Goal: Task Accomplishment & Management: Complete application form

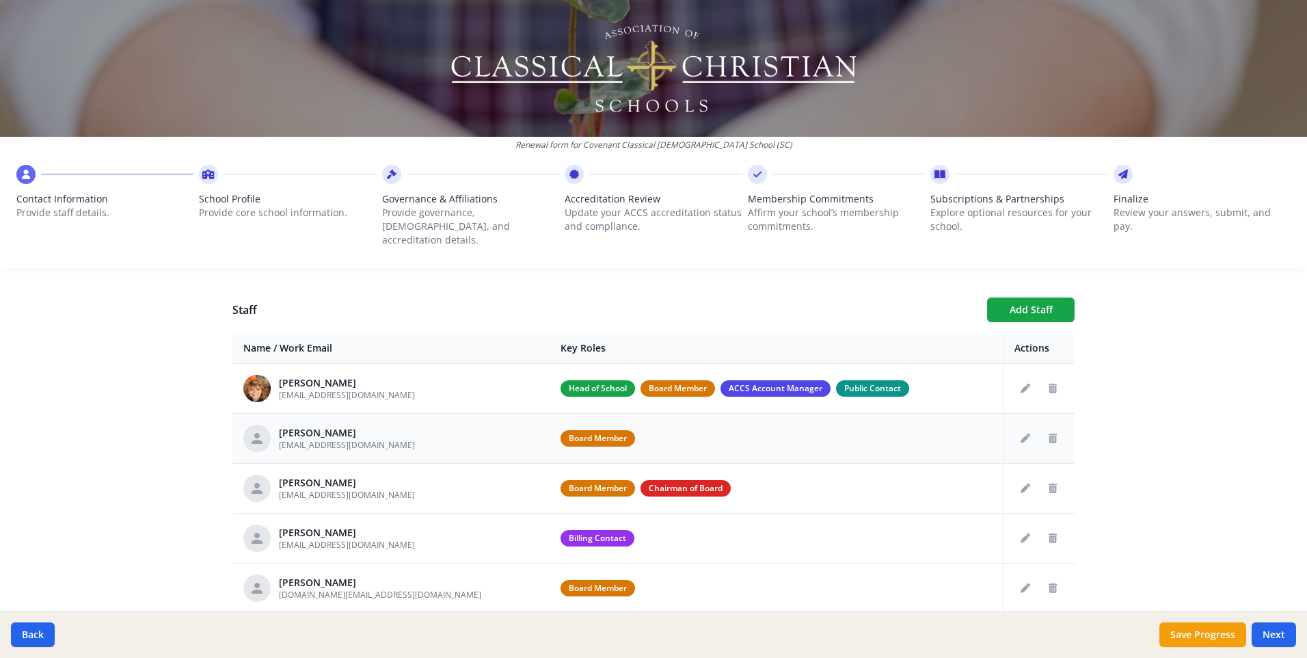
scroll to position [547, 0]
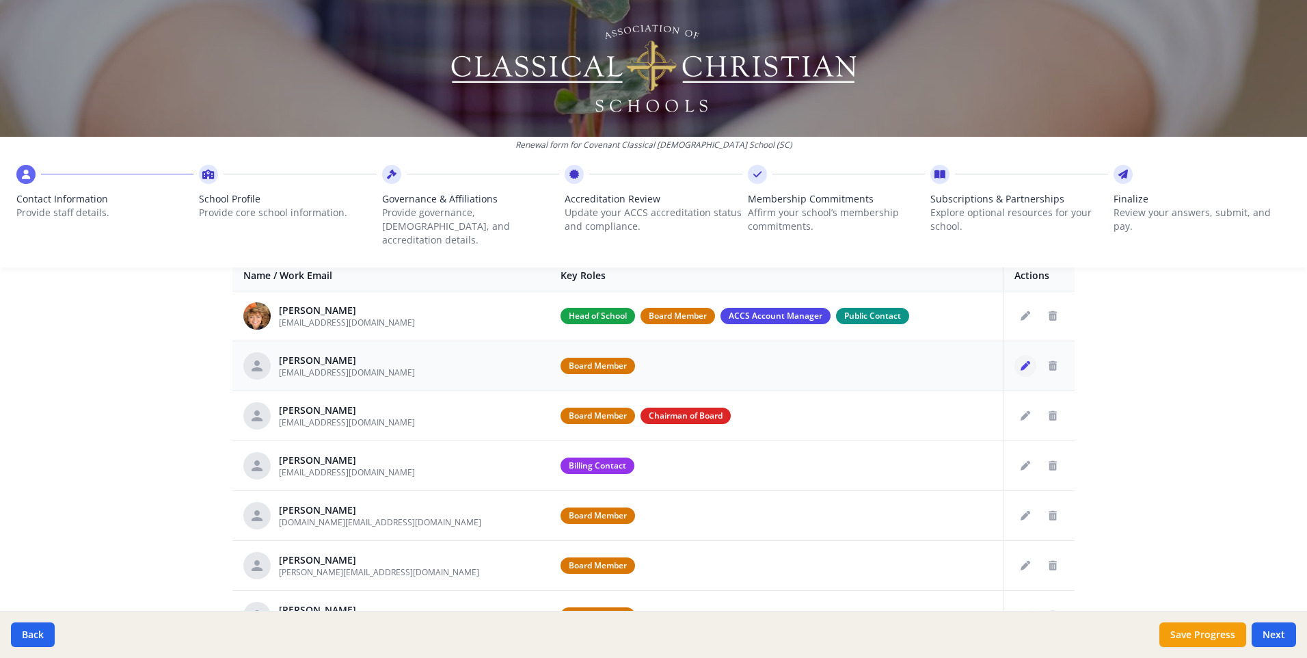
click at [1021, 361] on icon "Edit staff" at bounding box center [1026, 366] width 10 height 10
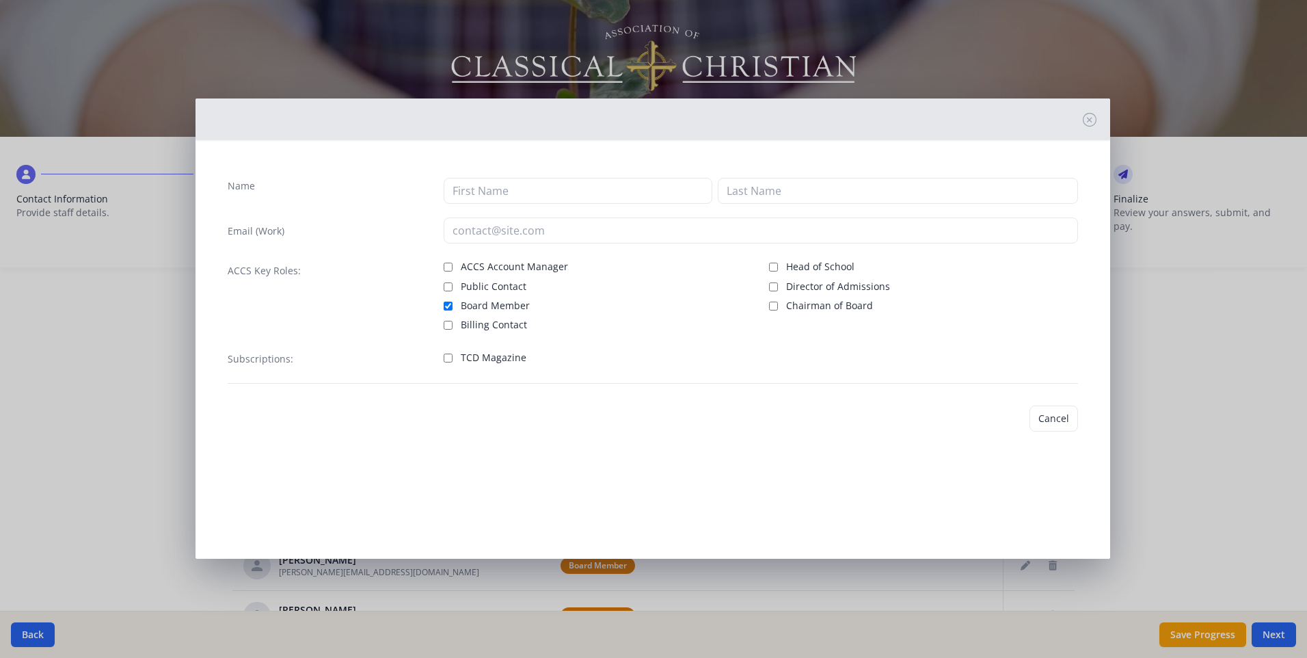
type input "Ryan"
type input "Holt"
type input "[EMAIL_ADDRESS][DOMAIN_NAME]"
checkbox input "true"
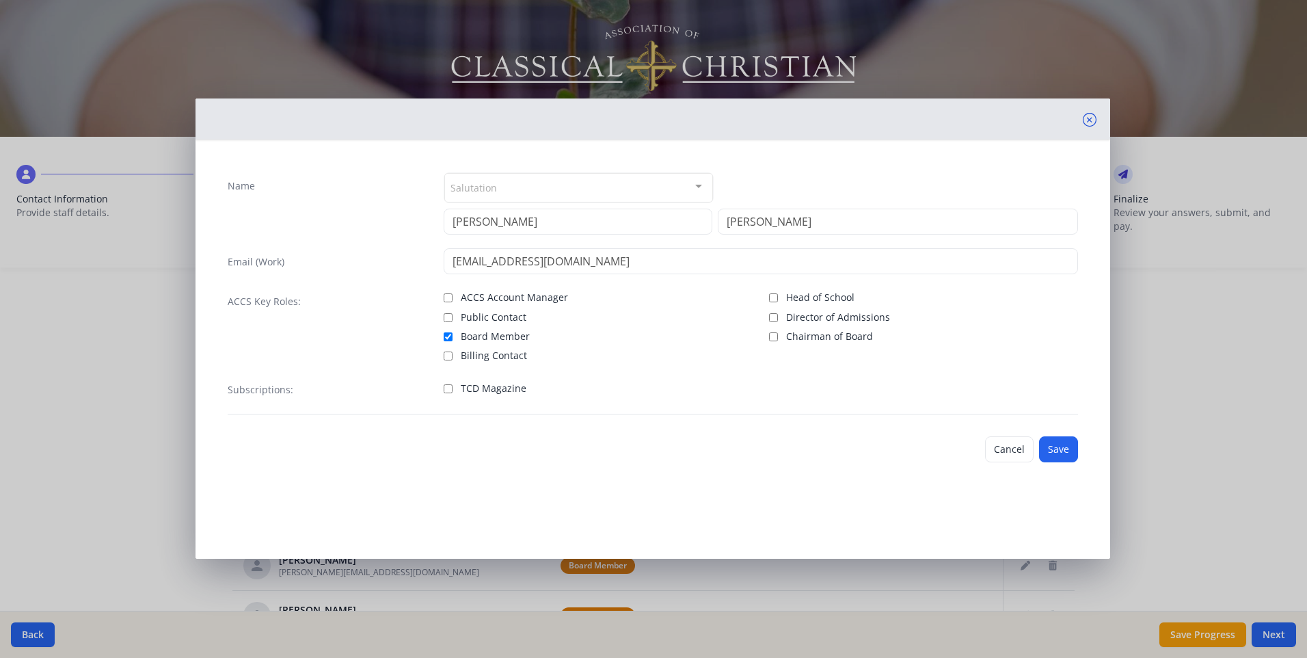
click at [1092, 122] on icon at bounding box center [1090, 120] width 14 height 14
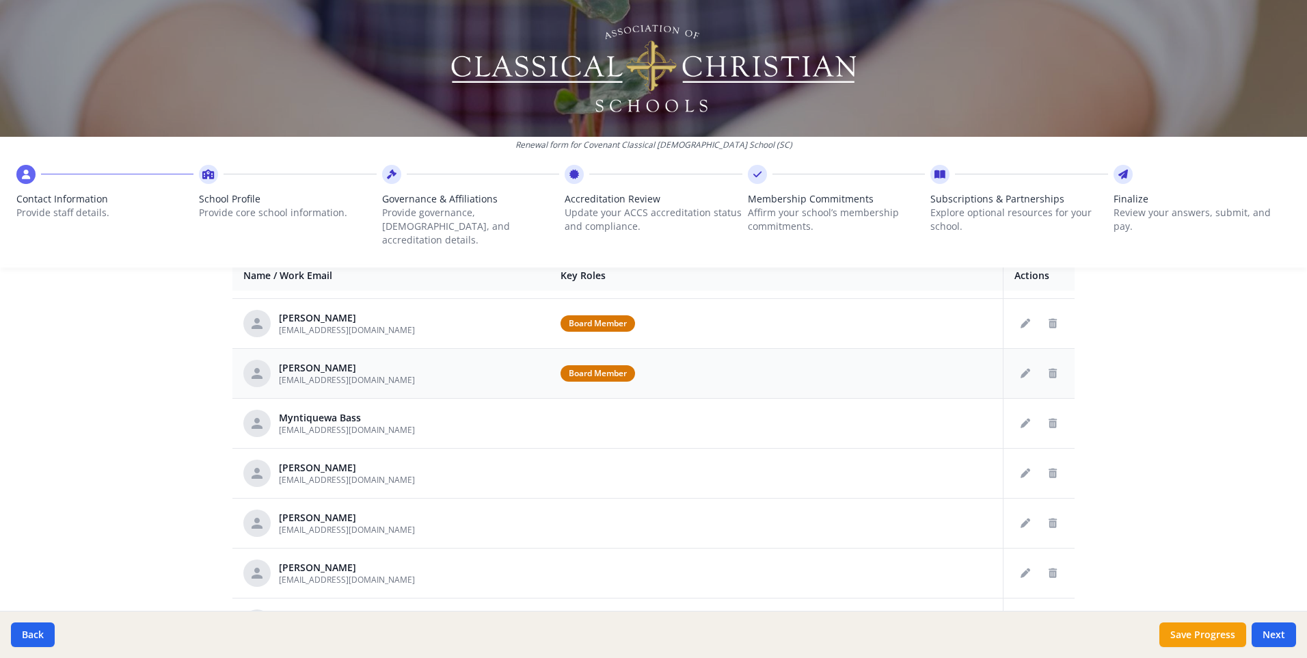
scroll to position [410, 0]
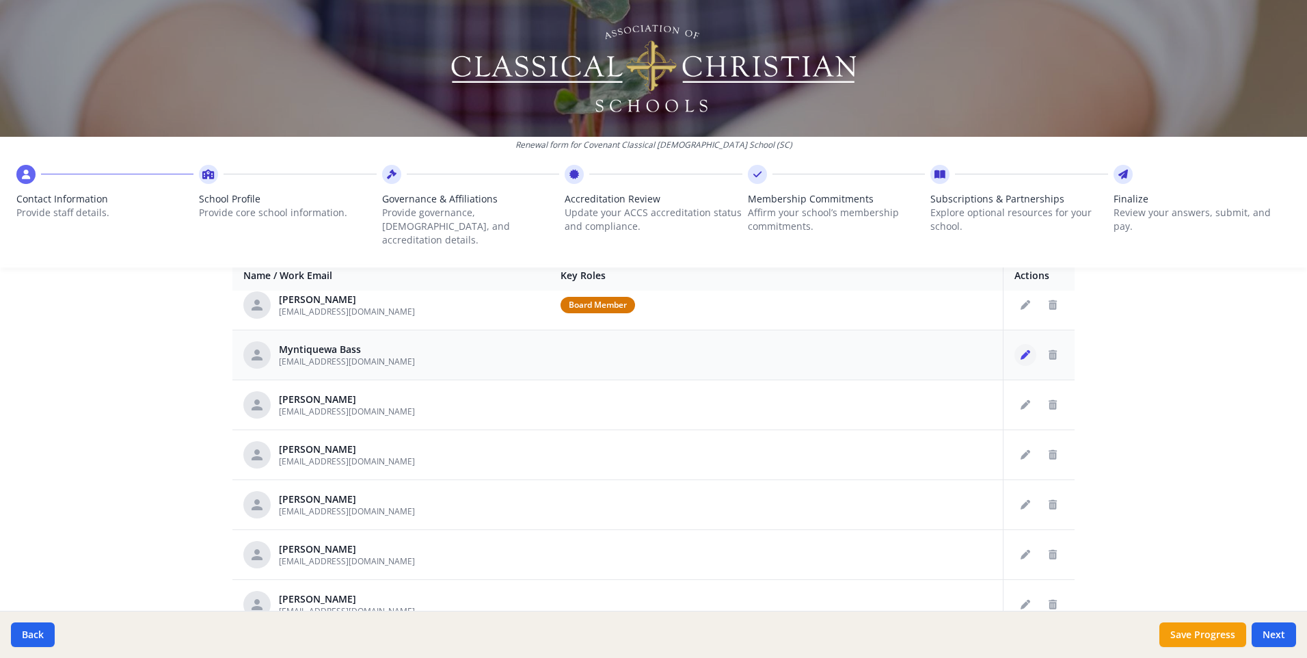
click at [1021, 350] on icon "Edit staff" at bounding box center [1026, 355] width 10 height 10
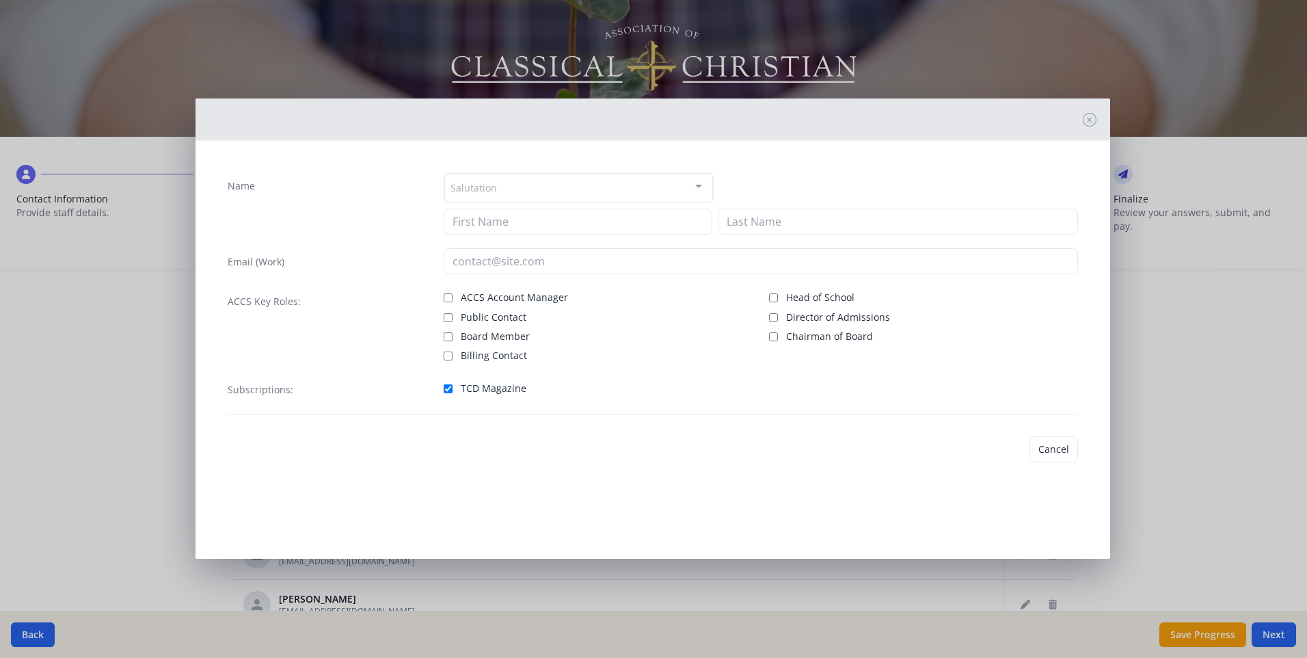
type input "Myntiquewa"
type input "Bass"
type input "[EMAIL_ADDRESS][DOMAIN_NAME]"
checkbox input "true"
click at [1069, 449] on button "Save" at bounding box center [1058, 449] width 39 height 26
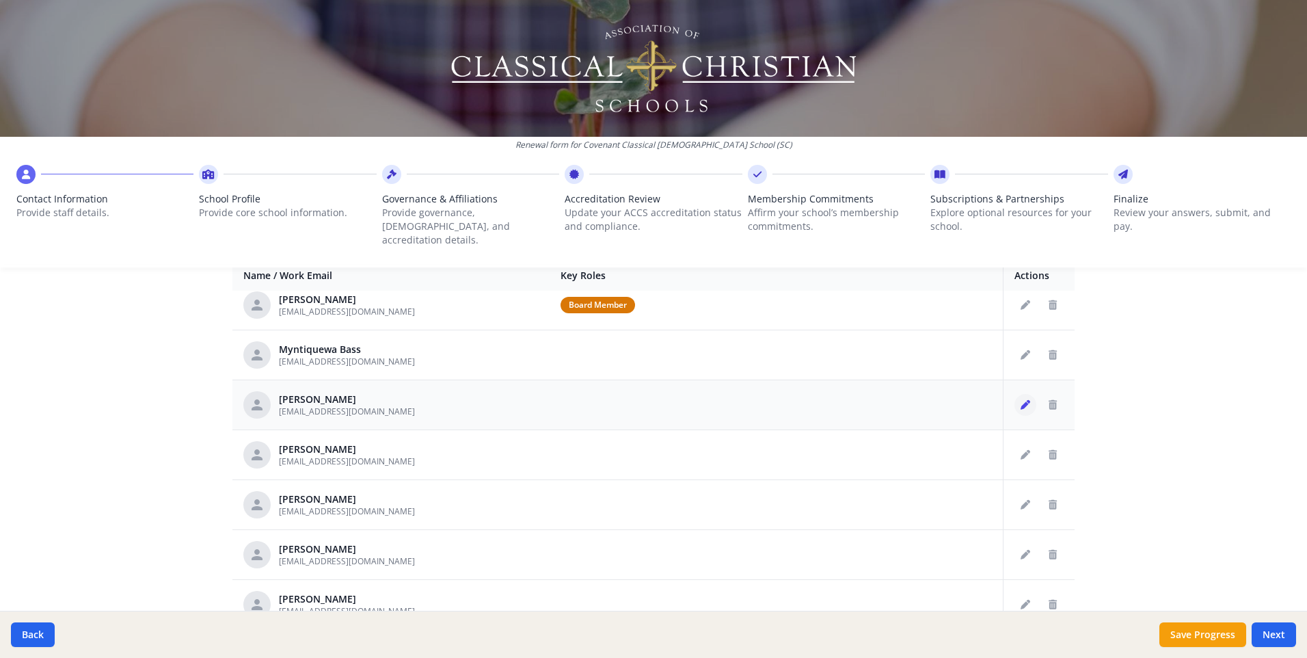
click at [1021, 400] on icon "Edit staff" at bounding box center [1026, 405] width 10 height 10
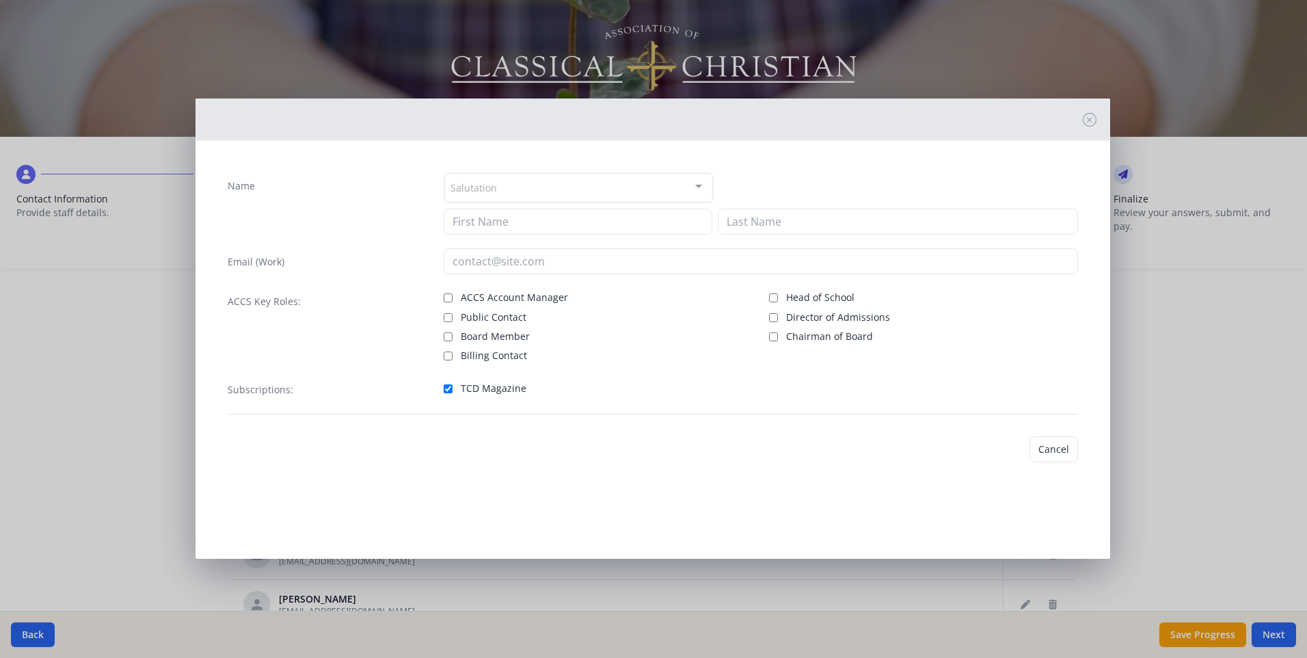
type input "Caroline"
type input "Brickey"
type input "[EMAIL_ADDRESS][DOMAIN_NAME]"
checkbox input "true"
click at [1052, 452] on button "Save" at bounding box center [1058, 449] width 39 height 26
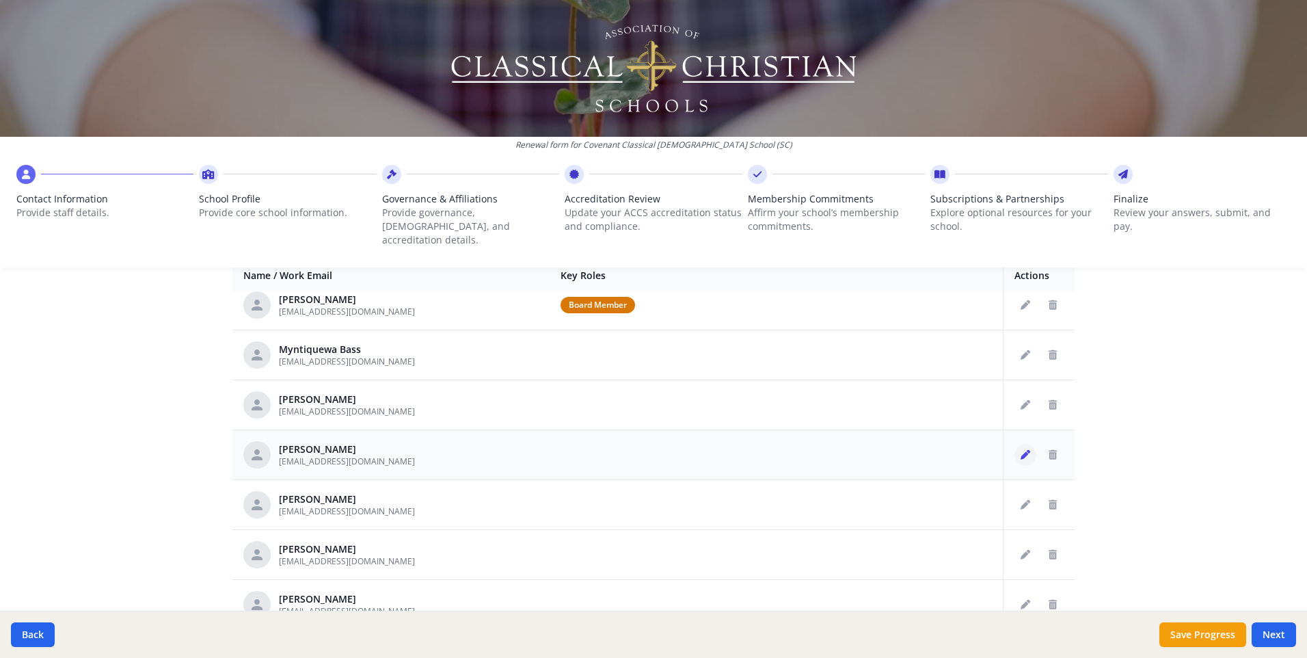
click at [1016, 444] on button "Edit staff" at bounding box center [1026, 455] width 22 height 22
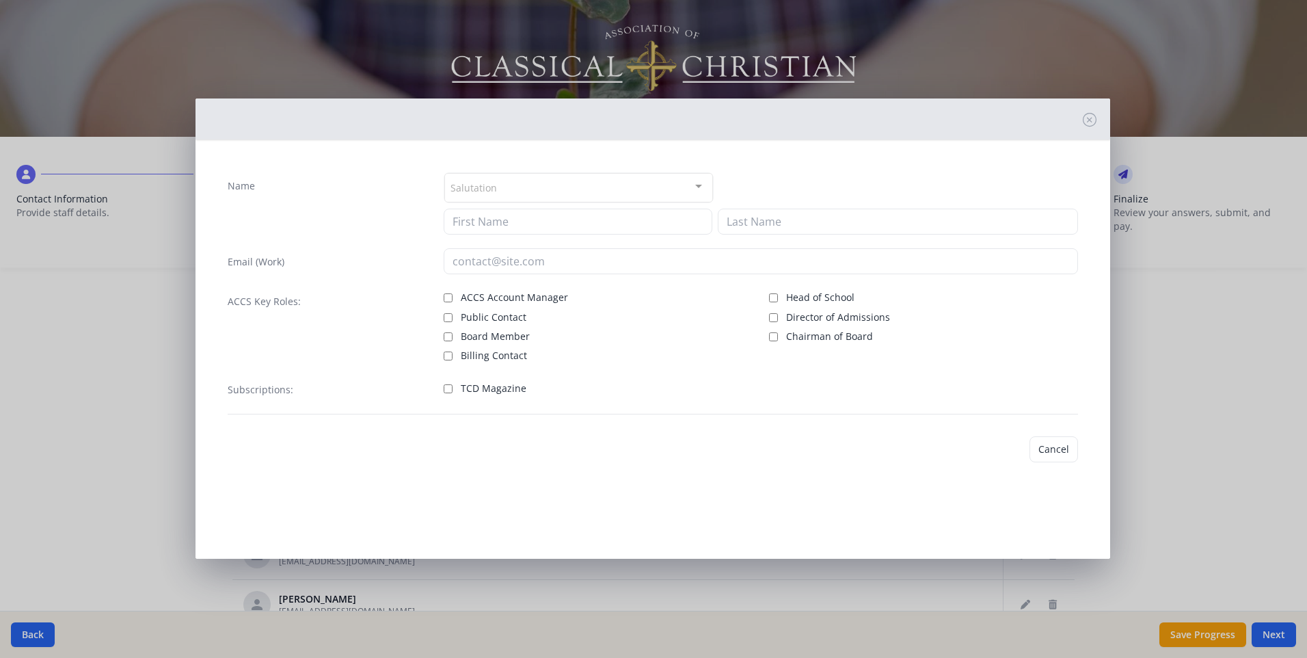
type input "Alex"
type input "Brickey"
type input "[EMAIL_ADDRESS][DOMAIN_NAME]"
click at [448, 391] on input "TCD Magazine" at bounding box center [448, 388] width 9 height 9
checkbox input "true"
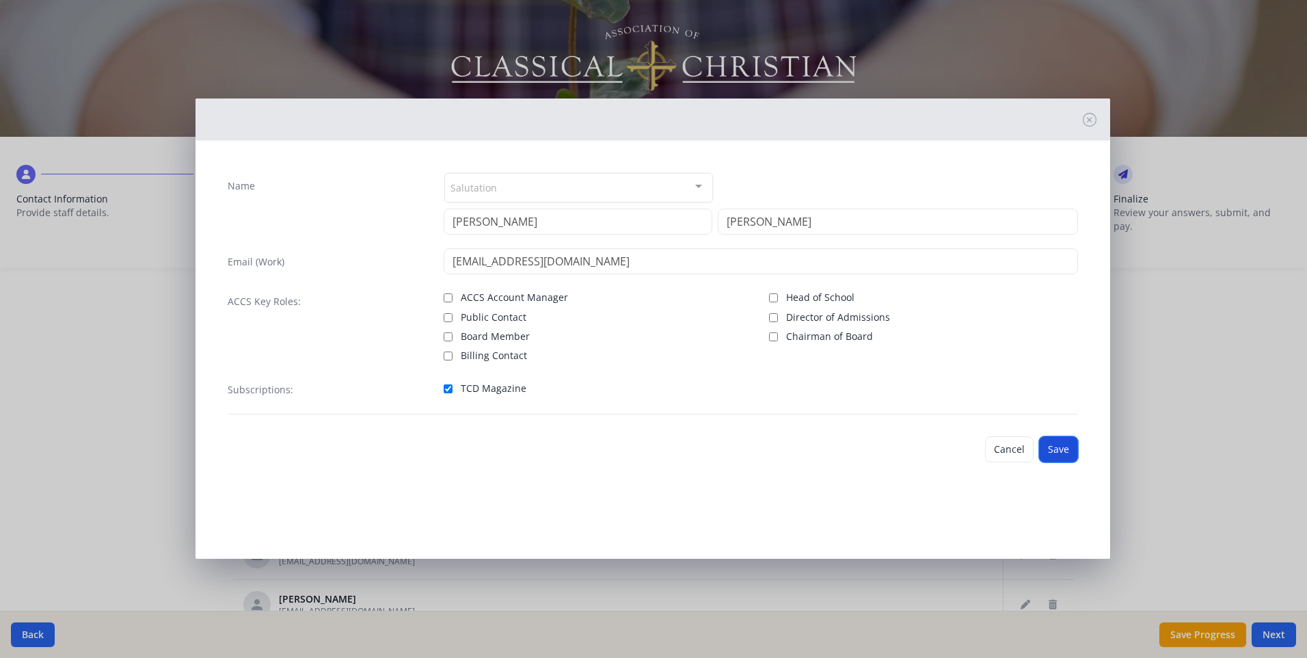
click at [1067, 445] on button "Save" at bounding box center [1058, 449] width 39 height 26
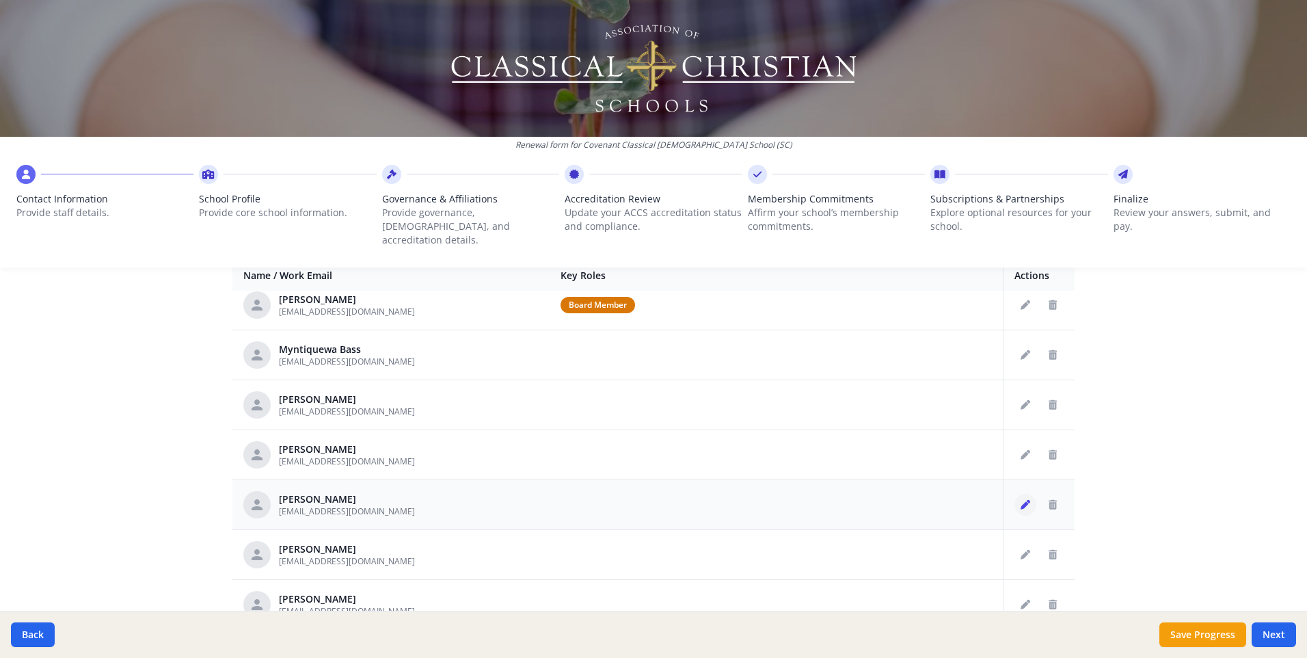
click at [1021, 500] on icon "Edit staff" at bounding box center [1026, 505] width 10 height 10
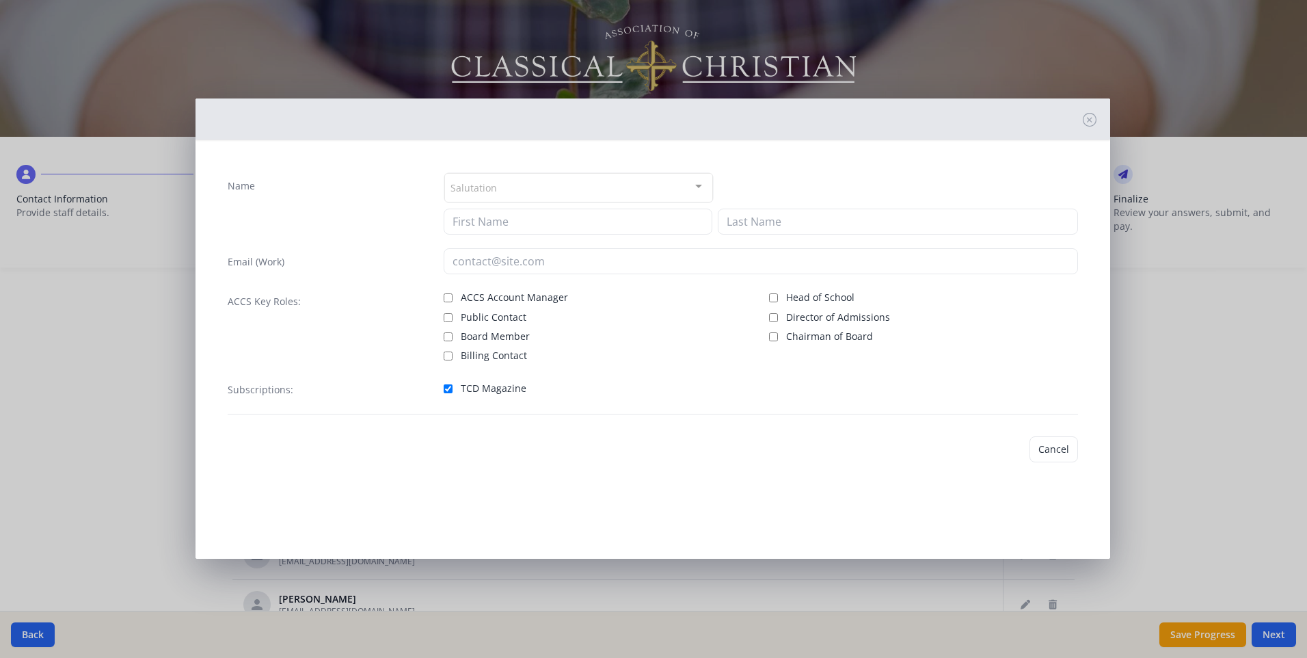
type input "Adrianne"
type input "Buckley"
type input "[EMAIL_ADDRESS][DOMAIN_NAME]"
checkbox input "true"
click at [1071, 444] on button "Save" at bounding box center [1058, 449] width 39 height 26
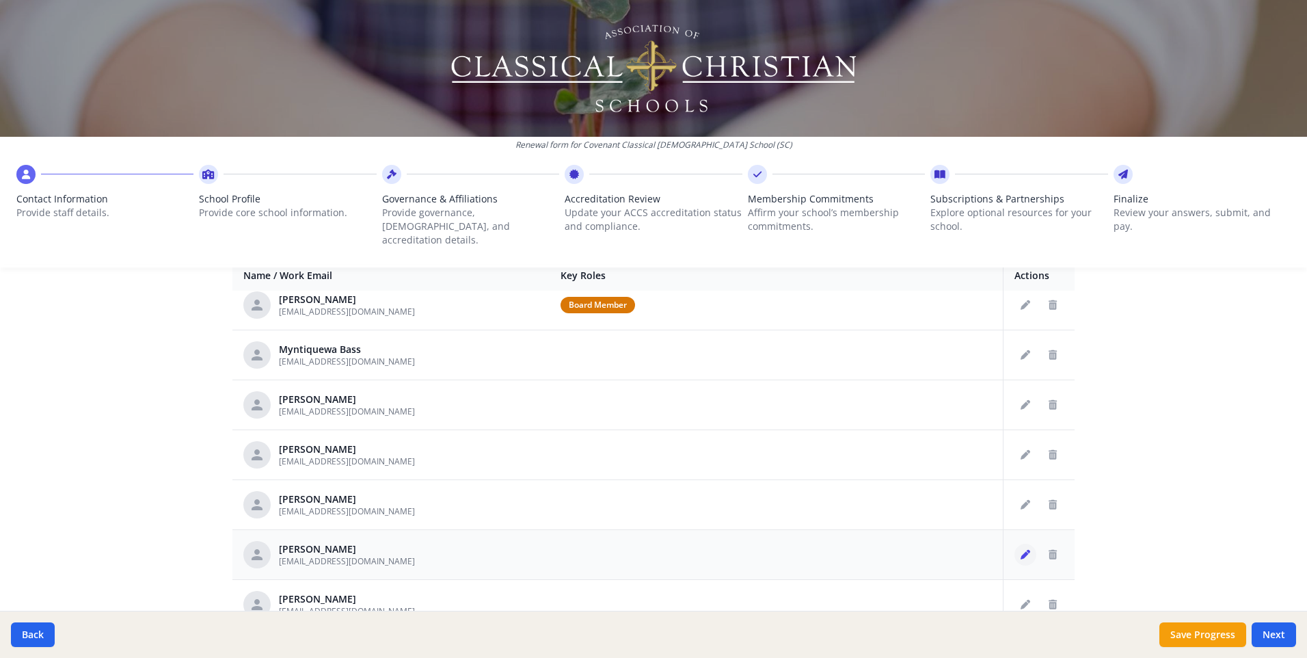
click at [1021, 550] on icon "Edit staff" at bounding box center [1026, 555] width 10 height 10
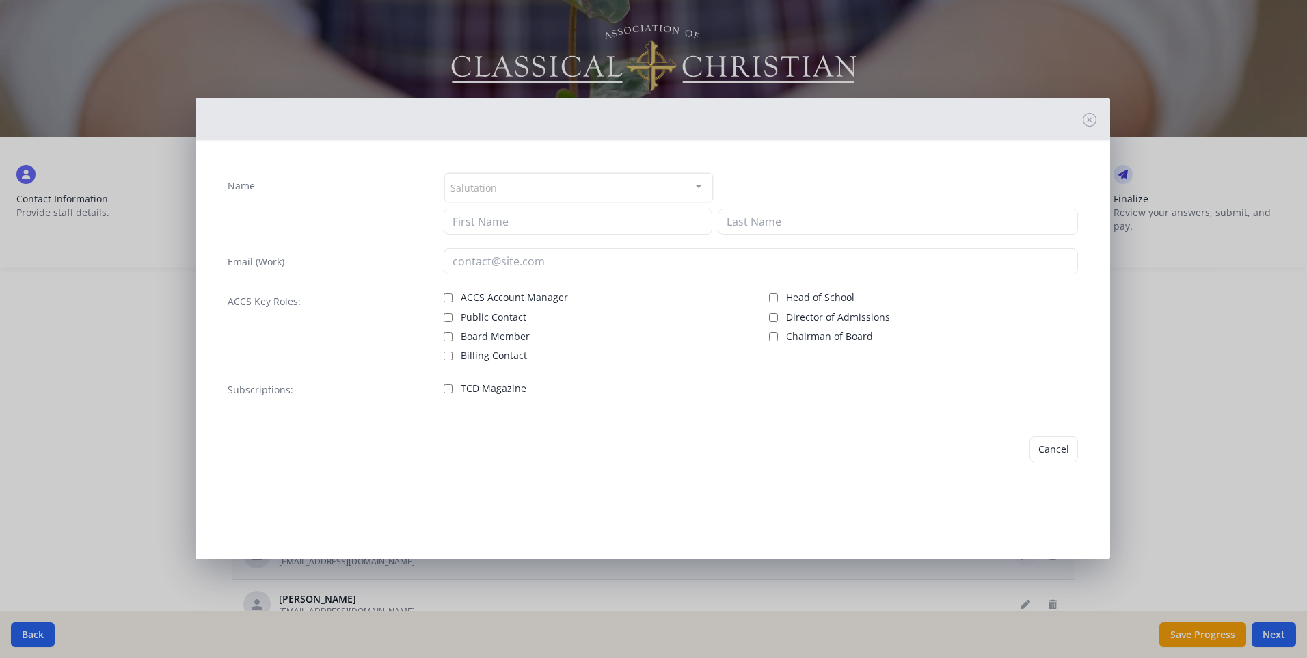
type input "Abigail"
type input "Christensen"
type input "[EMAIL_ADDRESS][DOMAIN_NAME]"
click at [450, 386] on input "TCD Magazine" at bounding box center [448, 386] width 9 height 9
checkbox input "true"
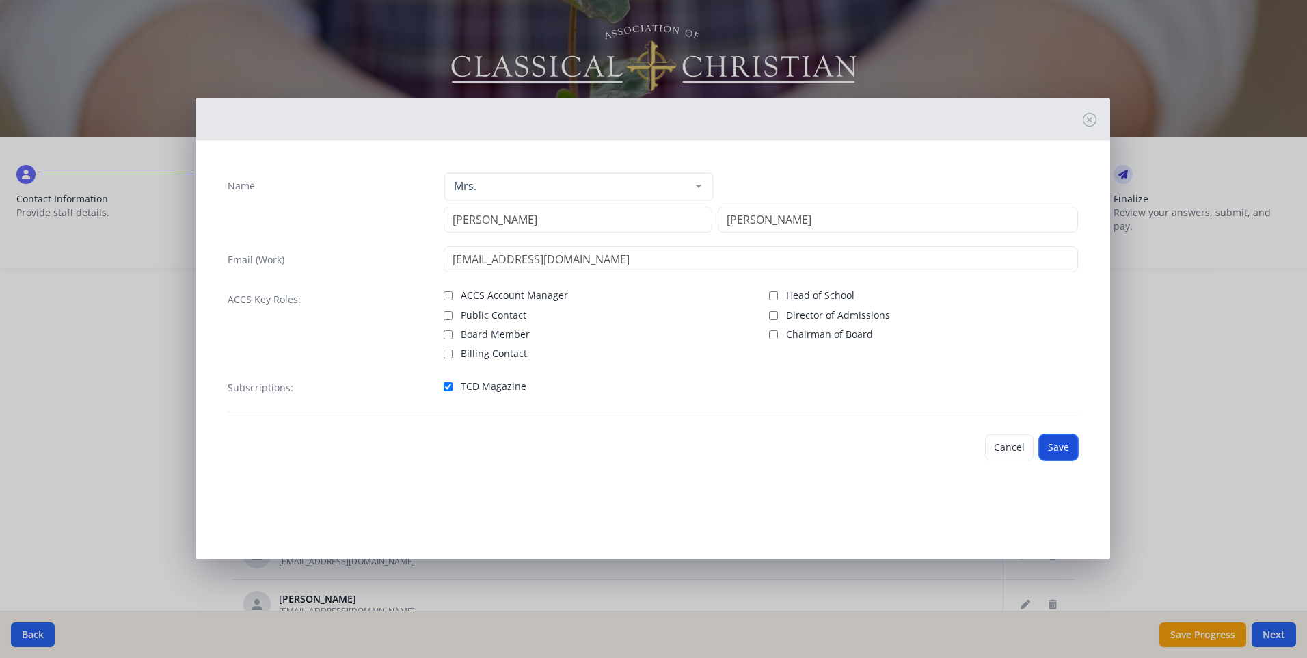
click at [1060, 437] on button "Save" at bounding box center [1058, 447] width 39 height 26
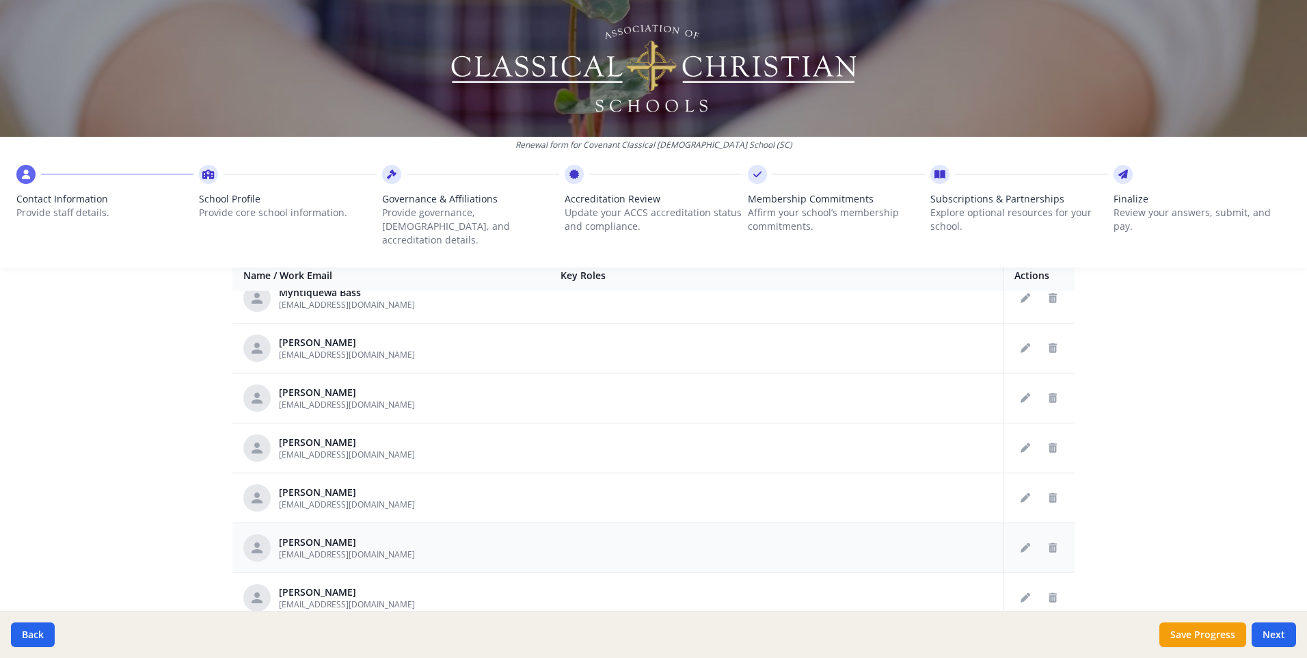
scroll to position [547, 0]
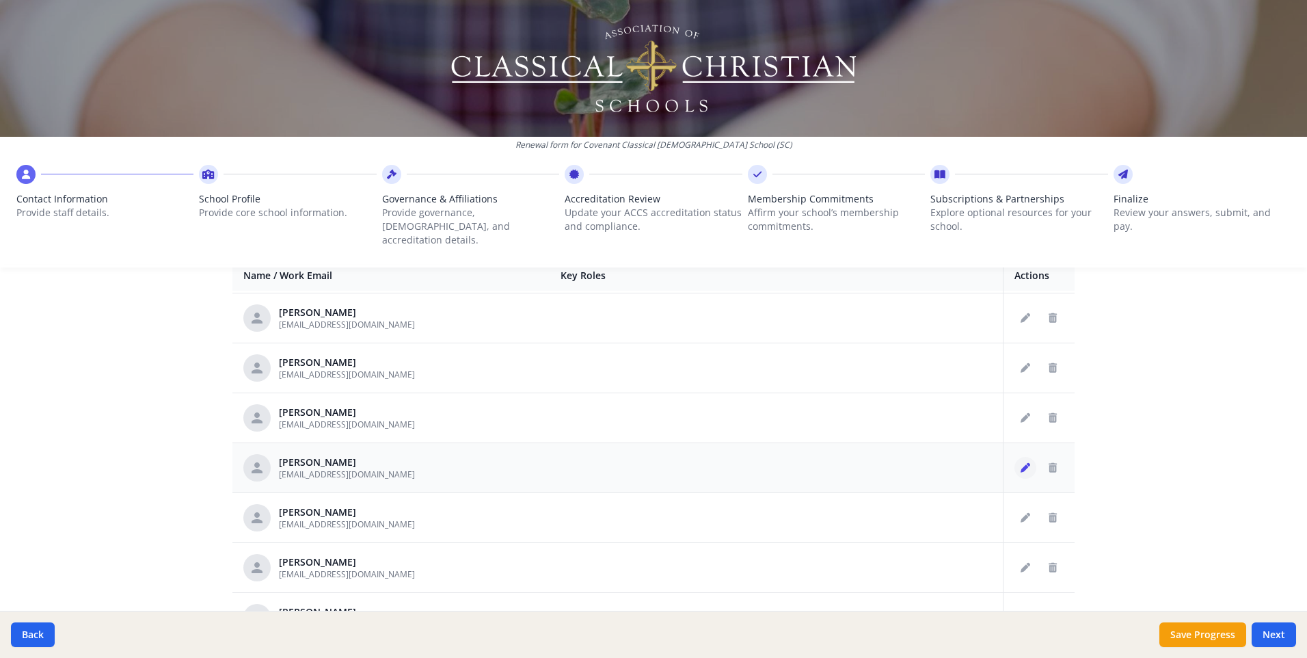
click at [1021, 463] on icon "Edit staff" at bounding box center [1026, 468] width 10 height 10
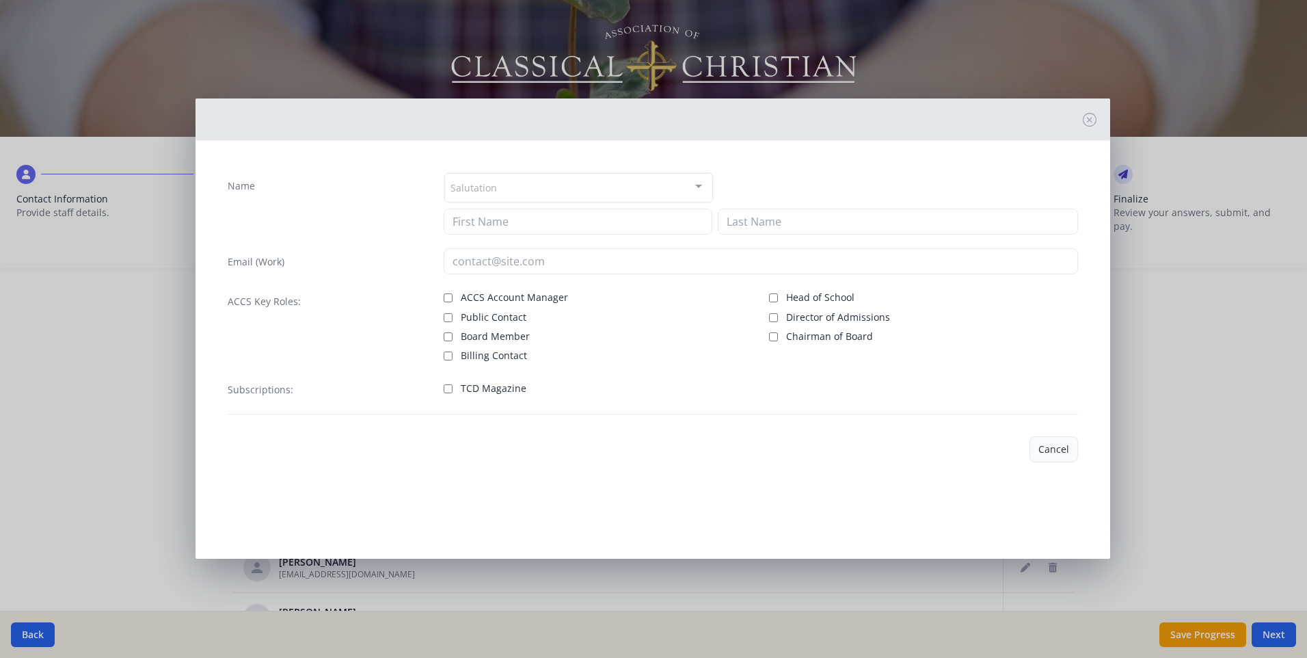
type input "Moriah"
type input "Christensen"
type input "[EMAIL_ADDRESS][DOMAIN_NAME]"
click at [455, 389] on label "TCD Magazine" at bounding box center [598, 387] width 309 height 16
click at [453, 389] on input "TCD Magazine" at bounding box center [448, 388] width 9 height 9
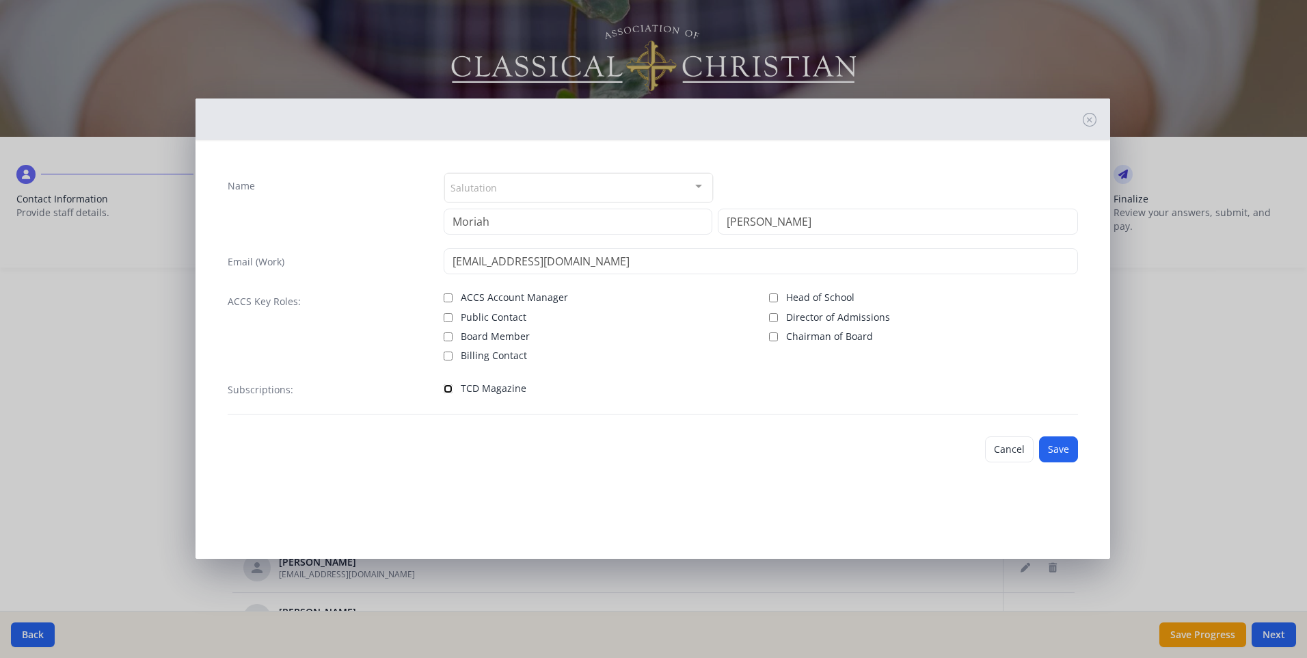
checkbox input "true"
click at [1072, 449] on button "Save" at bounding box center [1058, 449] width 39 height 26
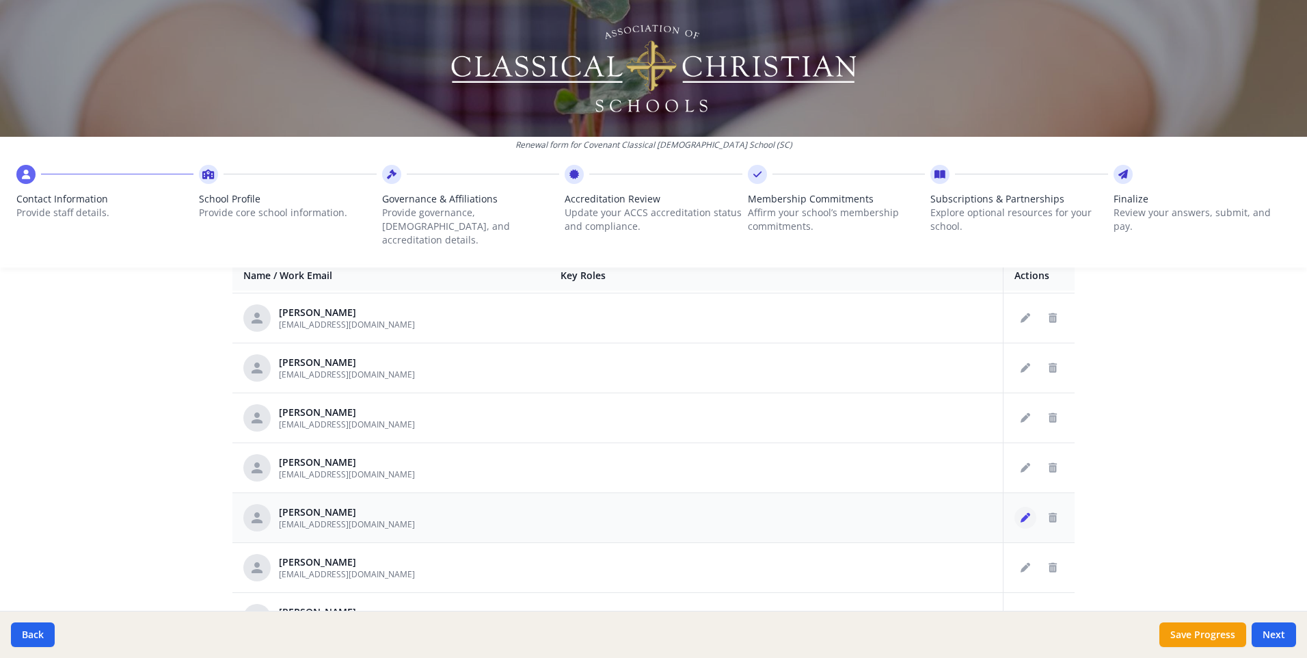
click at [1015, 507] on button "Edit staff" at bounding box center [1026, 518] width 22 height 22
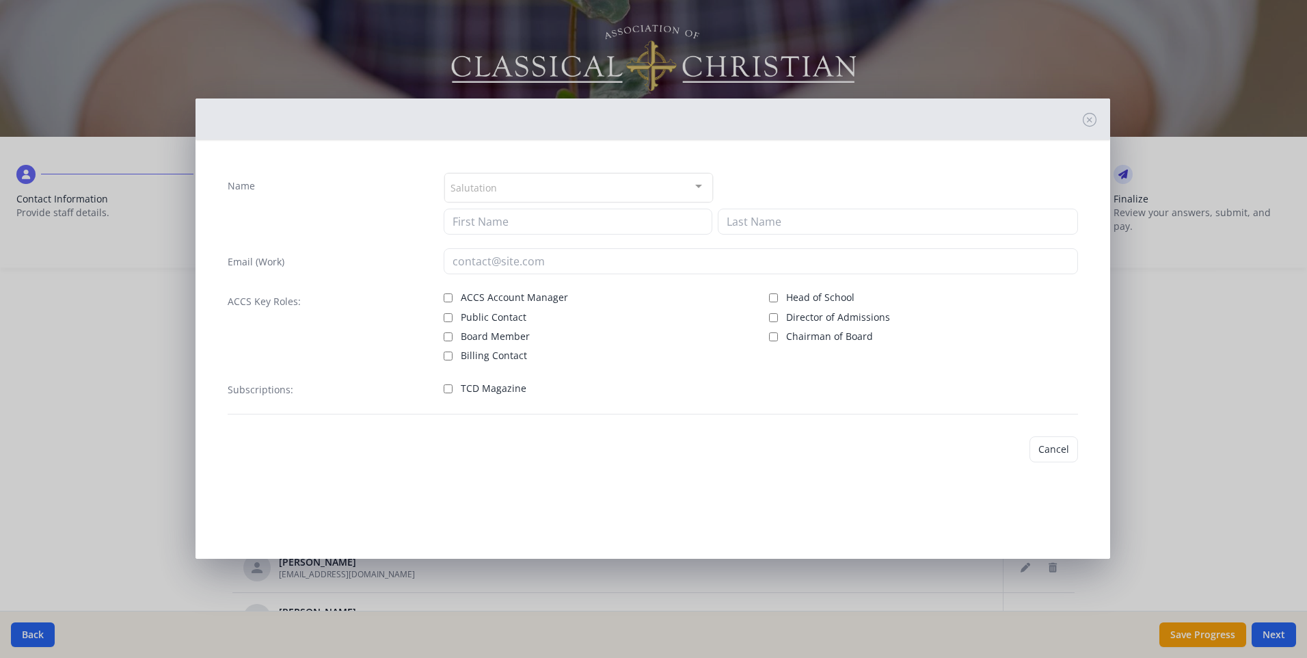
type input "Christie"
type input "Eller"
type input "[EMAIL_ADDRESS][DOMAIN_NAME]"
click at [445, 387] on input "TCD Magazine" at bounding box center [448, 386] width 9 height 9
checkbox input "true"
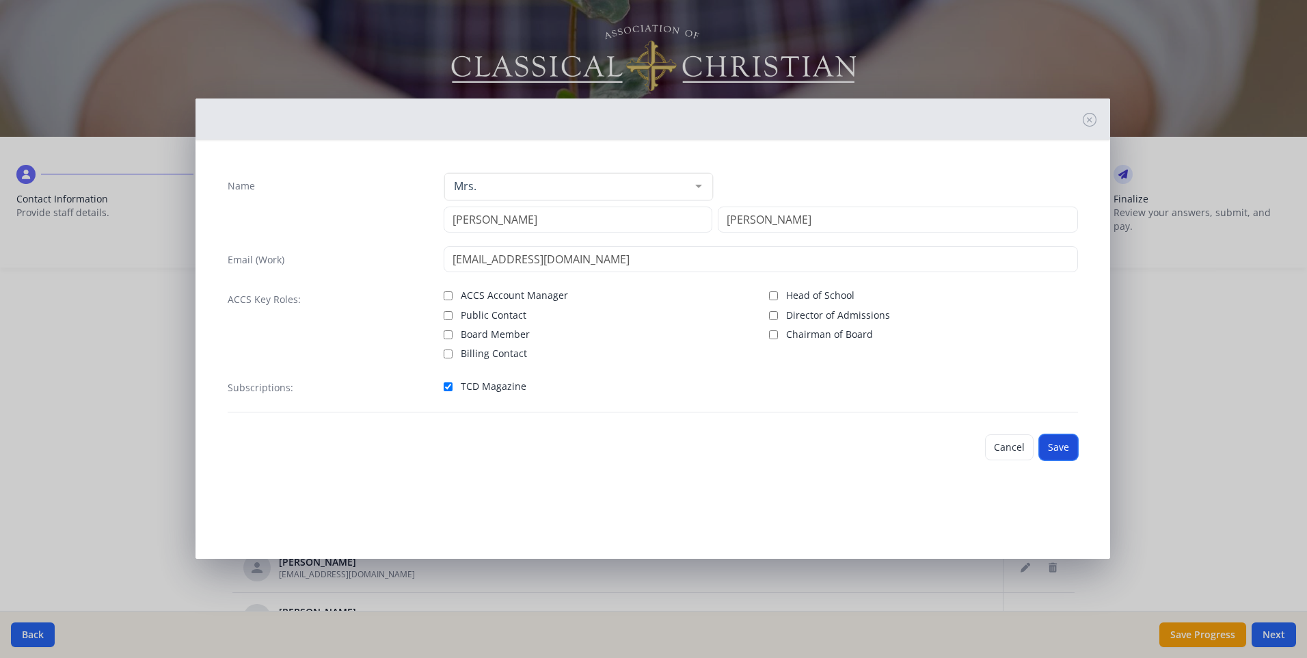
click at [1064, 451] on button "Save" at bounding box center [1058, 447] width 39 height 26
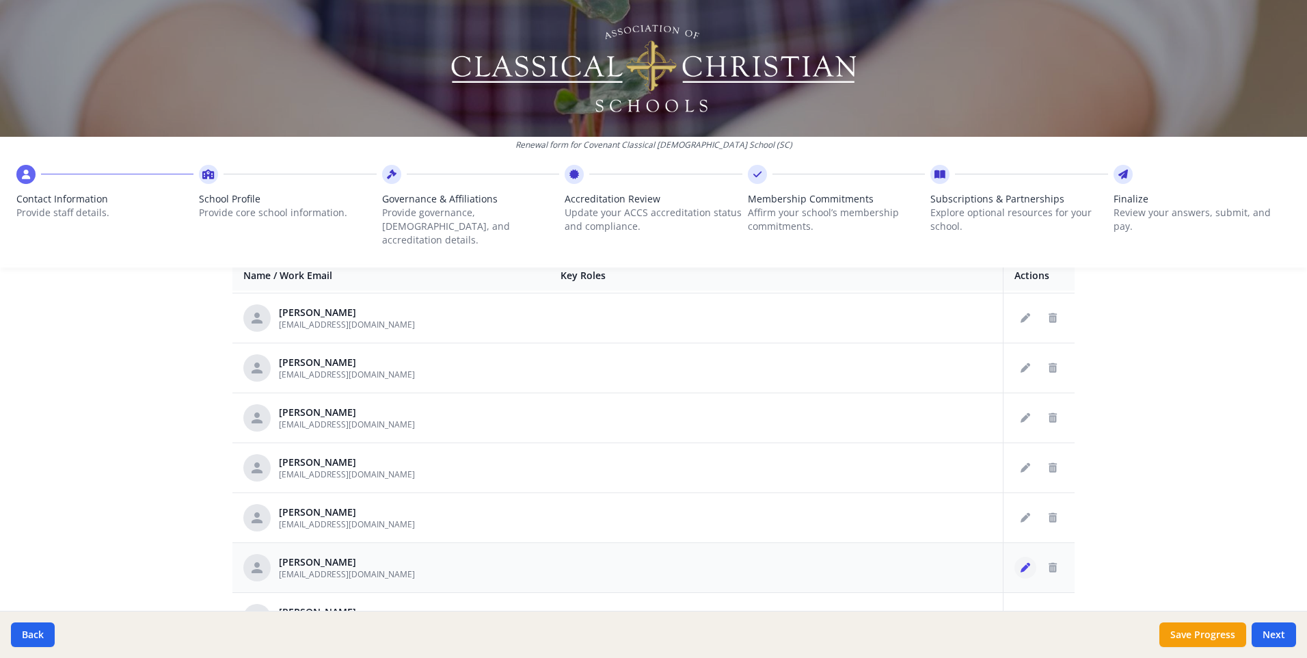
click at [1015, 557] on button "Edit staff" at bounding box center [1026, 568] width 22 height 22
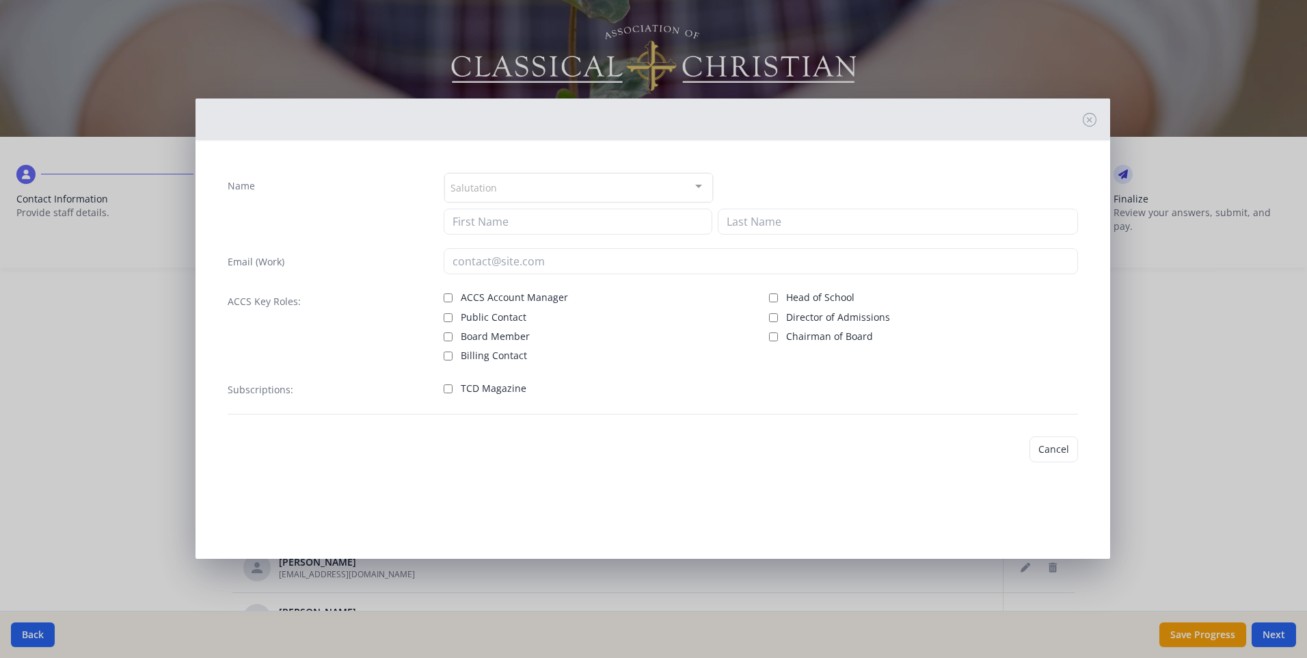
type input "Melissa"
type input "Evans"
type input "[EMAIL_ADDRESS][DOMAIN_NAME]"
click at [450, 392] on input "TCD Magazine" at bounding box center [448, 388] width 9 height 9
checkbox input "true"
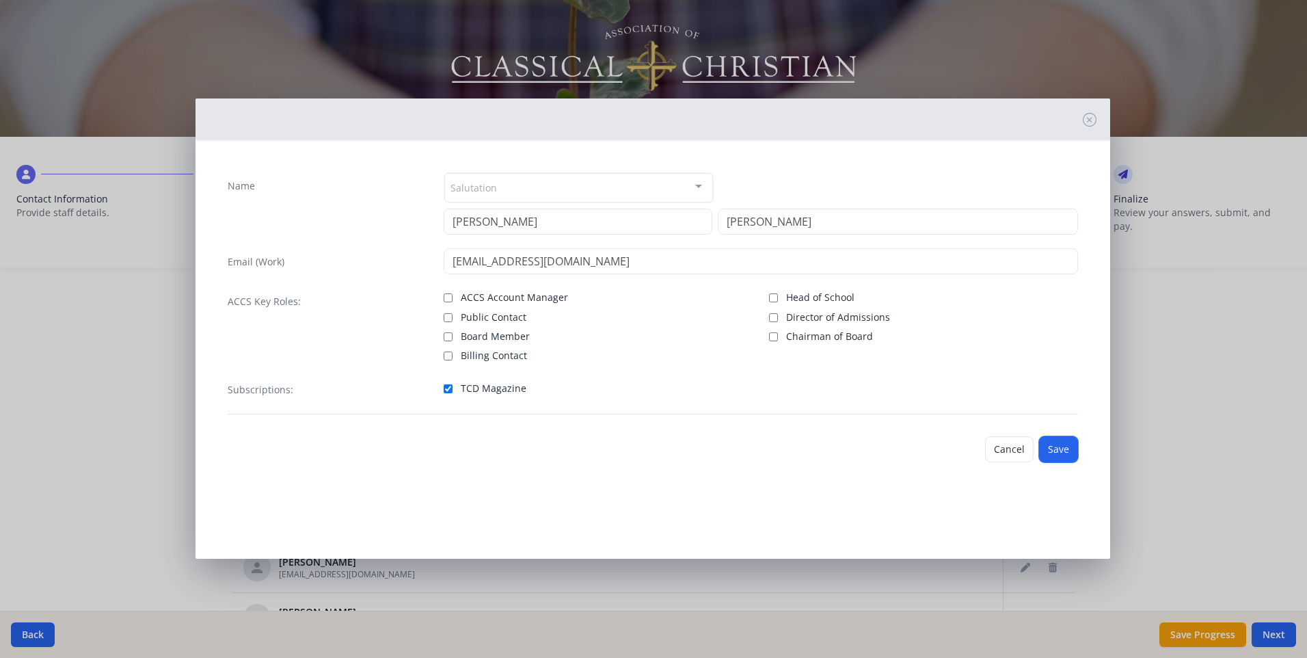
click at [1059, 447] on button "Save" at bounding box center [1058, 449] width 39 height 26
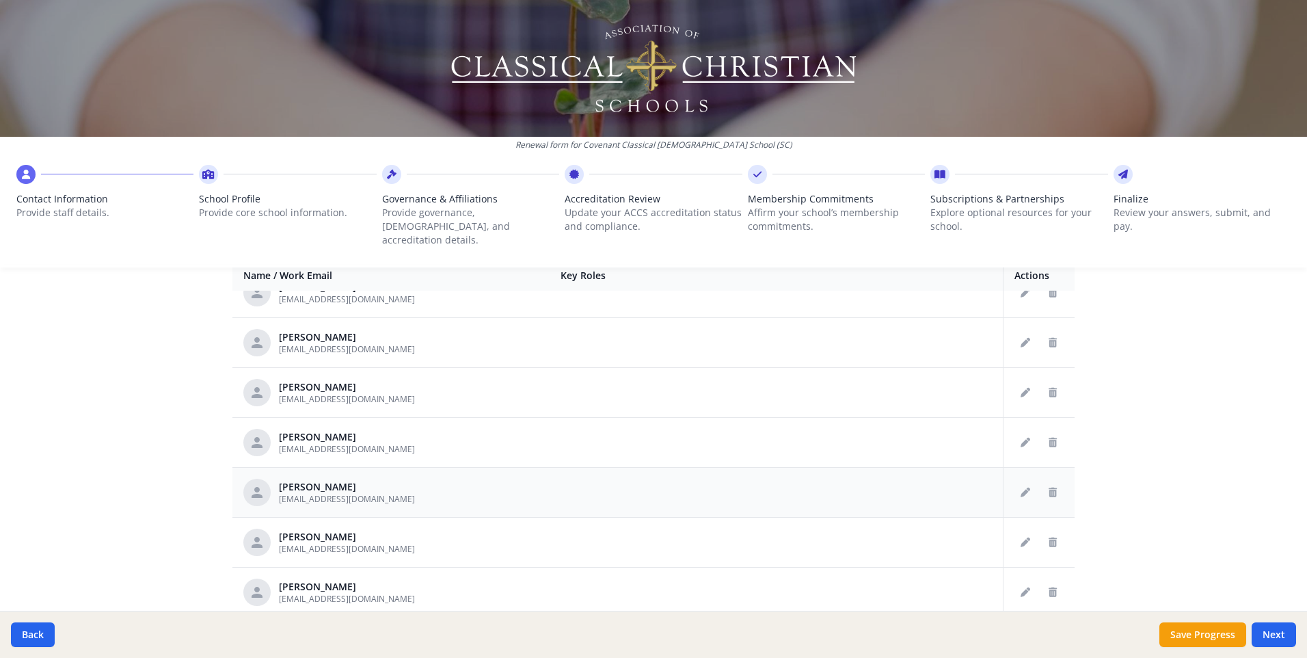
scroll to position [684, 0]
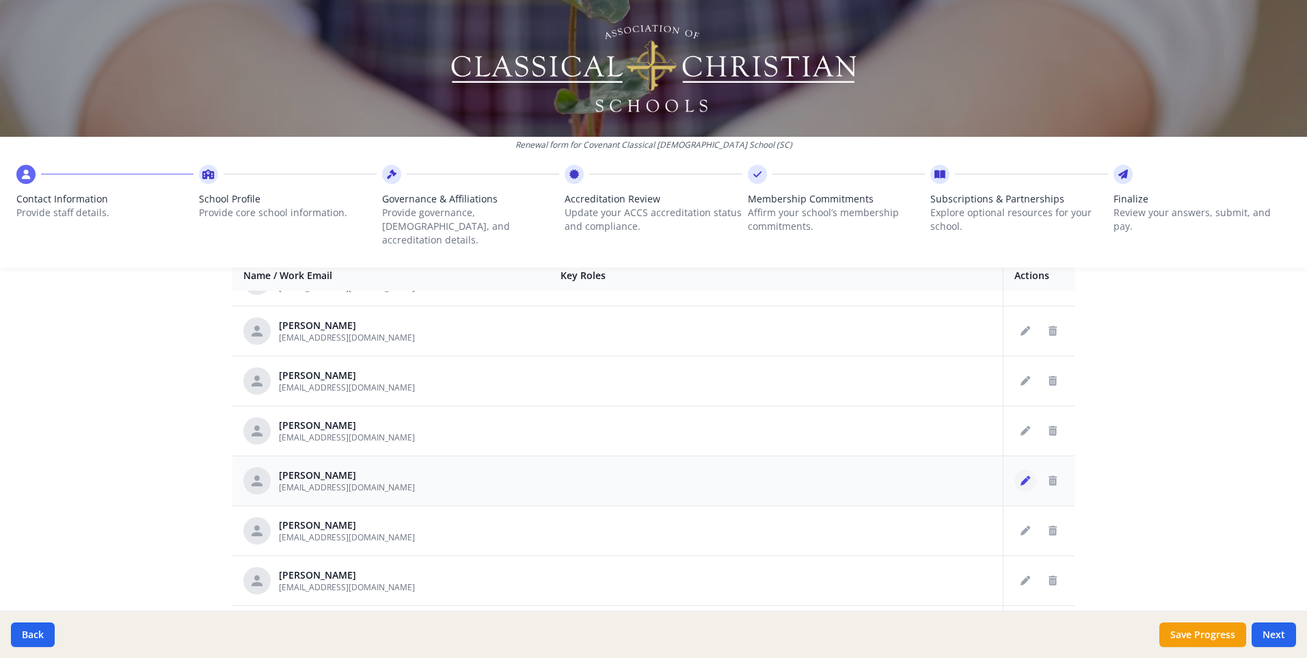
click at [1015, 473] on button "Edit staff" at bounding box center [1026, 481] width 22 height 22
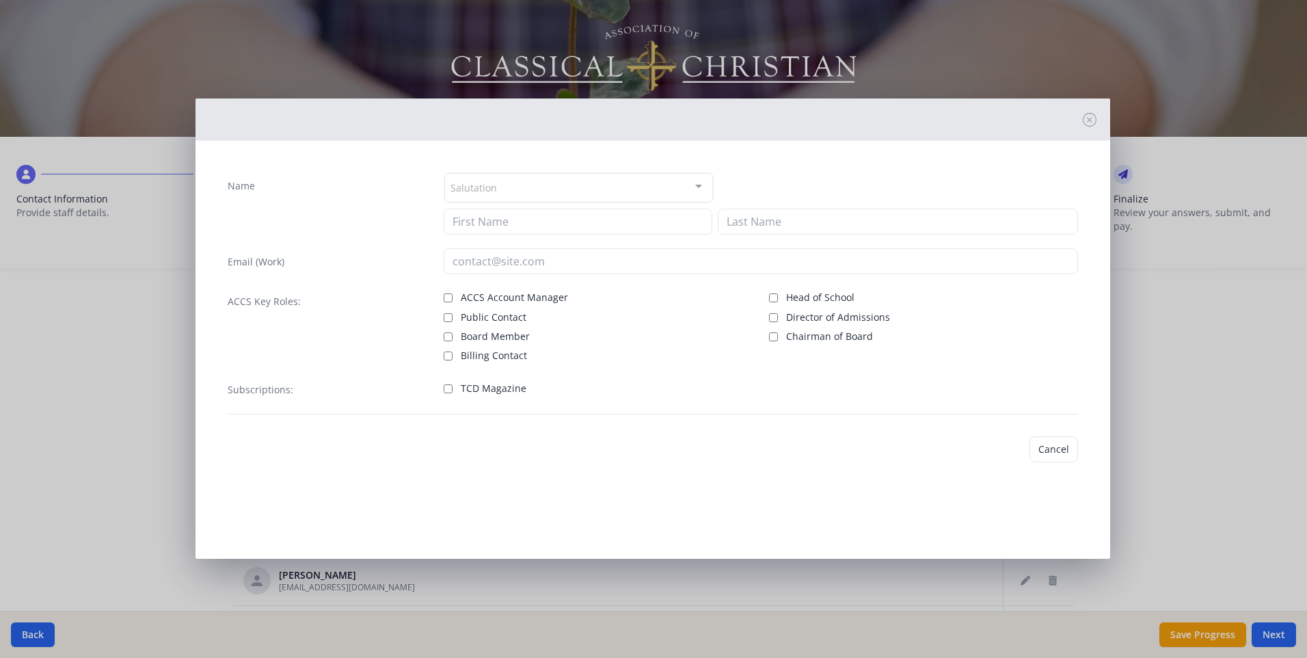
type input "Kaydee"
type input "Everett"
type input "[EMAIL_ADDRESS][DOMAIN_NAME]"
click at [451, 384] on input "TCD Magazine" at bounding box center [448, 388] width 9 height 9
checkbox input "true"
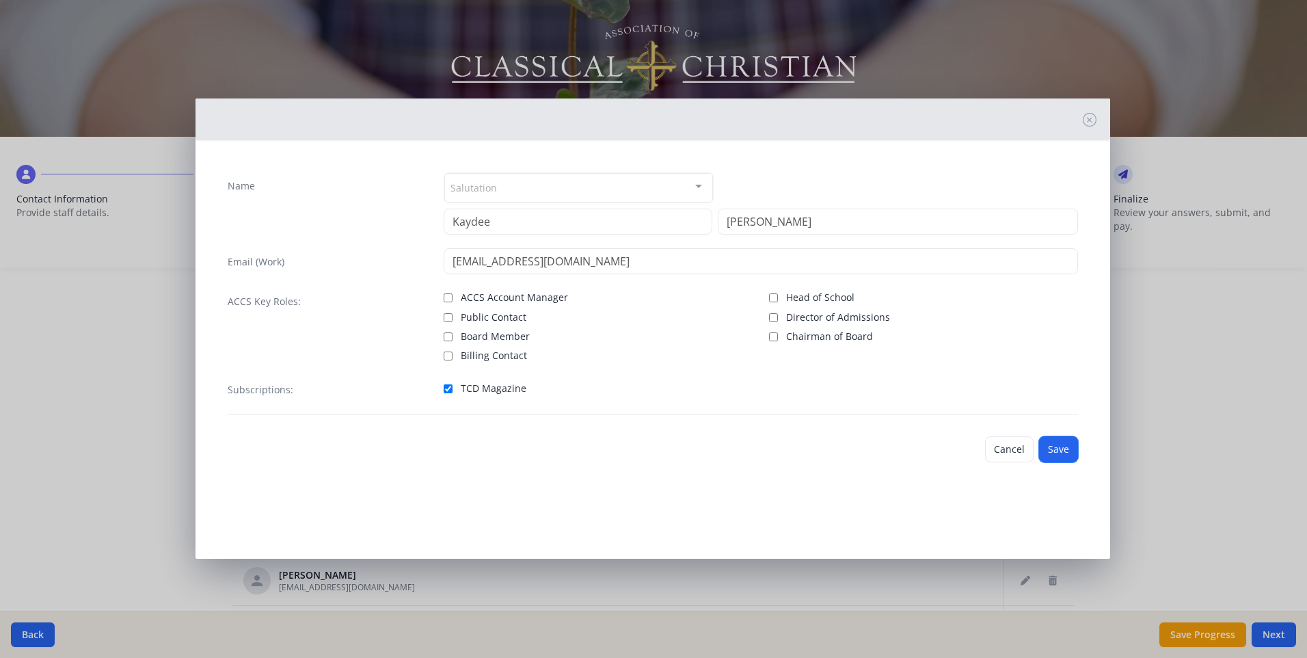
click at [1045, 443] on button "Save" at bounding box center [1058, 449] width 39 height 26
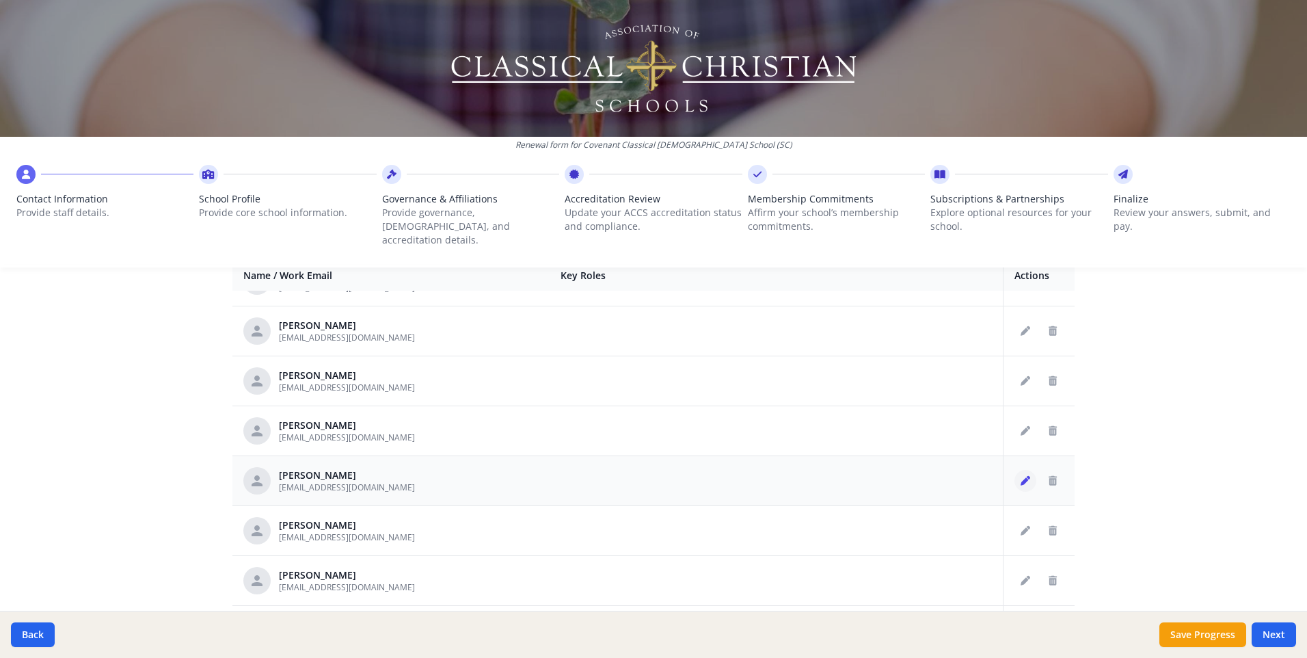
click at [1015, 472] on button "Edit staff" at bounding box center [1026, 481] width 22 height 22
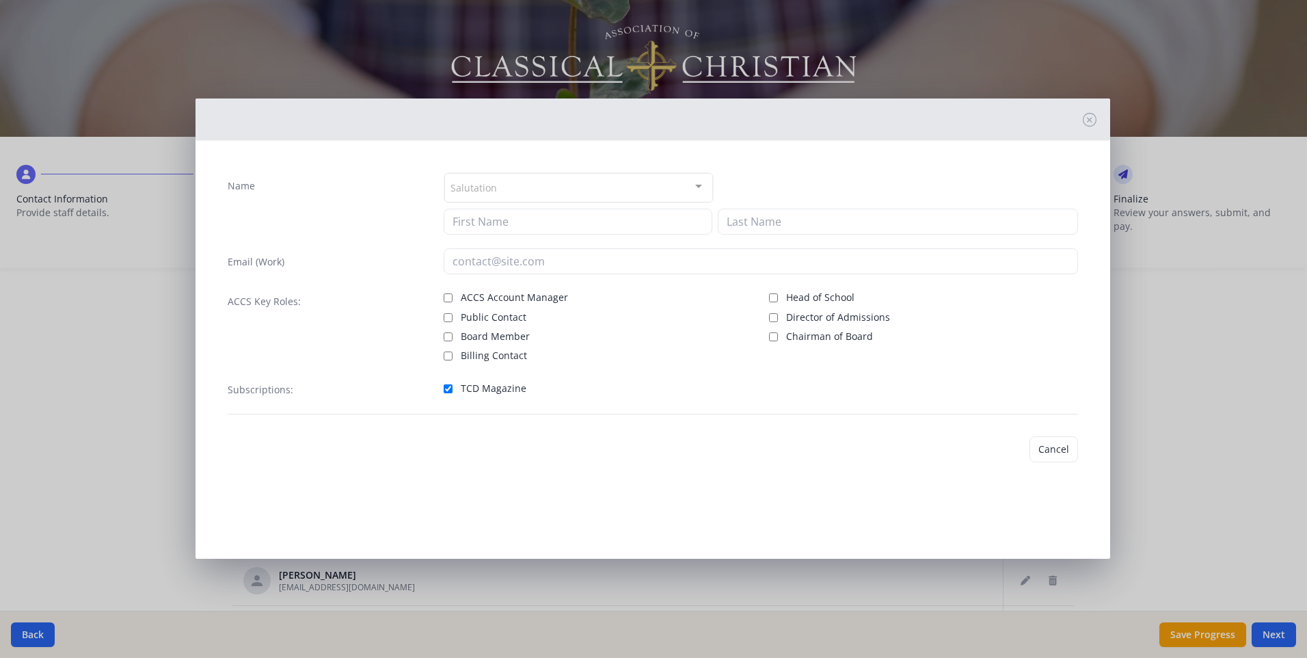
type input "Kaydee"
type input "Everett"
type input "[EMAIL_ADDRESS][DOMAIN_NAME]"
checkbox input "true"
click at [1065, 442] on button "Save" at bounding box center [1058, 449] width 39 height 26
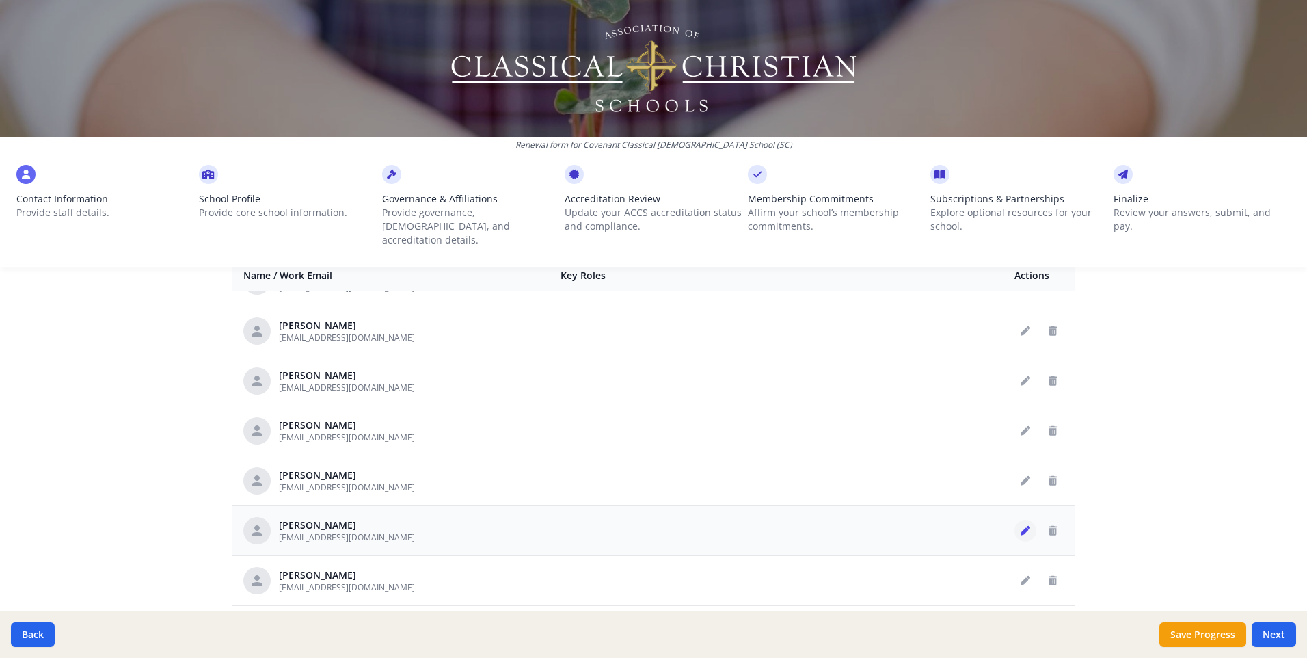
click at [1021, 526] on icon "Edit staff" at bounding box center [1026, 531] width 10 height 10
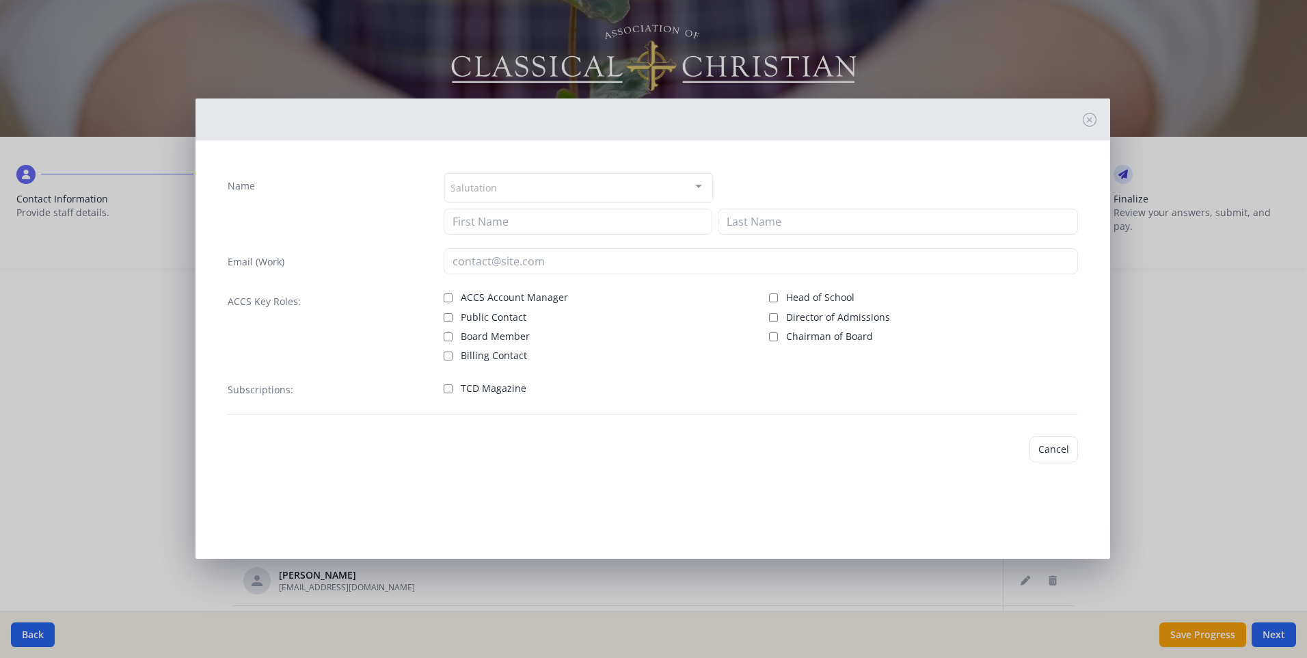
type input "Jessica"
type input "Gonzalez"
type input "[EMAIL_ADDRESS][DOMAIN_NAME]"
click at [446, 388] on input "TCD Magazine" at bounding box center [448, 388] width 9 height 9
checkbox input "true"
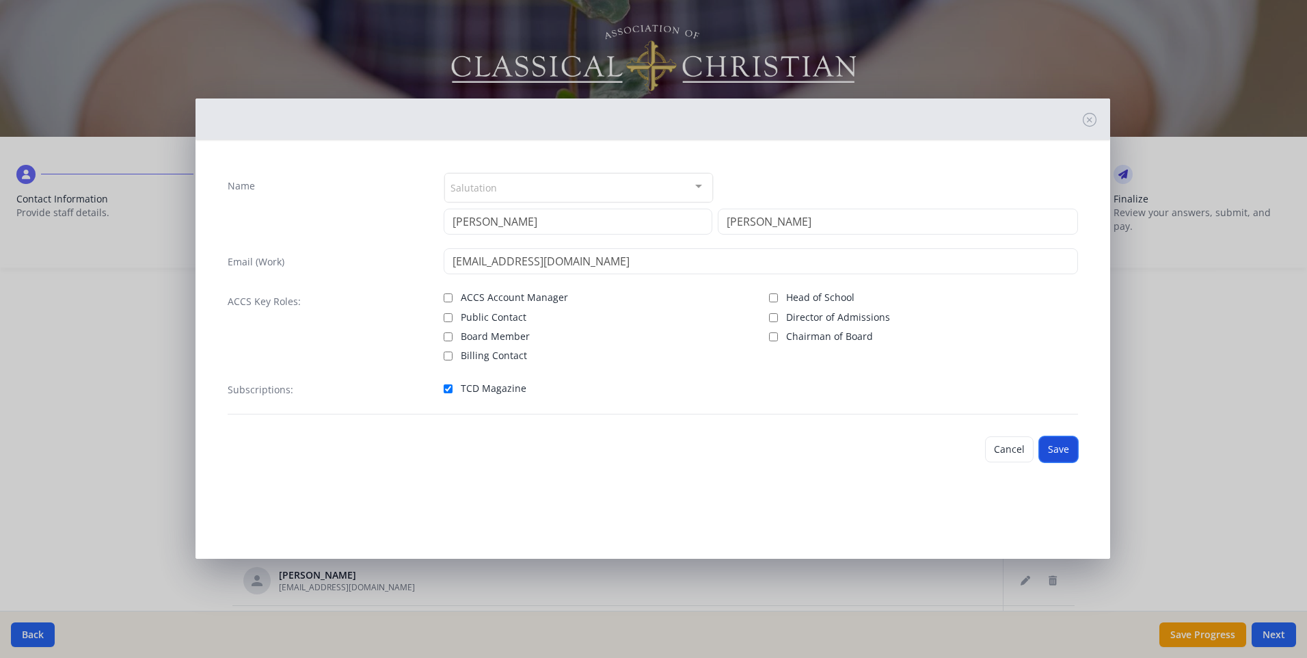
click at [1056, 451] on button "Save" at bounding box center [1058, 449] width 39 height 26
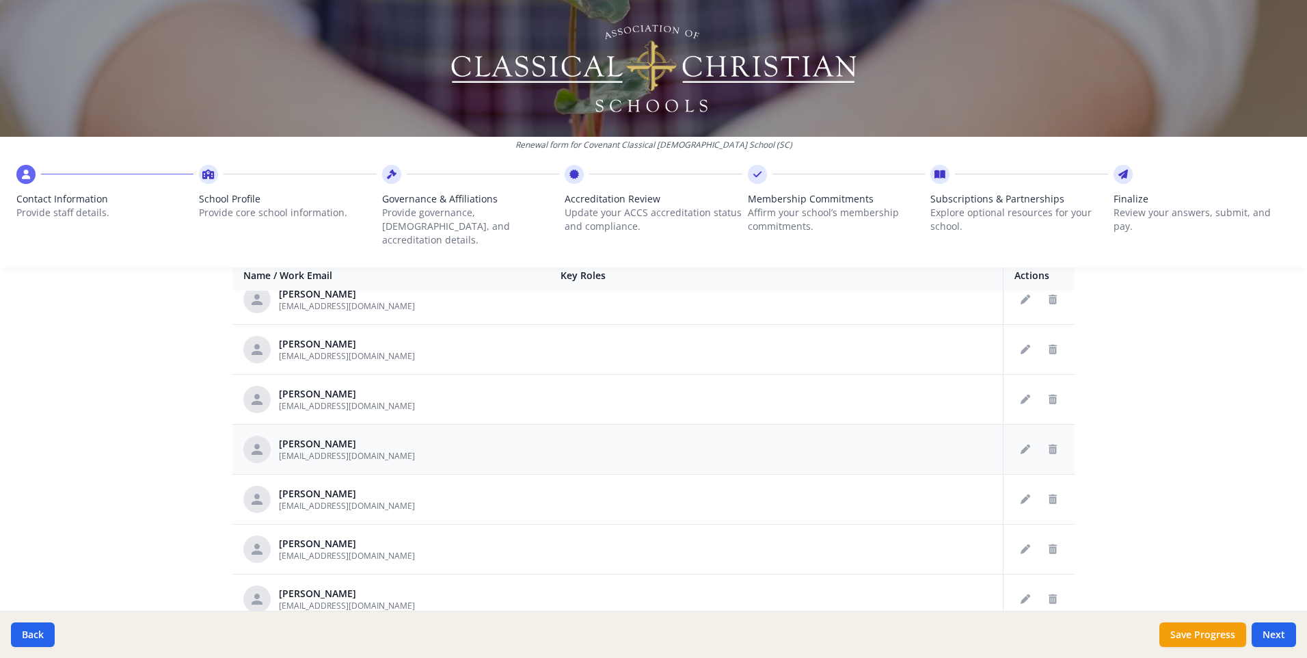
scroll to position [889, 0]
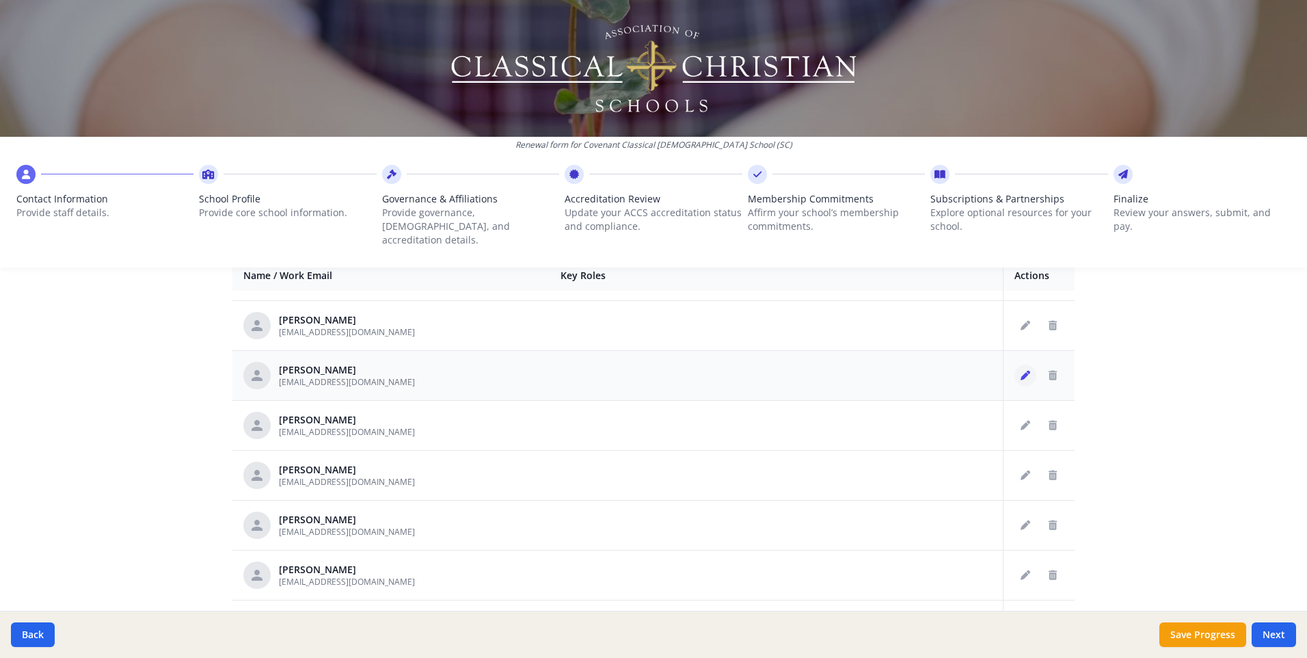
click at [1015, 368] on button "Edit staff" at bounding box center [1026, 375] width 22 height 22
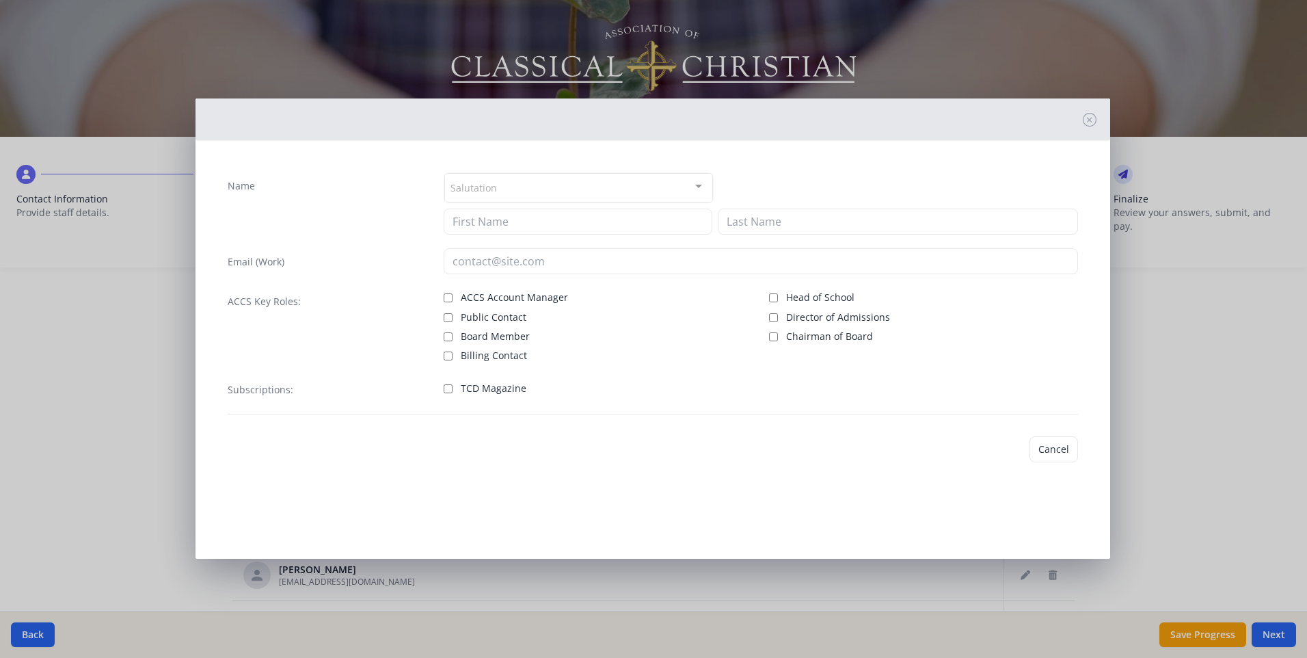
type input "Noah"
type input "Jordan"
type input "[EMAIL_ADDRESS][DOMAIN_NAME]"
click at [448, 386] on input "TCD Magazine" at bounding box center [448, 388] width 9 height 9
checkbox input "true"
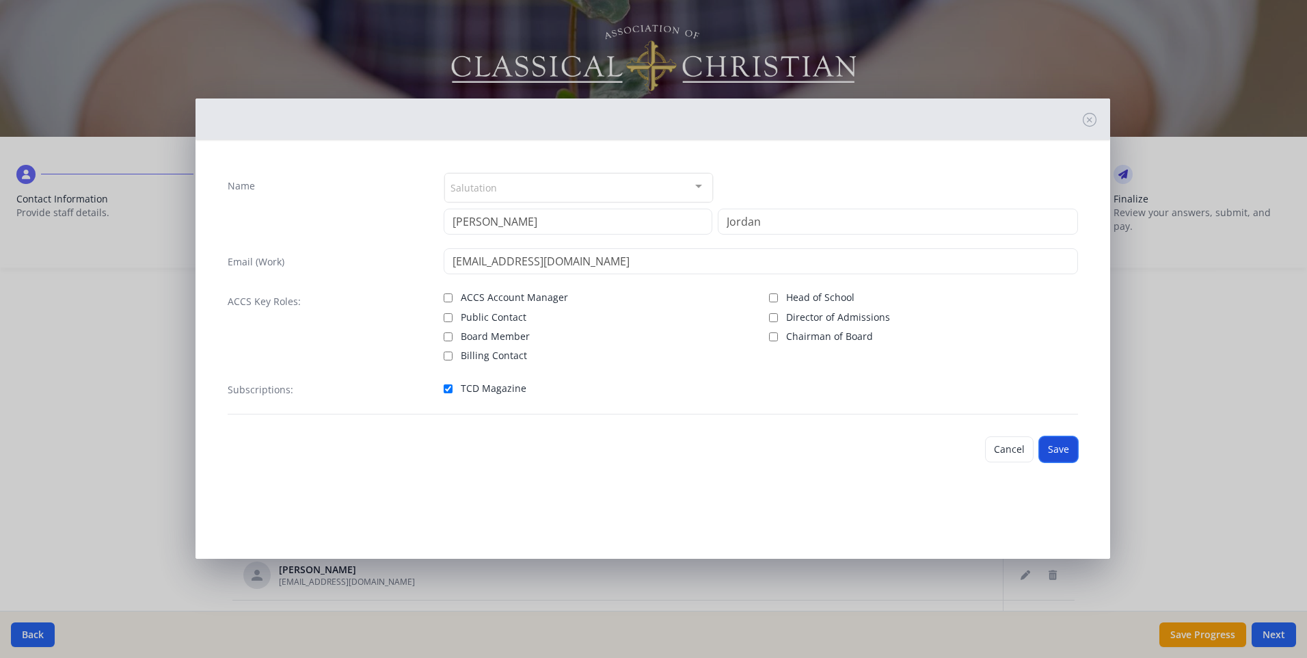
click at [1065, 453] on button "Save" at bounding box center [1058, 449] width 39 height 26
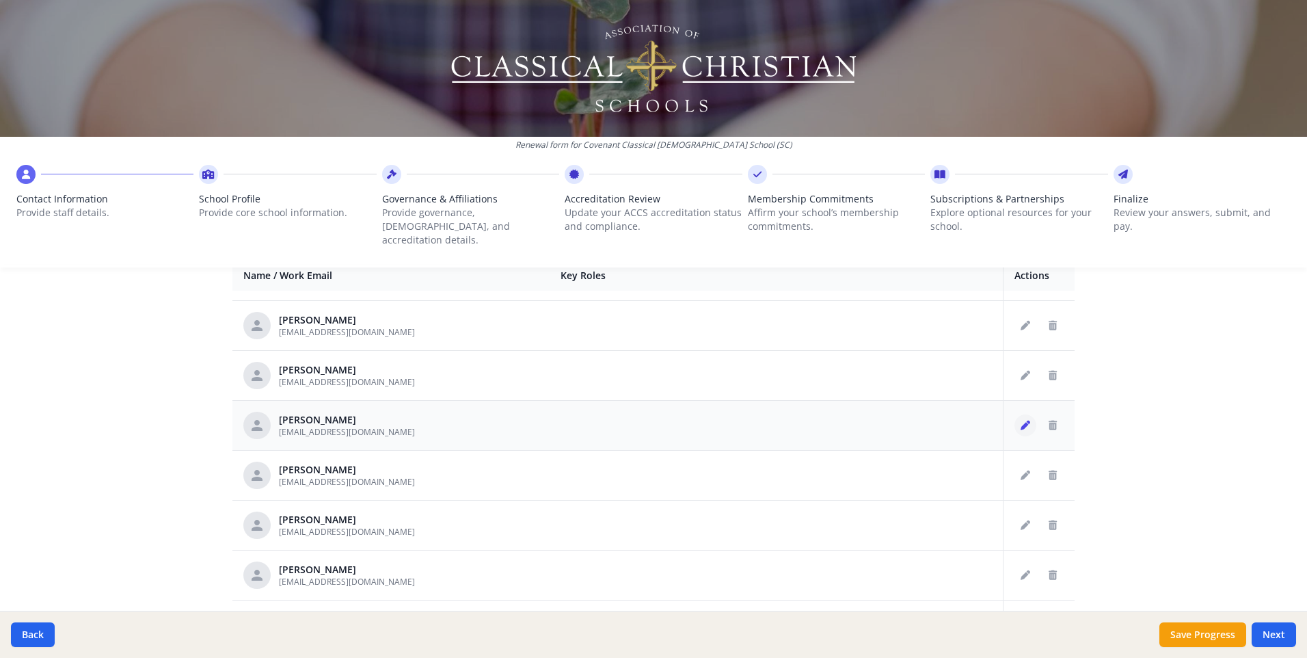
click at [1021, 421] on icon "Edit staff" at bounding box center [1026, 426] width 10 height 10
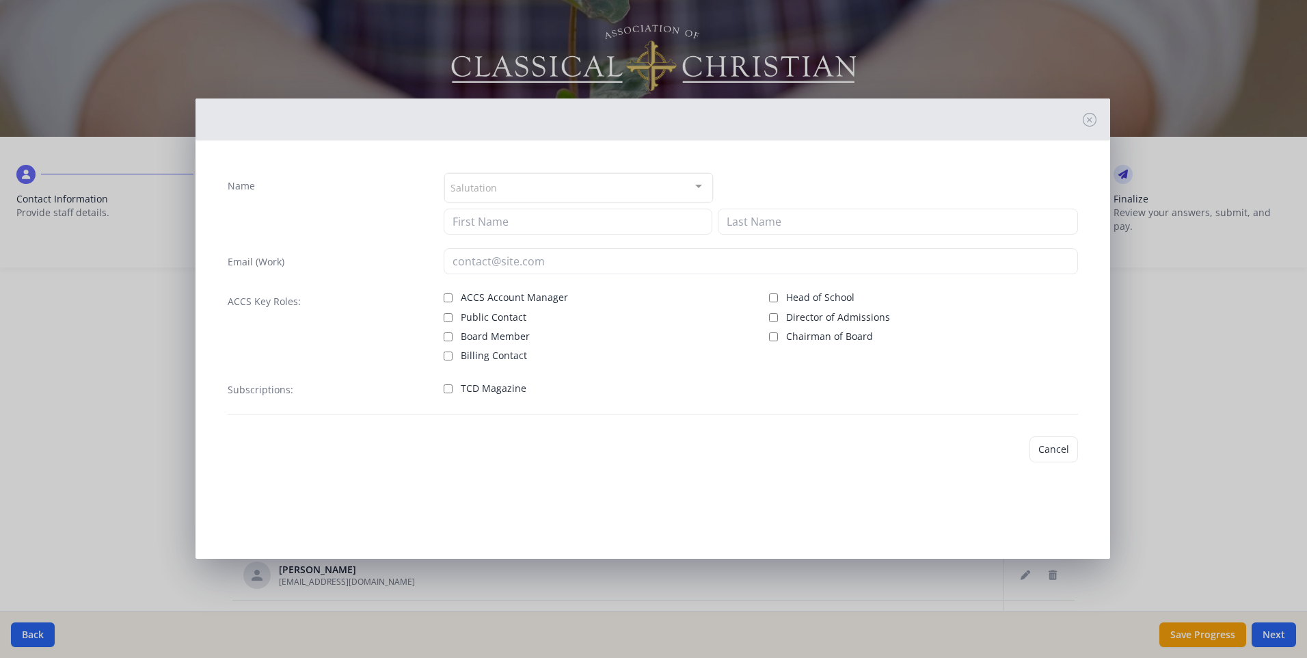
type input "Katherine"
type input "Mayberry"
type input "[EMAIL_ADDRESS][DOMAIN_NAME]"
click at [448, 386] on input "TCD Magazine" at bounding box center [448, 386] width 9 height 9
checkbox input "true"
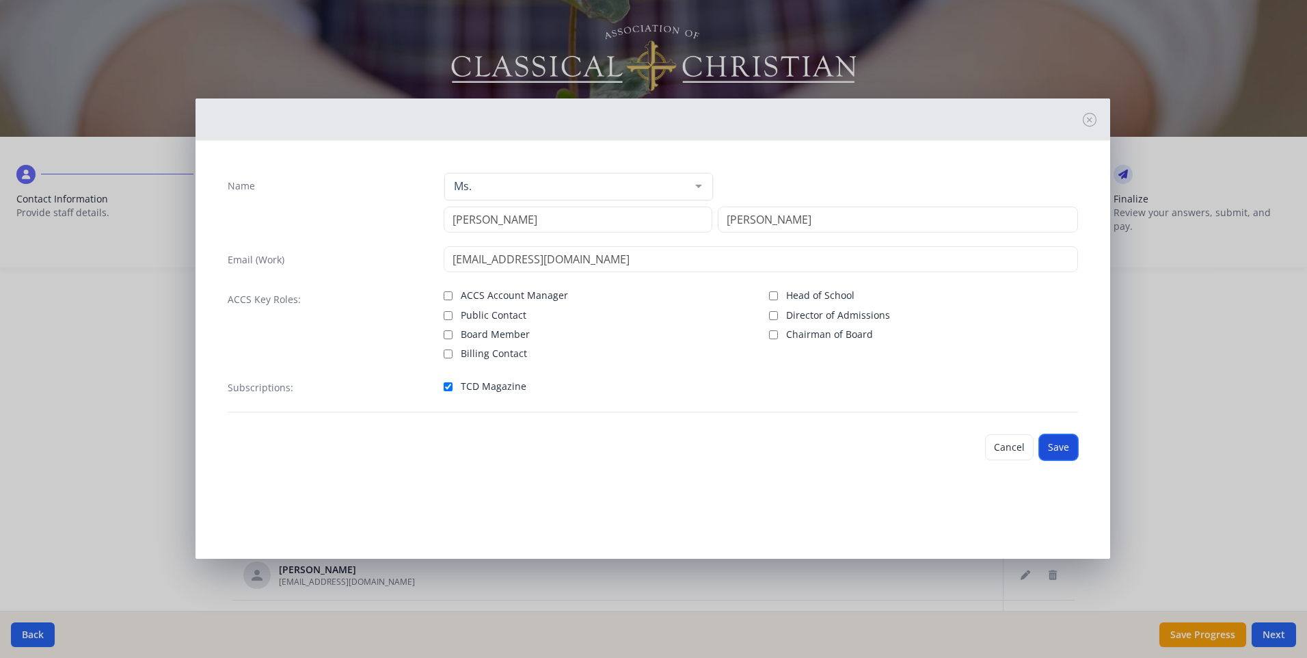
click at [1054, 443] on button "Save" at bounding box center [1058, 447] width 39 height 26
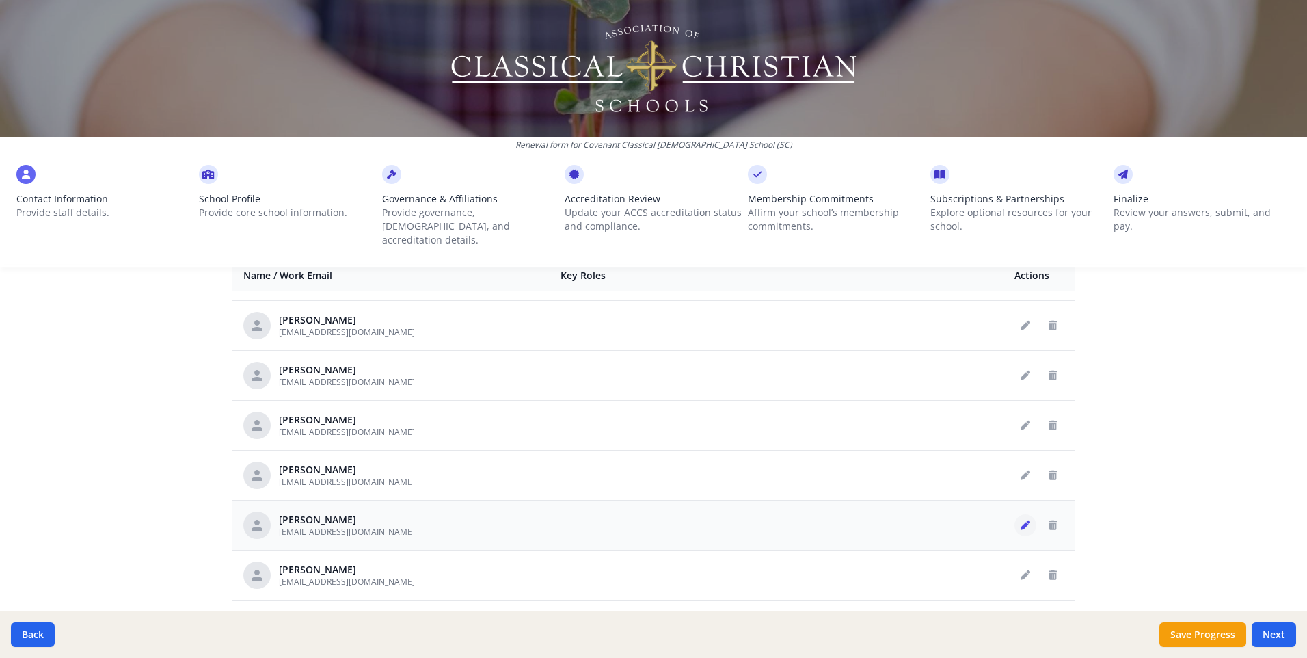
click at [1015, 514] on button "Edit staff" at bounding box center [1026, 525] width 22 height 22
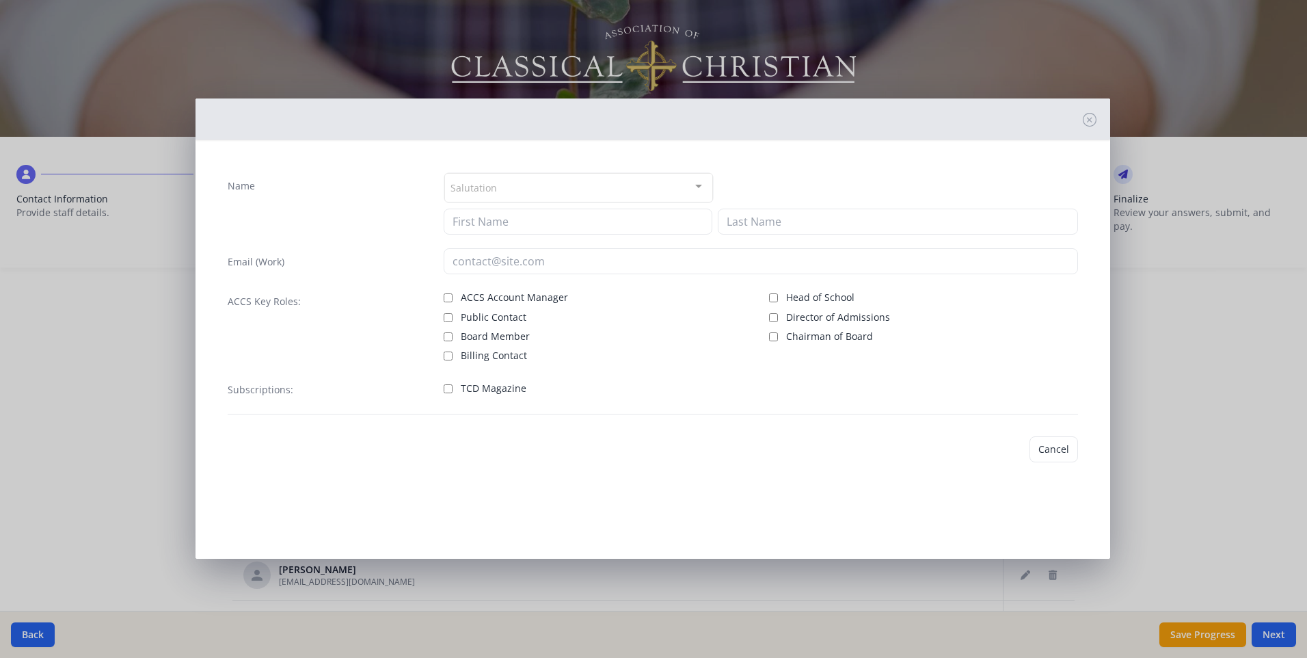
type input "Rebekah"
type input "McLawhorn"
type input "[EMAIL_ADDRESS][DOMAIN_NAME]"
click at [450, 391] on input "TCD Magazine" at bounding box center [448, 388] width 9 height 9
checkbox input "true"
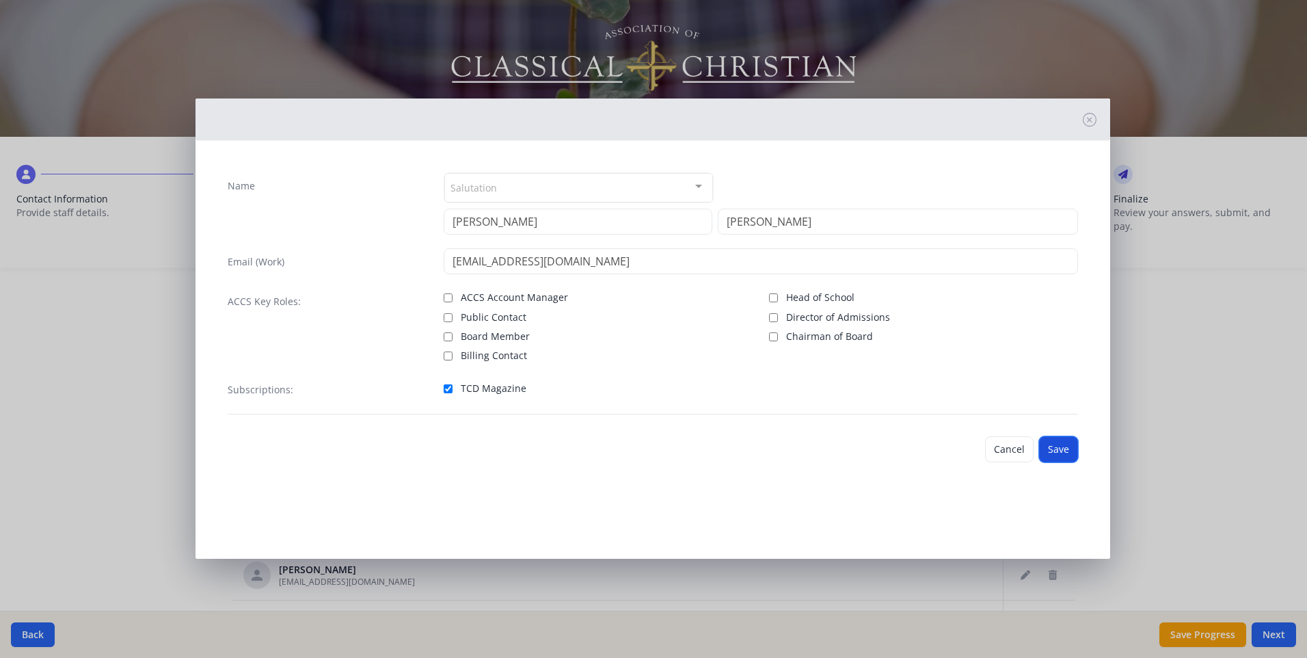
click at [1062, 452] on button "Save" at bounding box center [1058, 449] width 39 height 26
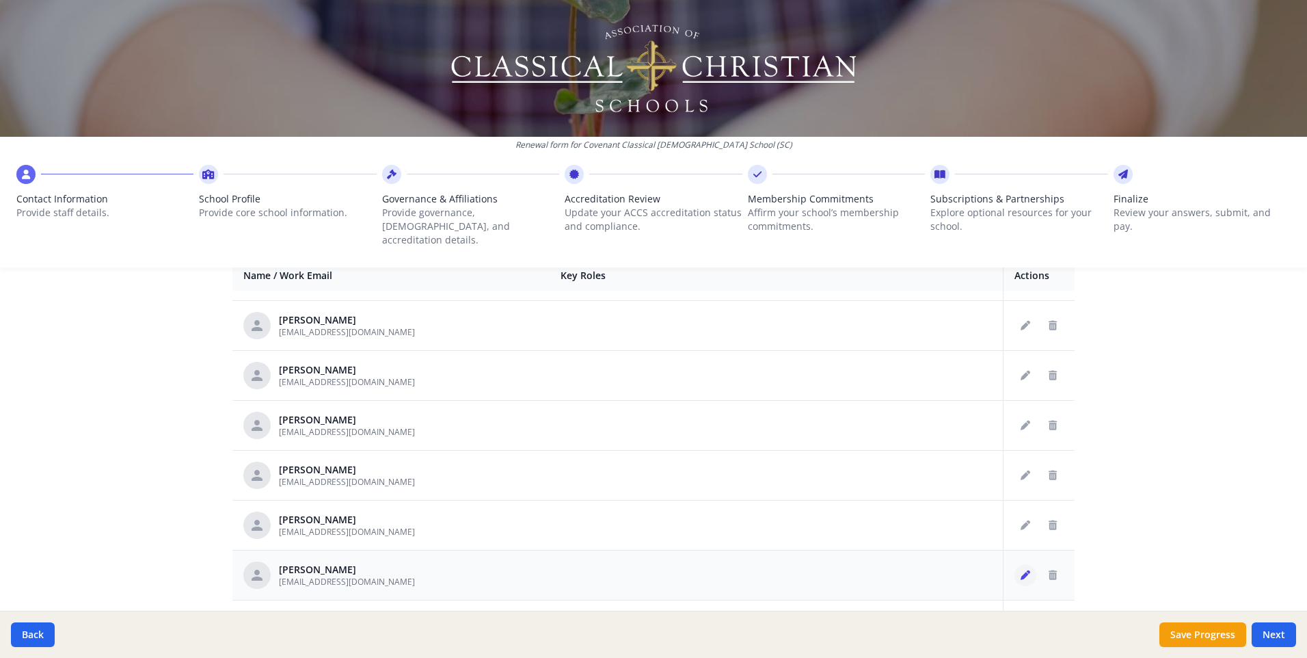
click at [1021, 570] on icon "Edit staff" at bounding box center [1026, 575] width 10 height 10
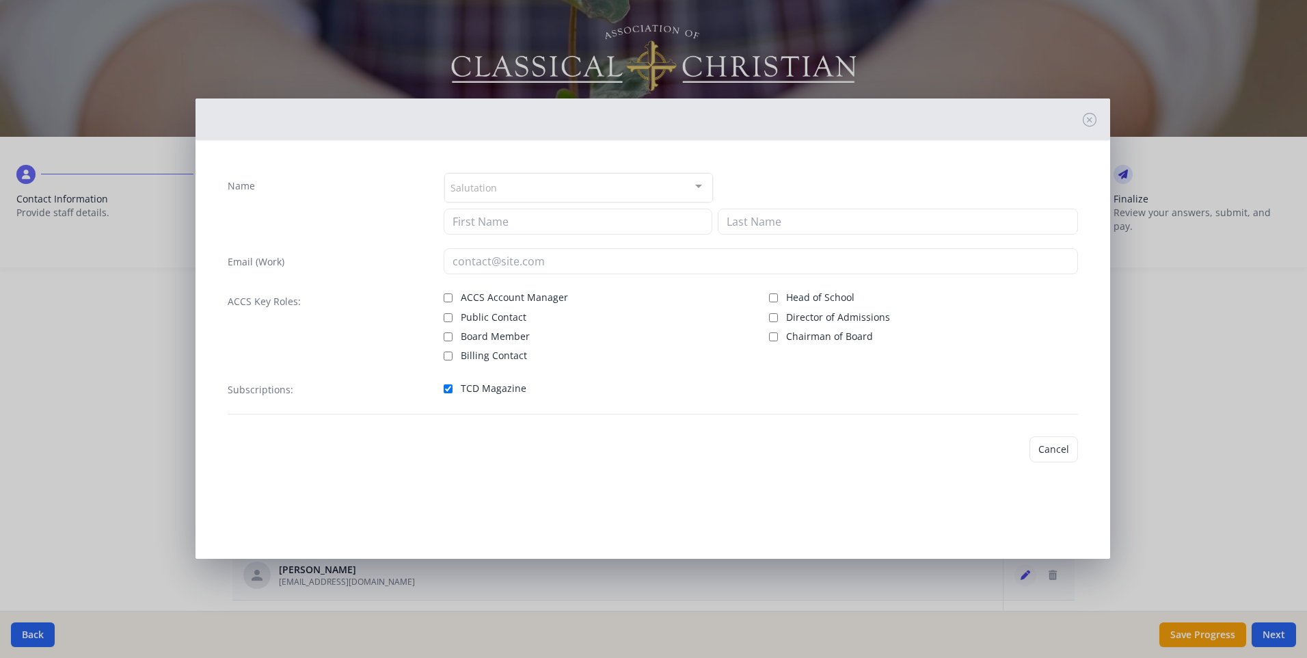
type input "Jessie"
type input "Mobley"
type input "[EMAIL_ADDRESS][DOMAIN_NAME]"
checkbox input "true"
click at [1057, 446] on button "Save" at bounding box center [1058, 449] width 39 height 26
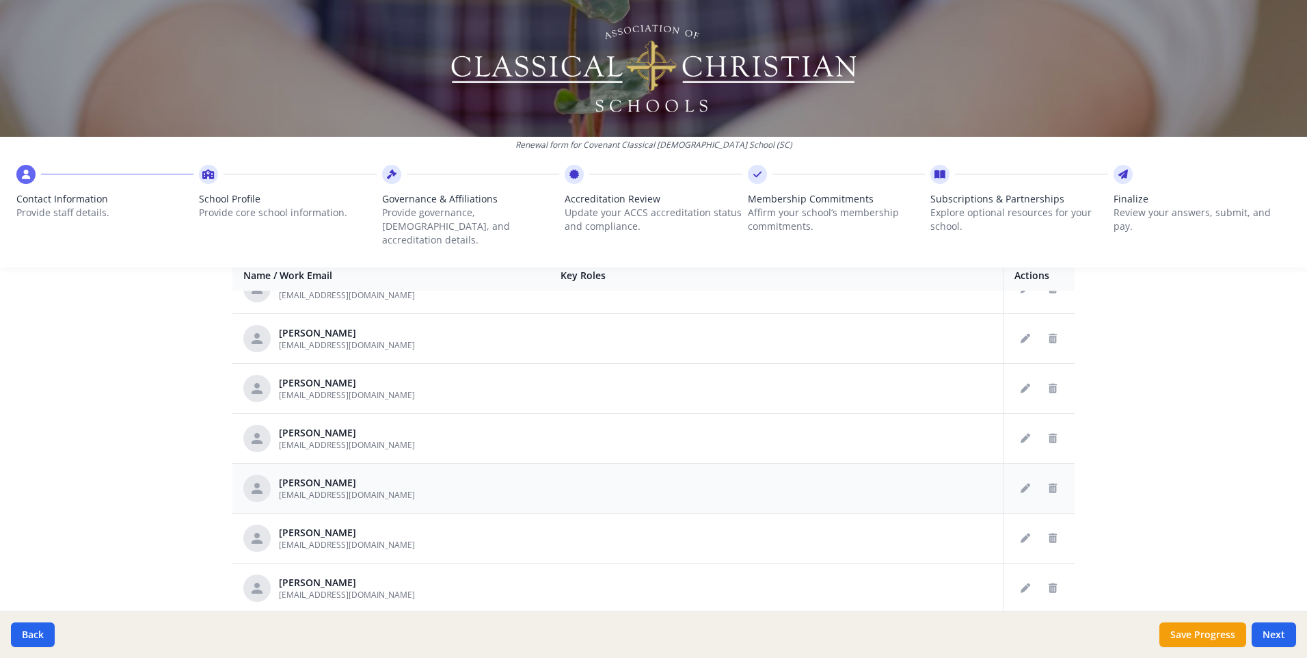
scroll to position [1090, 0]
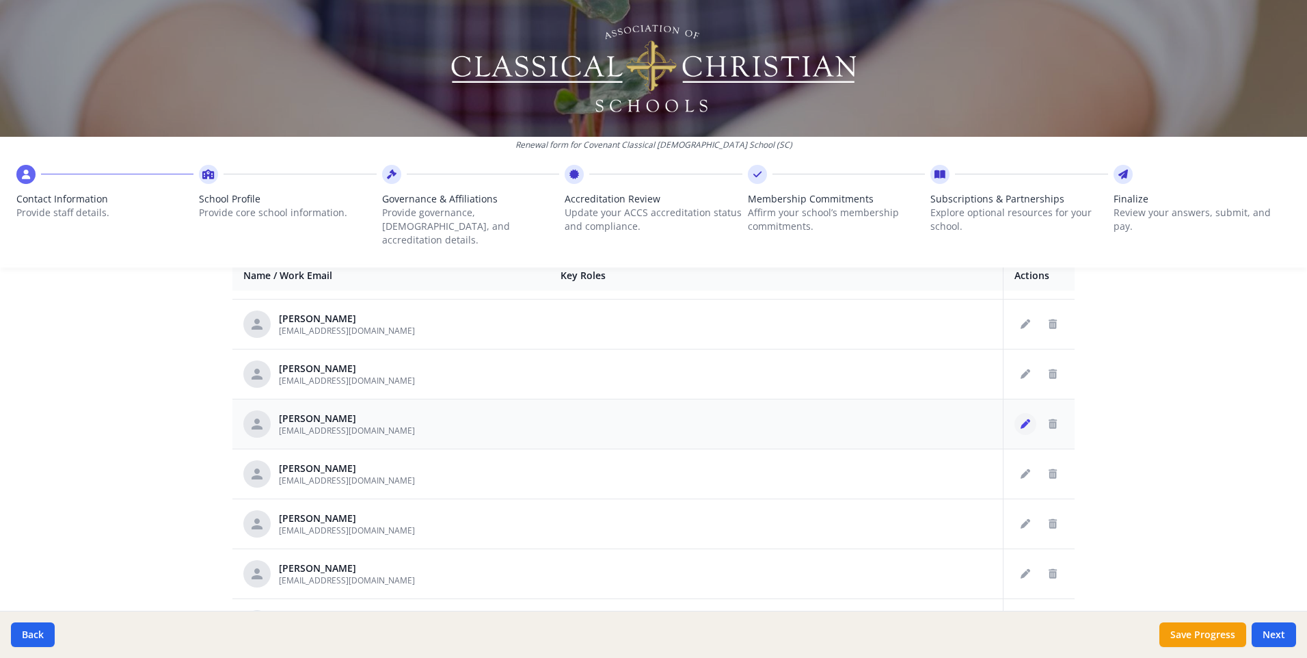
click at [1021, 419] on icon "Edit staff" at bounding box center [1026, 424] width 10 height 10
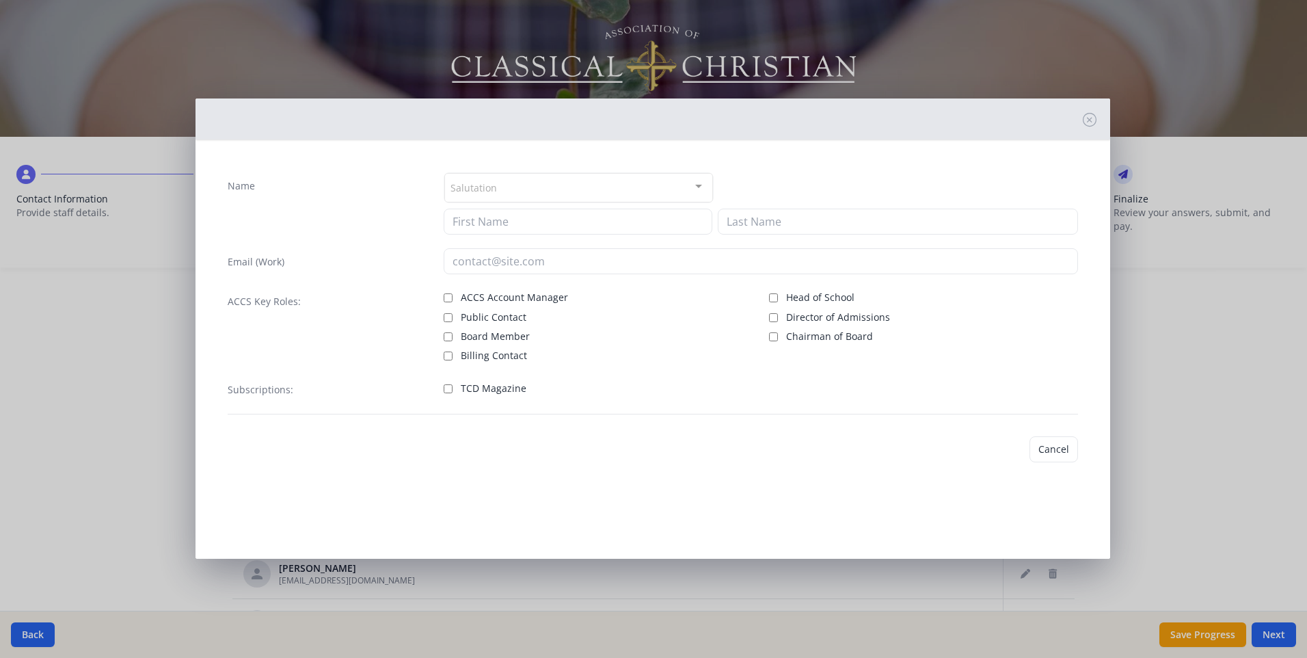
type input "Elizabeth"
type input "Polatty"
type input "[EMAIL_ADDRESS][DOMAIN_NAME]"
click at [451, 392] on input "TCD Magazine" at bounding box center [448, 388] width 9 height 9
checkbox input "true"
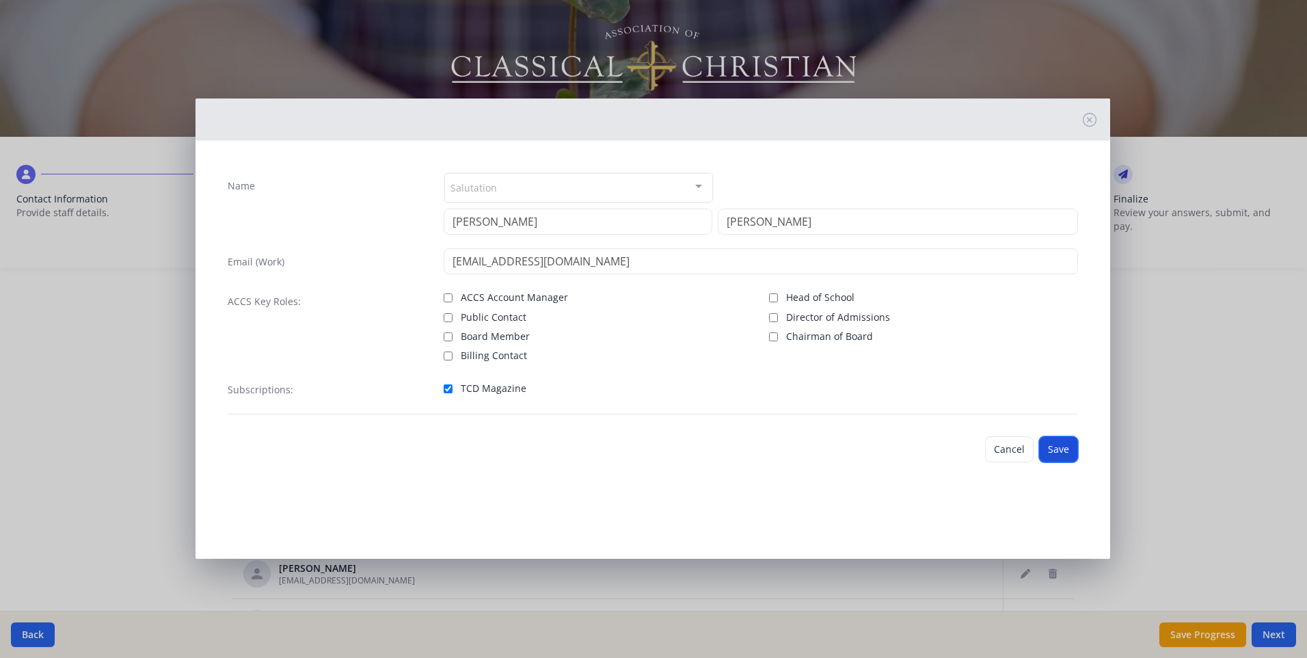
click at [1058, 453] on button "Save" at bounding box center [1058, 449] width 39 height 26
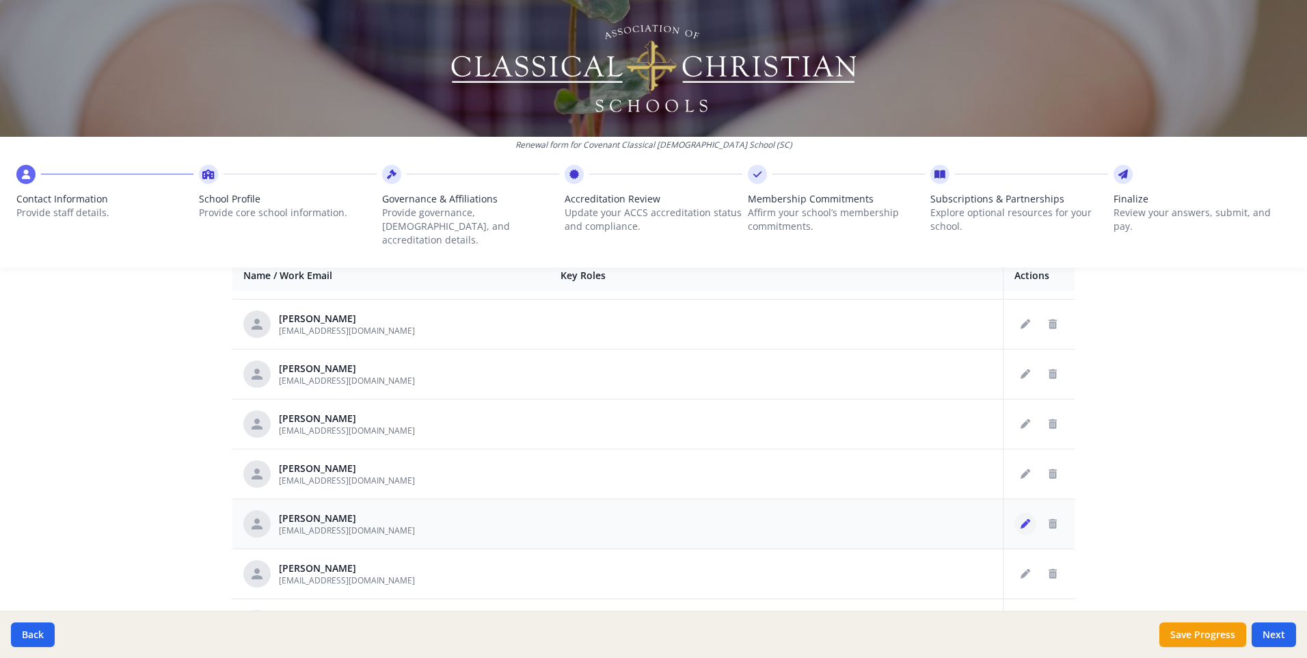
click at [1021, 519] on icon "Edit staff" at bounding box center [1026, 524] width 10 height 10
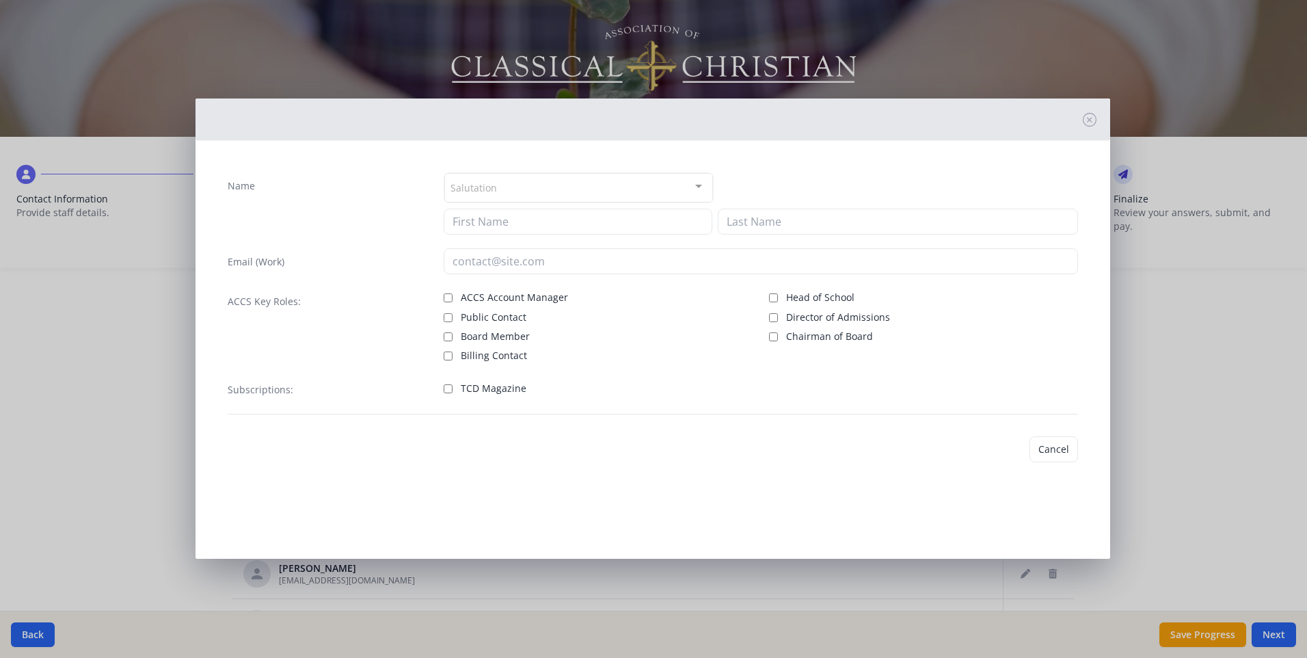
type input "Jim"
type input "Stewart"
type input "[EMAIL_ADDRESS][DOMAIN_NAME]"
click at [450, 387] on input "TCD Magazine" at bounding box center [448, 388] width 9 height 9
checkbox input "true"
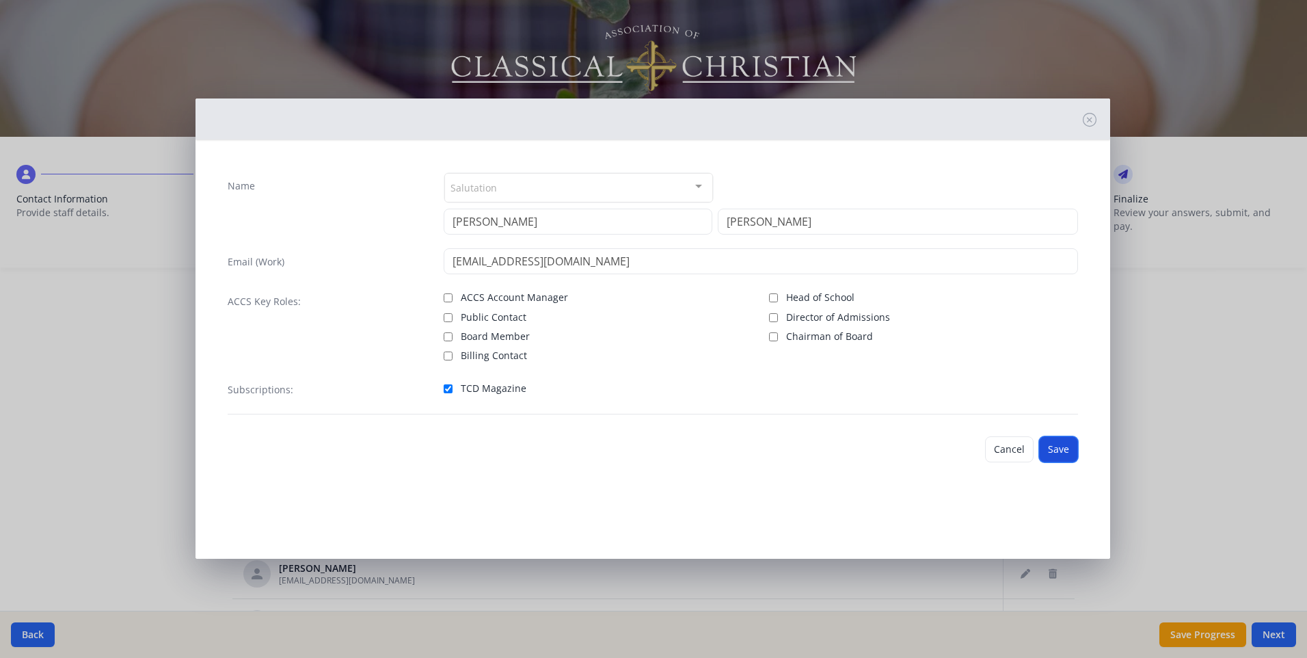
click at [1048, 448] on button "Save" at bounding box center [1058, 449] width 39 height 26
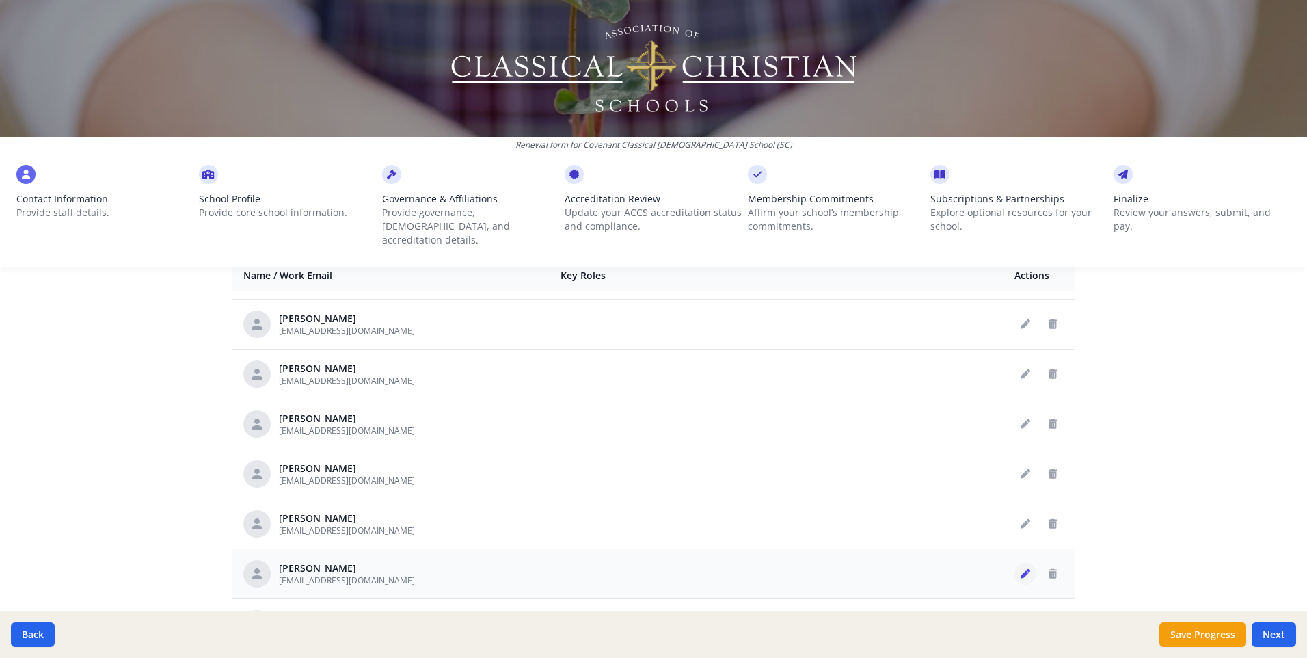
click at [1021, 569] on icon "Edit staff" at bounding box center [1026, 574] width 10 height 10
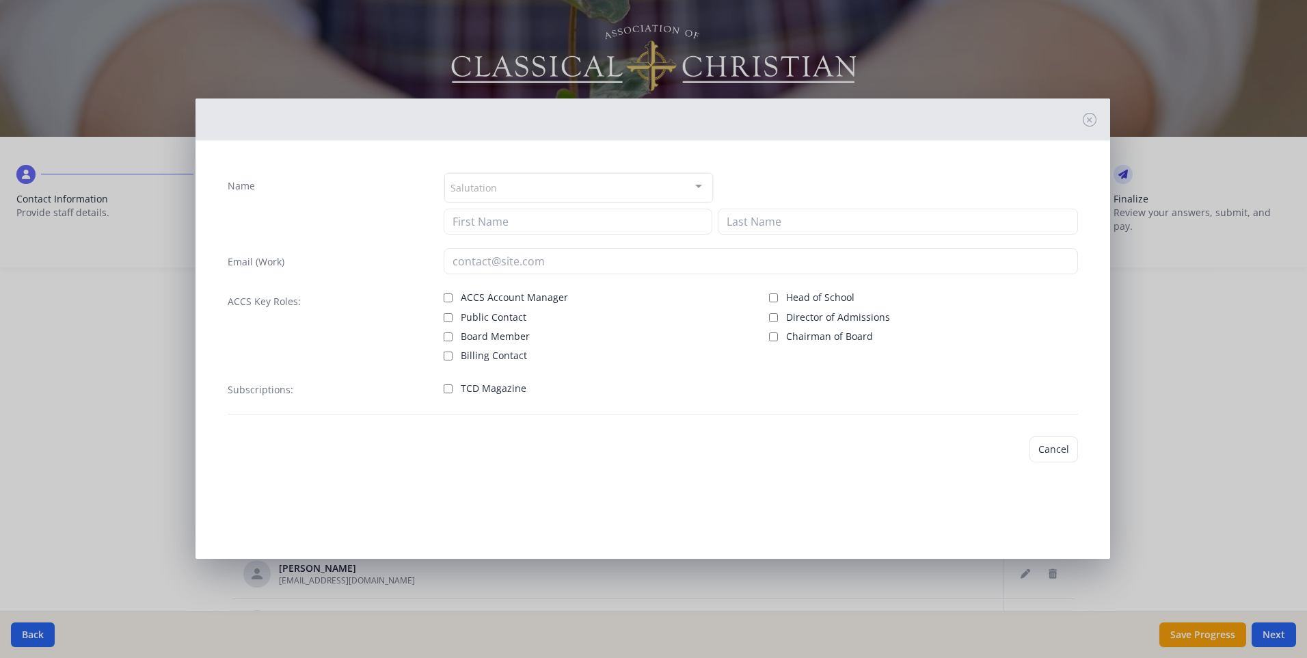
type input "Chase"
type input "Sutton"
type input "[EMAIL_ADDRESS][DOMAIN_NAME]"
drag, startPoint x: 449, startPoint y: 386, endPoint x: 475, endPoint y: 392, distance: 26.9
click at [450, 388] on input "TCD Magazine" at bounding box center [448, 388] width 9 height 9
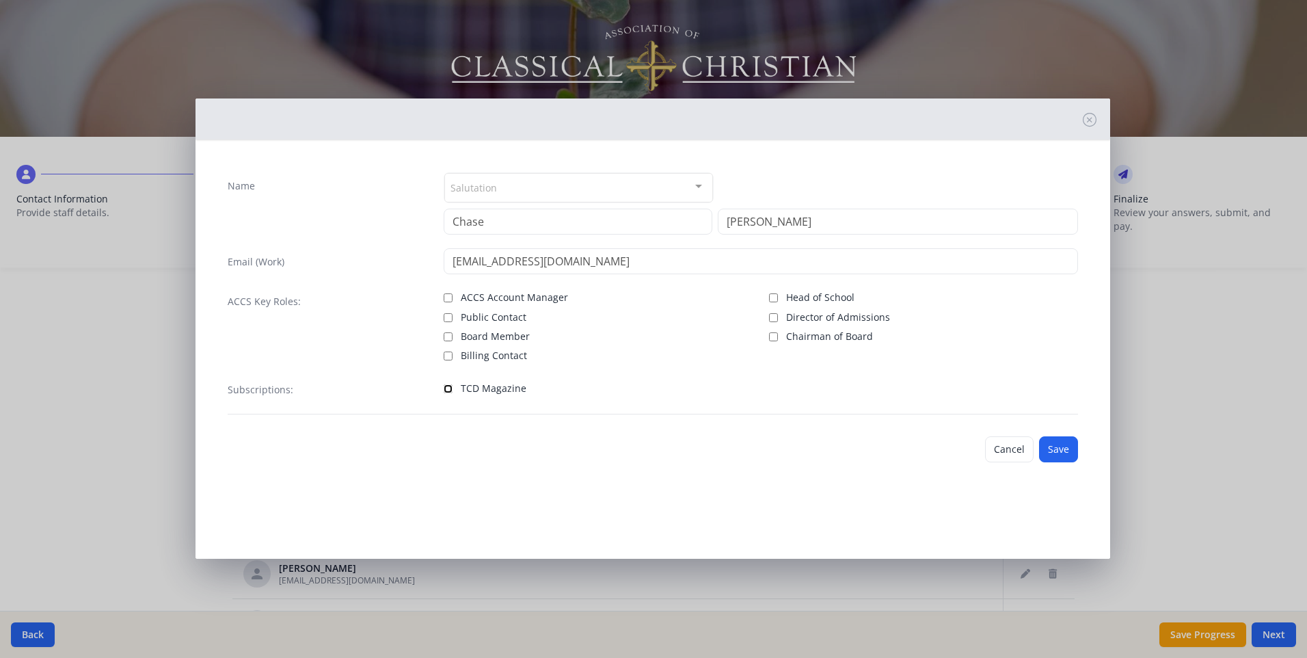
checkbox input "true"
click at [1059, 444] on button "Save" at bounding box center [1058, 449] width 39 height 26
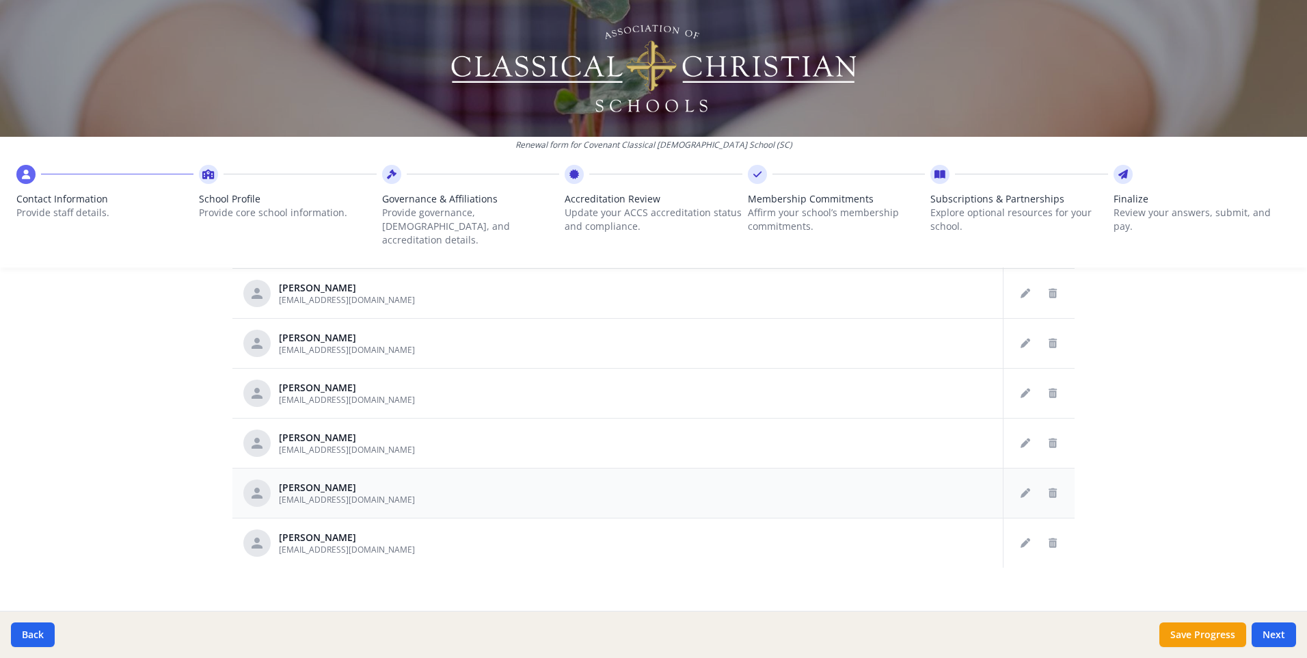
scroll to position [678, 0]
click at [1021, 488] on icon "Edit staff" at bounding box center [1026, 493] width 10 height 10
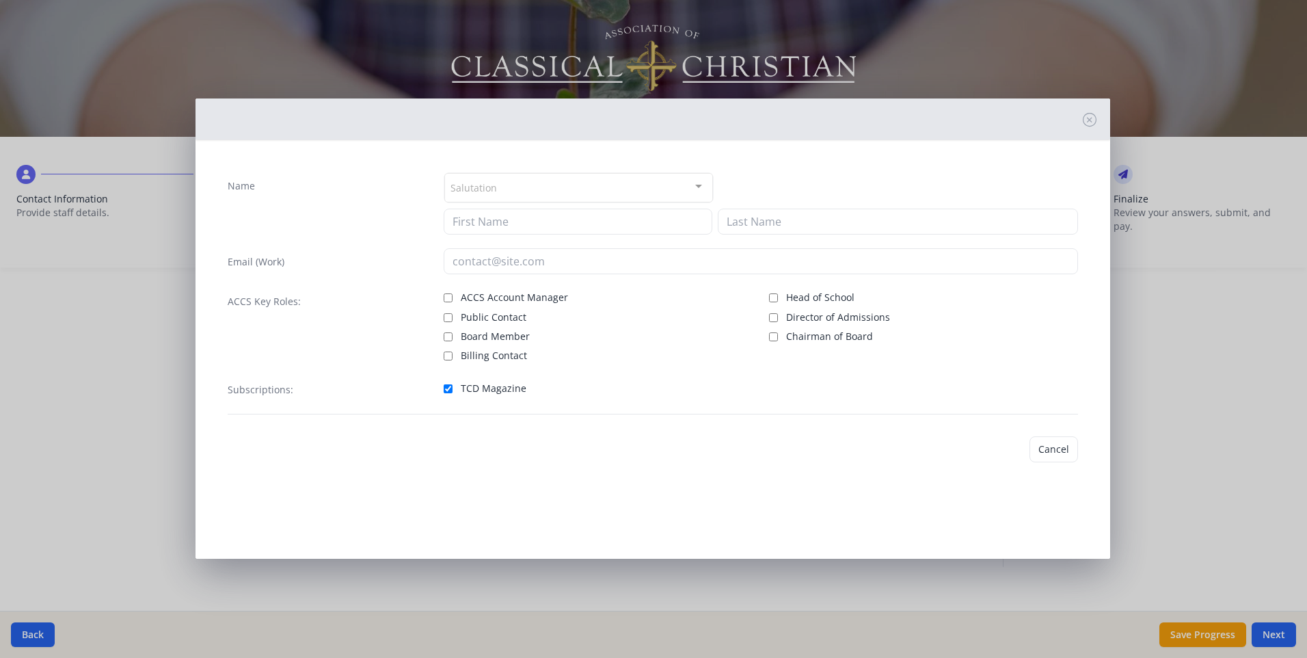
type input "Sally"
type input "Tackett"
type input "[EMAIL_ADDRESS][DOMAIN_NAME]"
checkbox input "true"
click at [1057, 442] on button "Save" at bounding box center [1058, 449] width 39 height 26
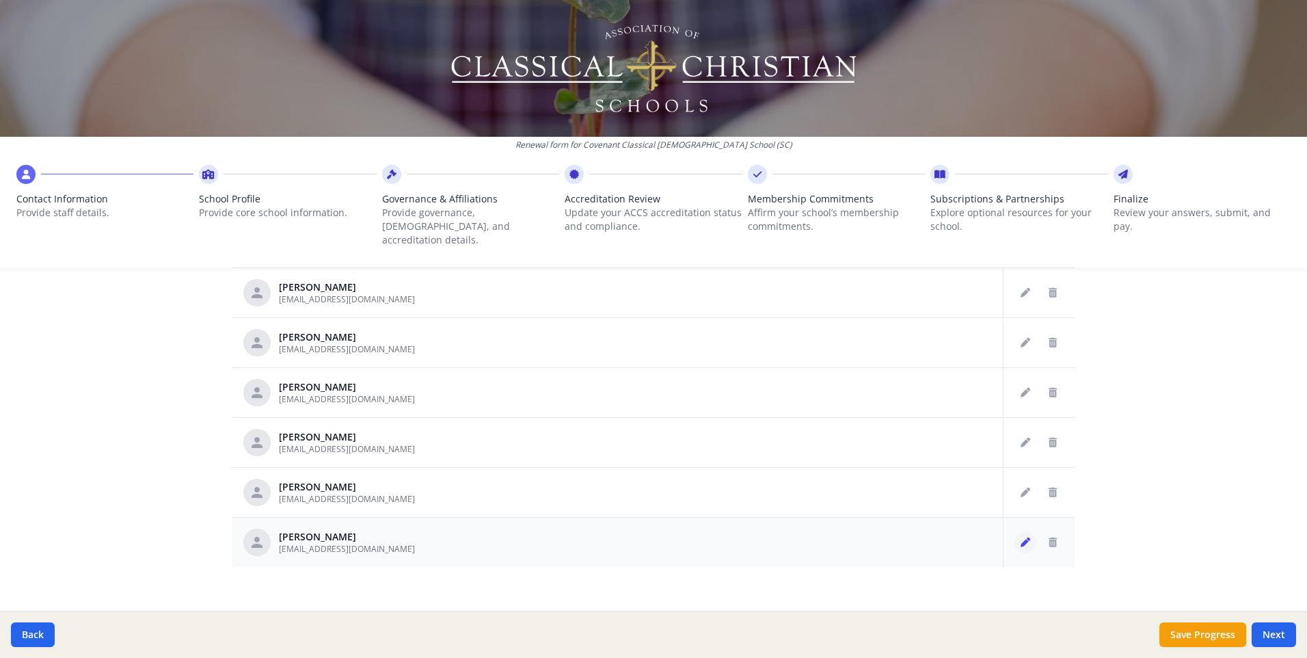
click at [1021, 537] on icon "Edit staff" at bounding box center [1026, 542] width 10 height 10
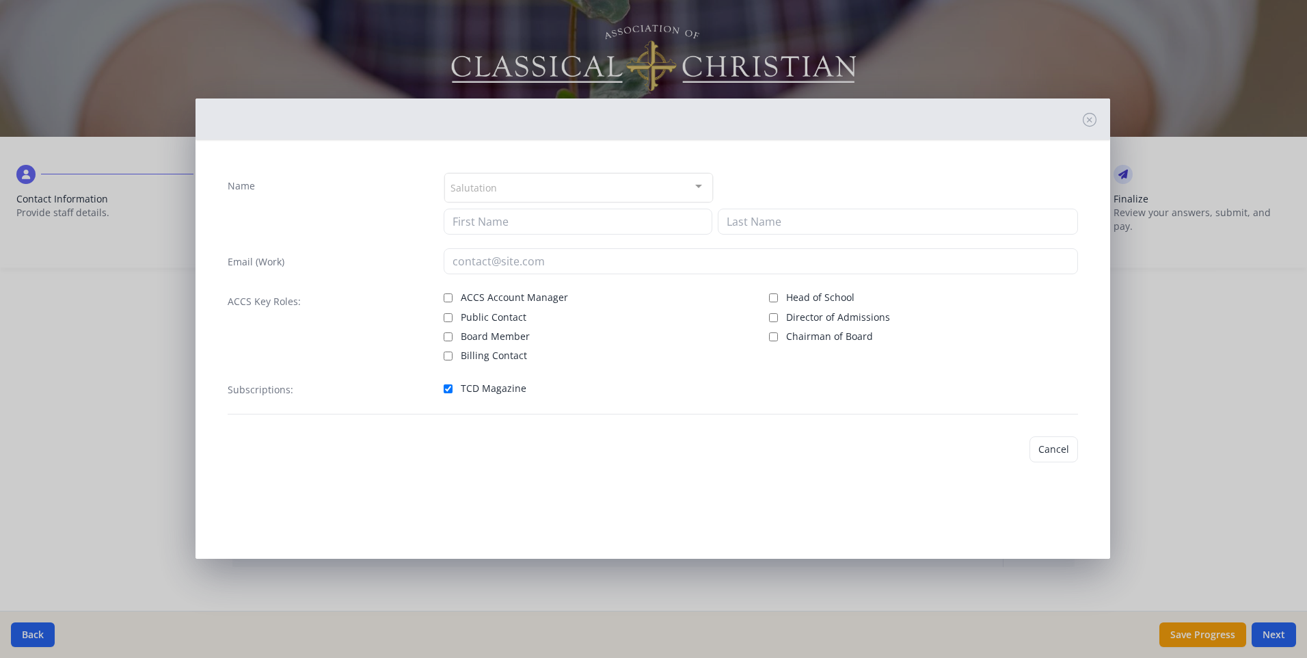
type input "Nathan"
type input "Thurston"
type input "[EMAIL_ADDRESS][DOMAIN_NAME]"
checkbox input "true"
click at [1061, 449] on button "Save" at bounding box center [1058, 449] width 39 height 26
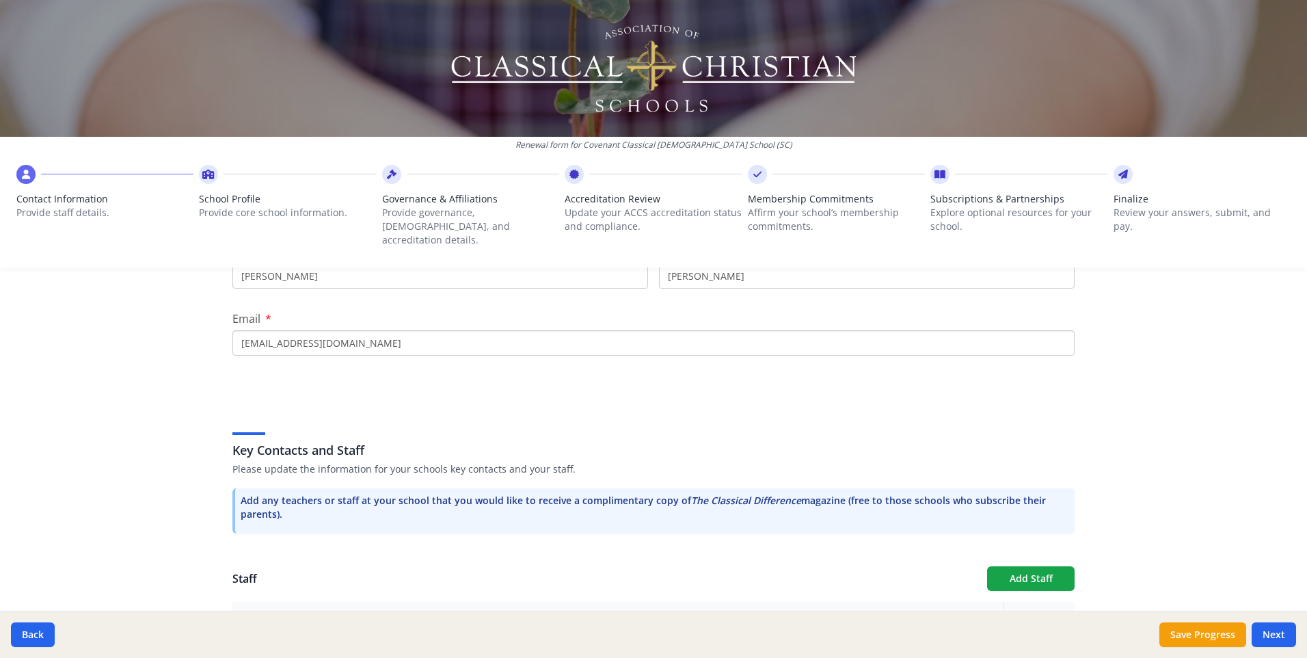
scroll to position [200, 0]
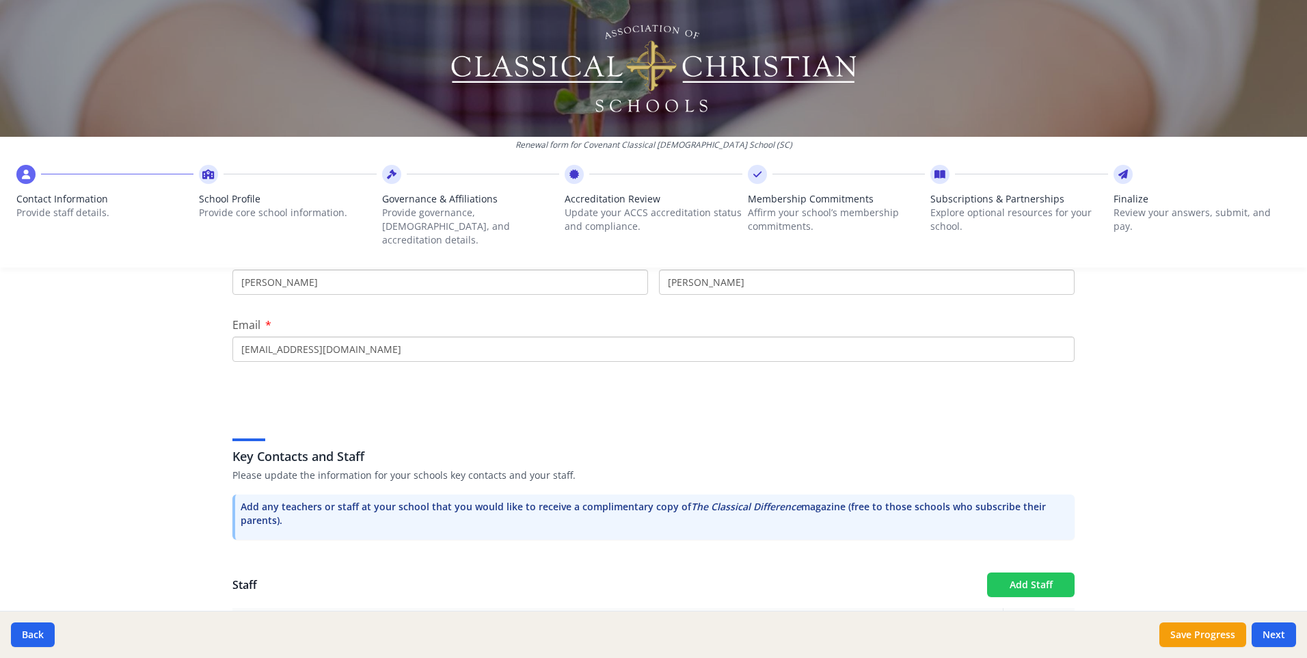
click at [1029, 572] on button "Add Staff" at bounding box center [1031, 584] width 88 height 25
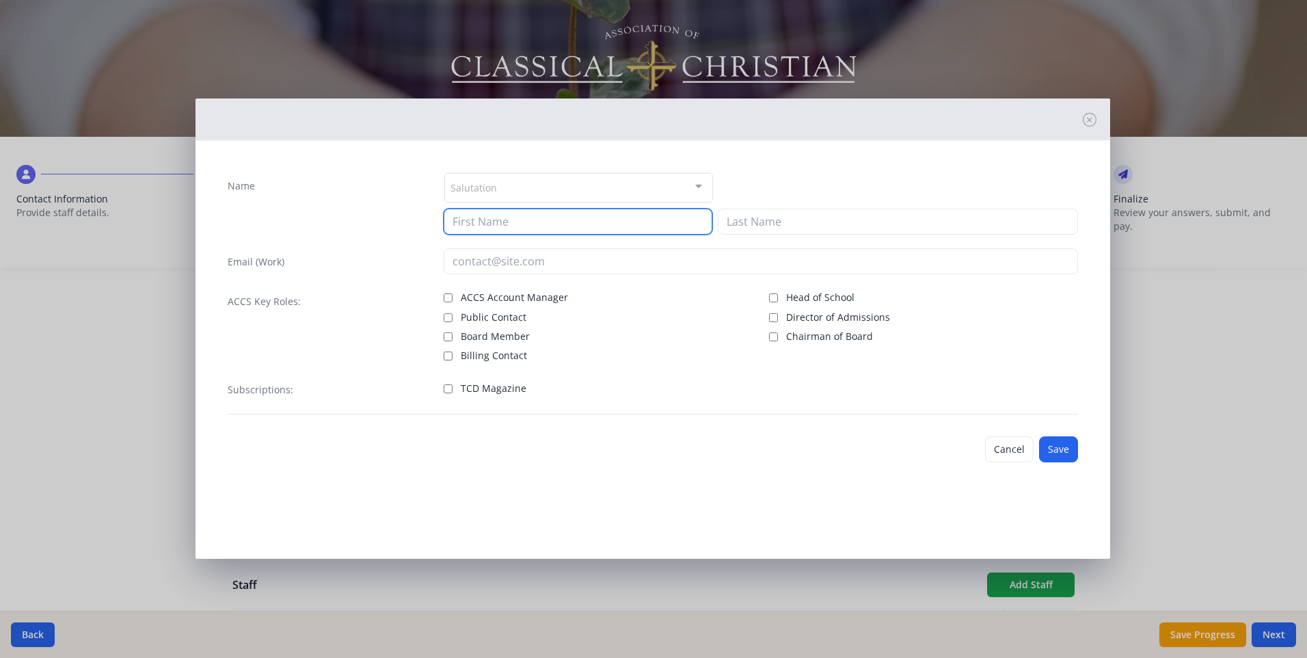
click at [535, 217] on input at bounding box center [578, 222] width 269 height 26
type input "Sandra"
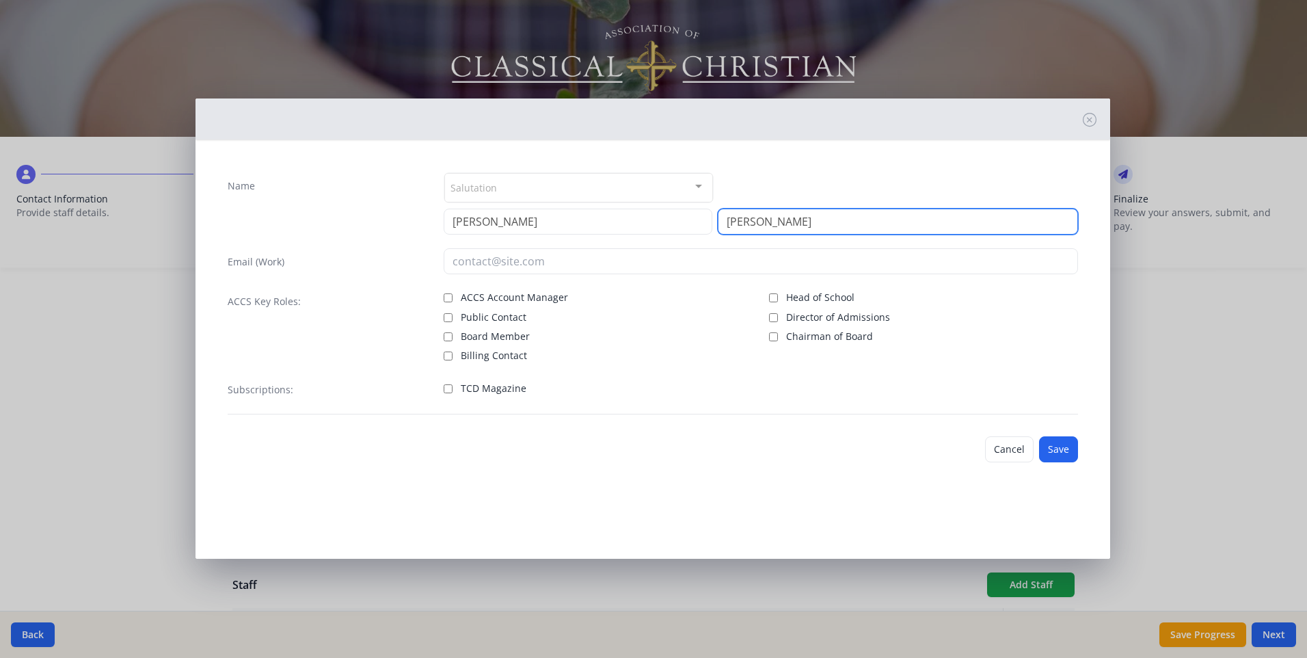
type input "Tanner"
click at [453, 386] on input "TCD Magazine" at bounding box center [448, 388] width 9 height 9
checkbox input "true"
click at [528, 191] on div "Salutation" at bounding box center [578, 187] width 269 height 29
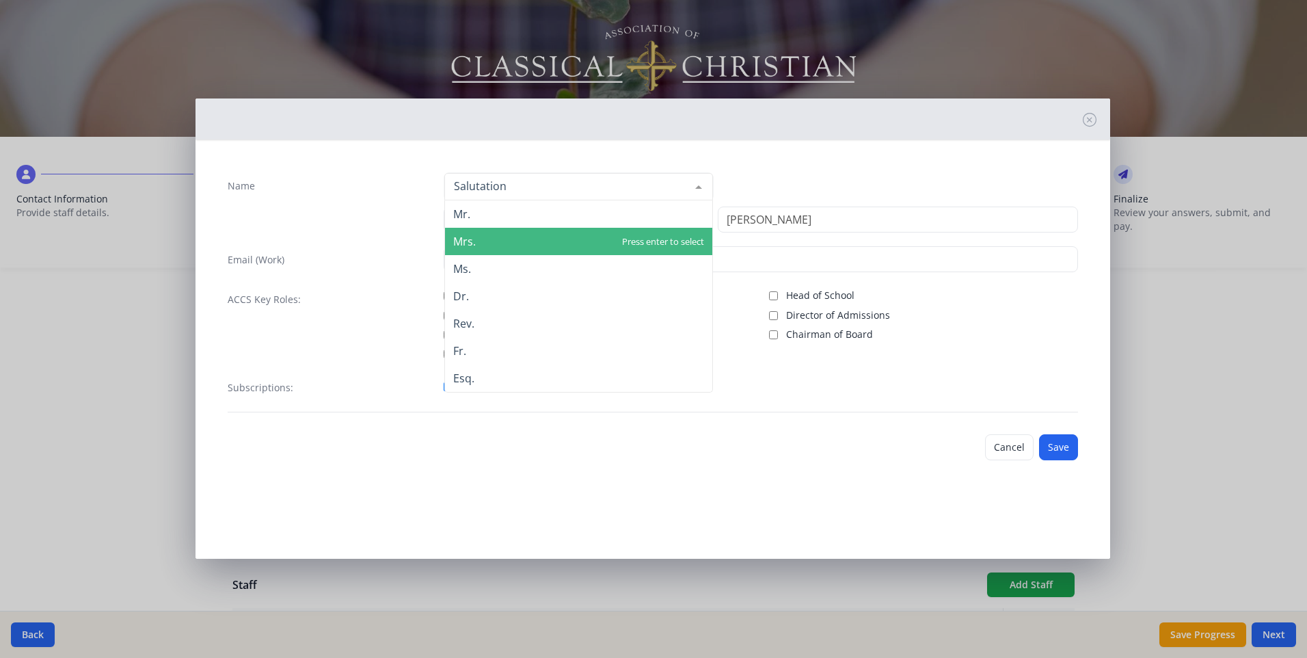
click at [527, 243] on span "Mrs." at bounding box center [578, 241] width 267 height 27
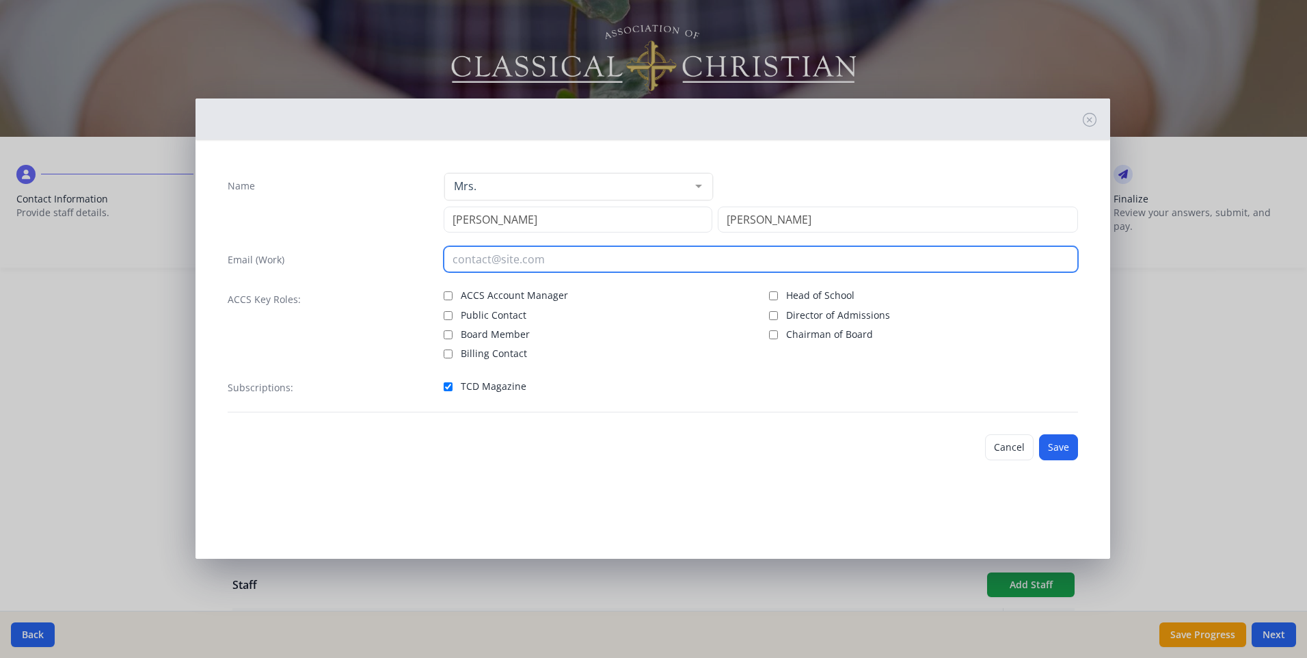
click at [720, 268] on input "email" at bounding box center [761, 259] width 635 height 26
type input "[EMAIL_ADDRESS][DOMAIN_NAME]"
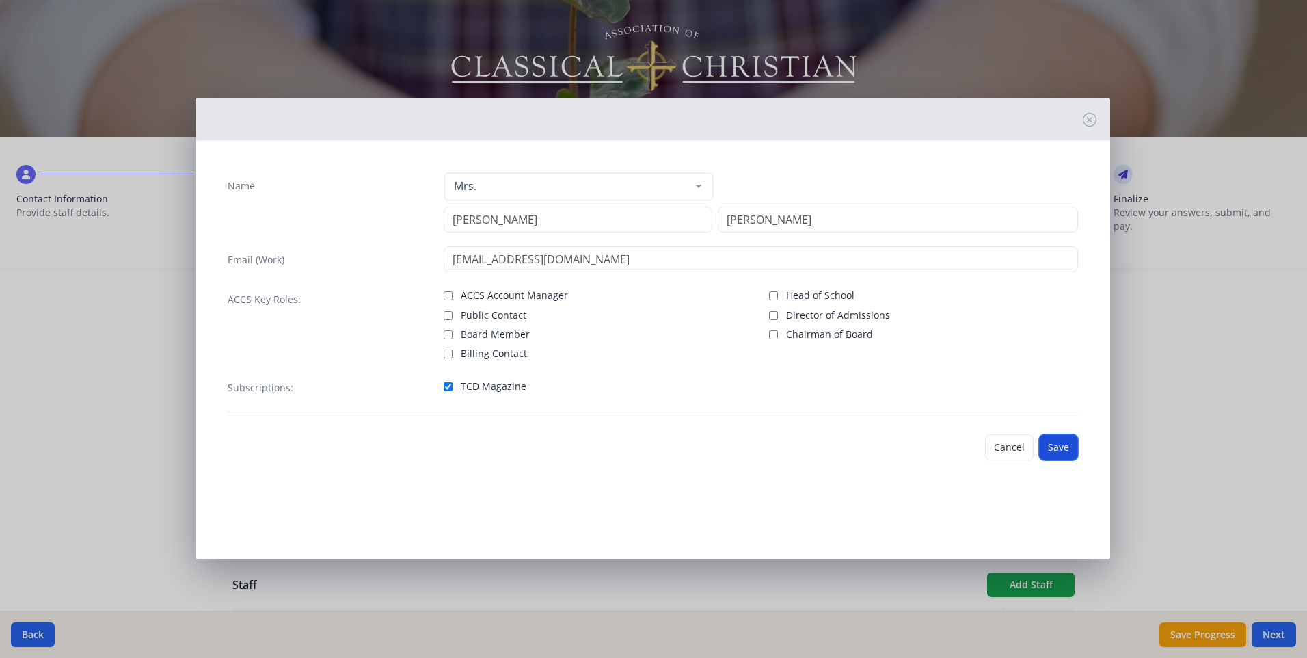
click at [1076, 446] on button "Save" at bounding box center [1058, 447] width 39 height 26
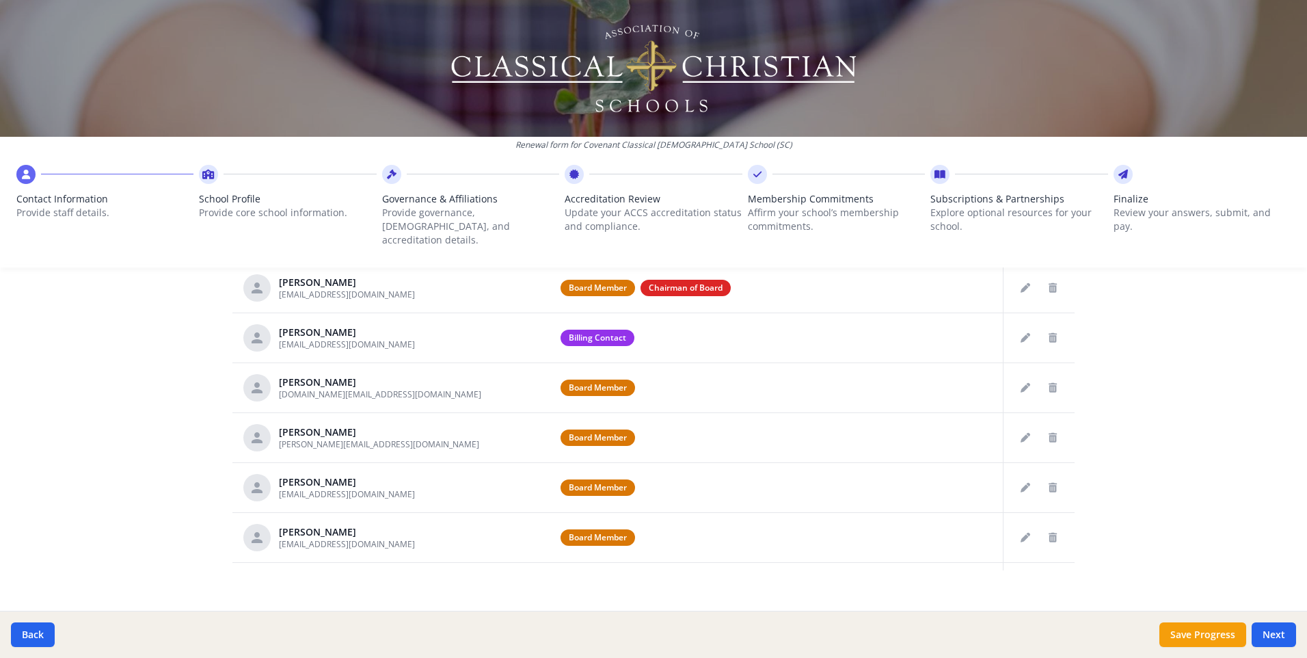
scroll to position [678, 0]
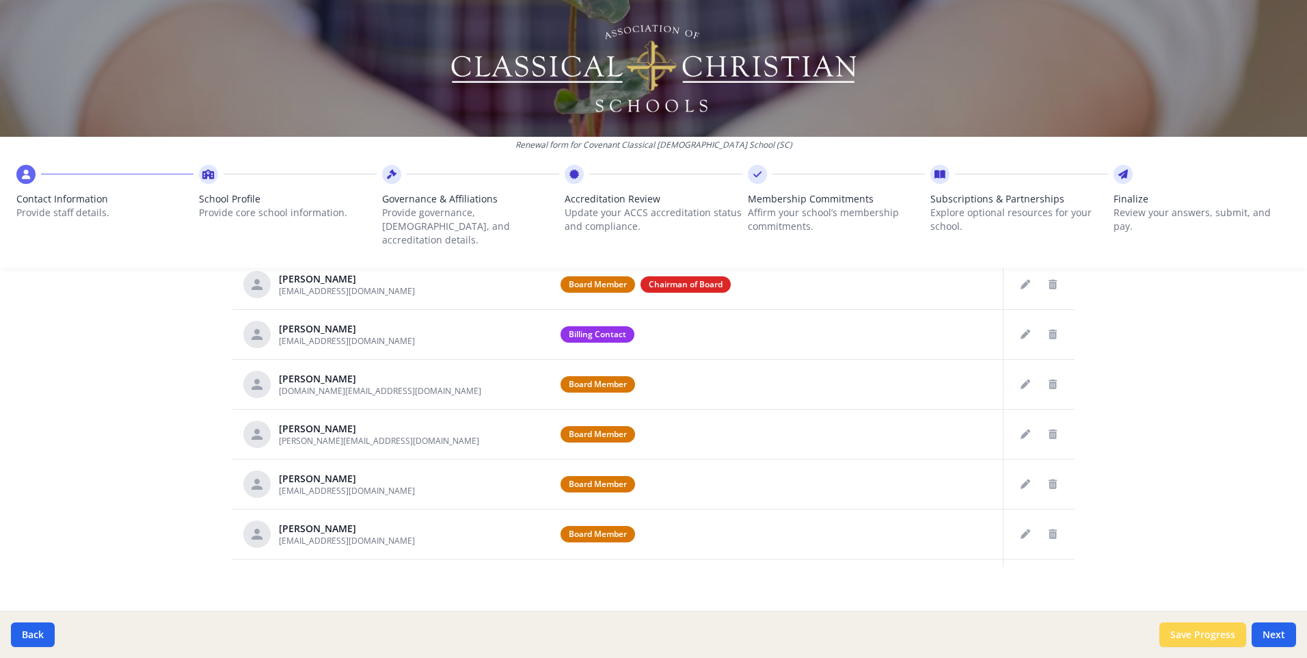
click at [1210, 627] on button "Save Progress" at bounding box center [1203, 634] width 87 height 25
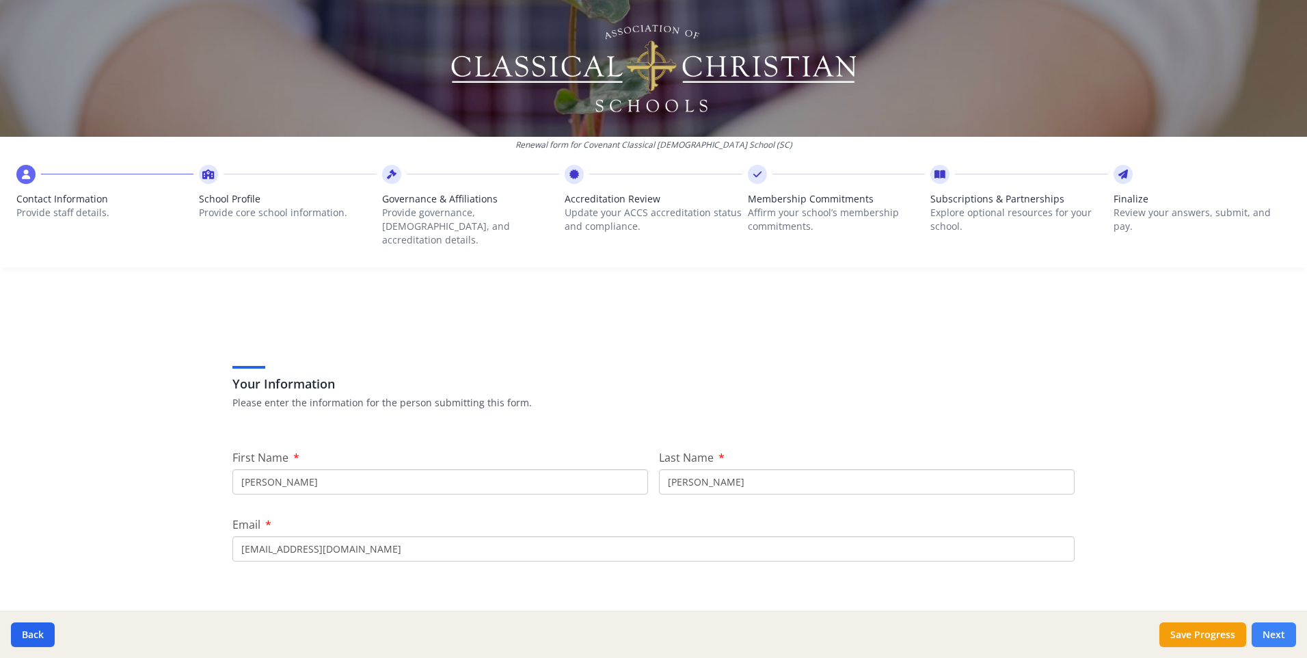
click at [1273, 628] on button "Next" at bounding box center [1274, 634] width 44 height 25
type input "[PHONE_NUMBER]"
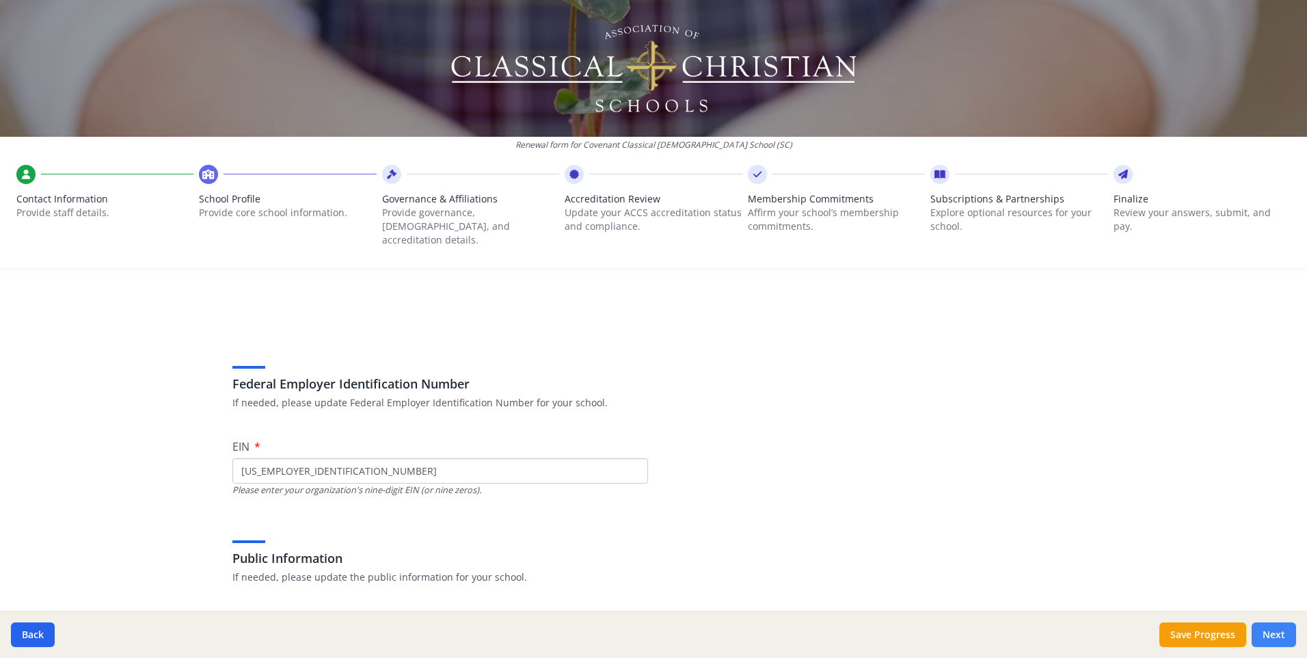
click at [1273, 628] on button "Next" at bounding box center [1274, 634] width 44 height 25
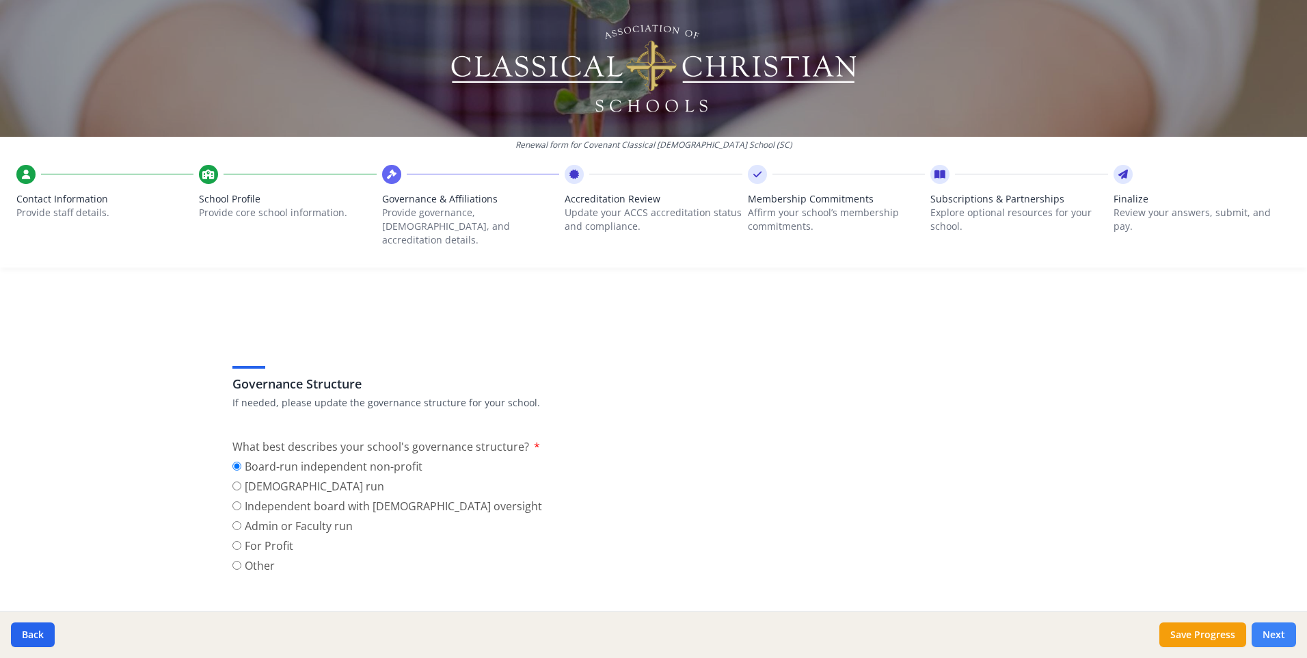
click at [1273, 628] on button "Next" at bounding box center [1274, 634] width 44 height 25
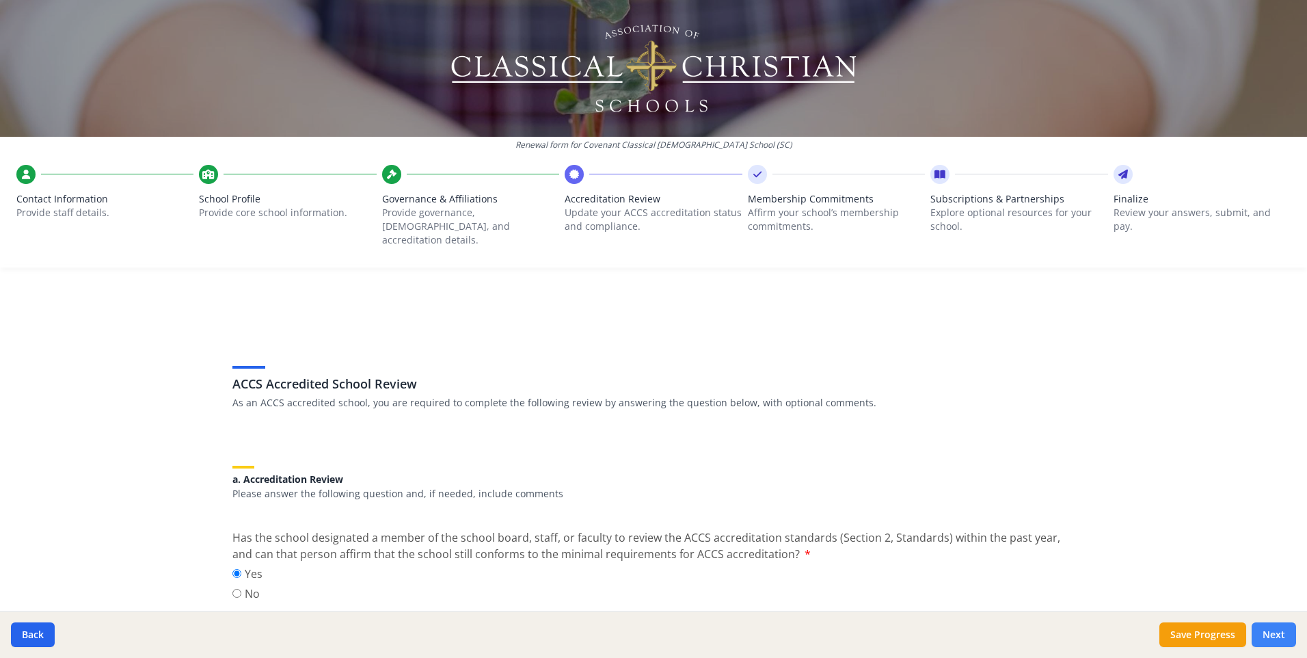
click at [1273, 628] on button "Next" at bounding box center [1274, 634] width 44 height 25
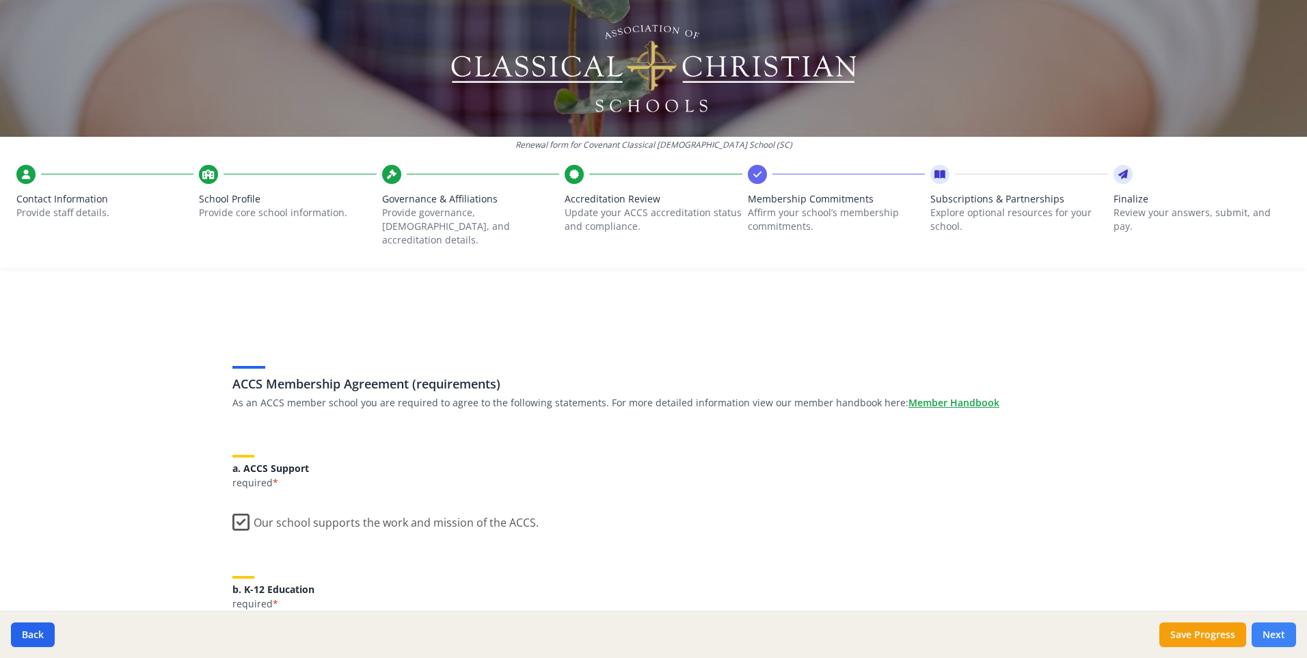
click at [1273, 628] on button "Next" at bounding box center [1274, 634] width 44 height 25
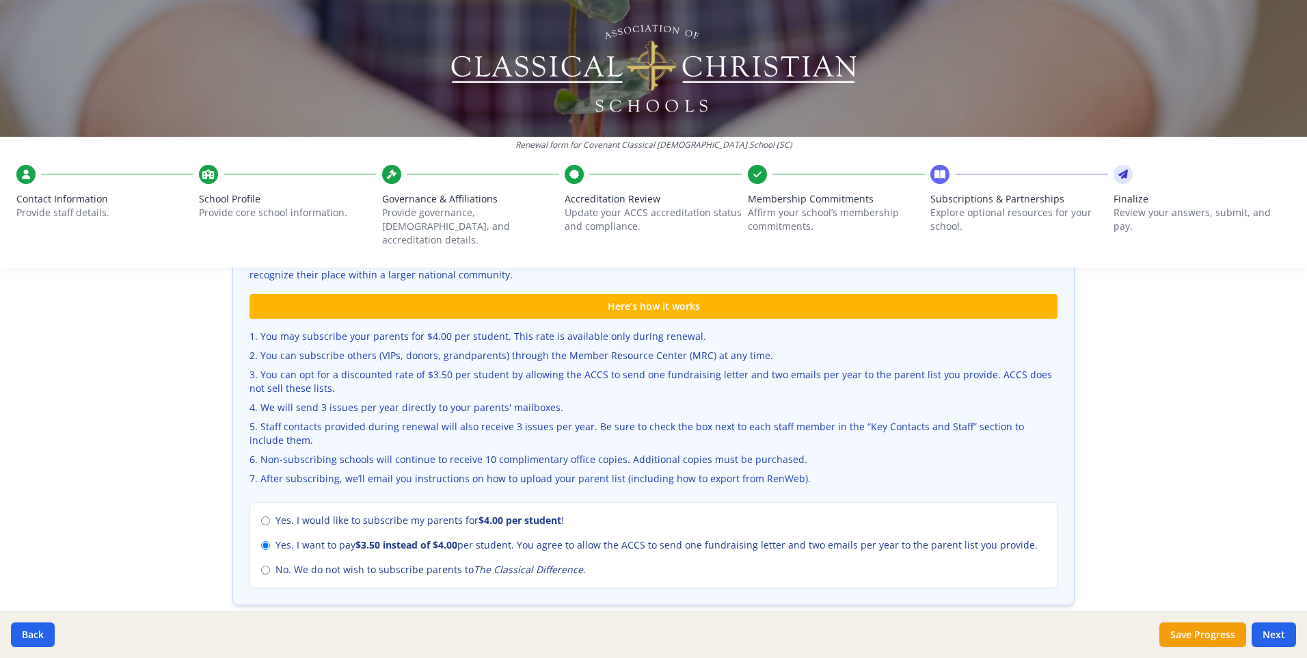
scroll to position [547, 0]
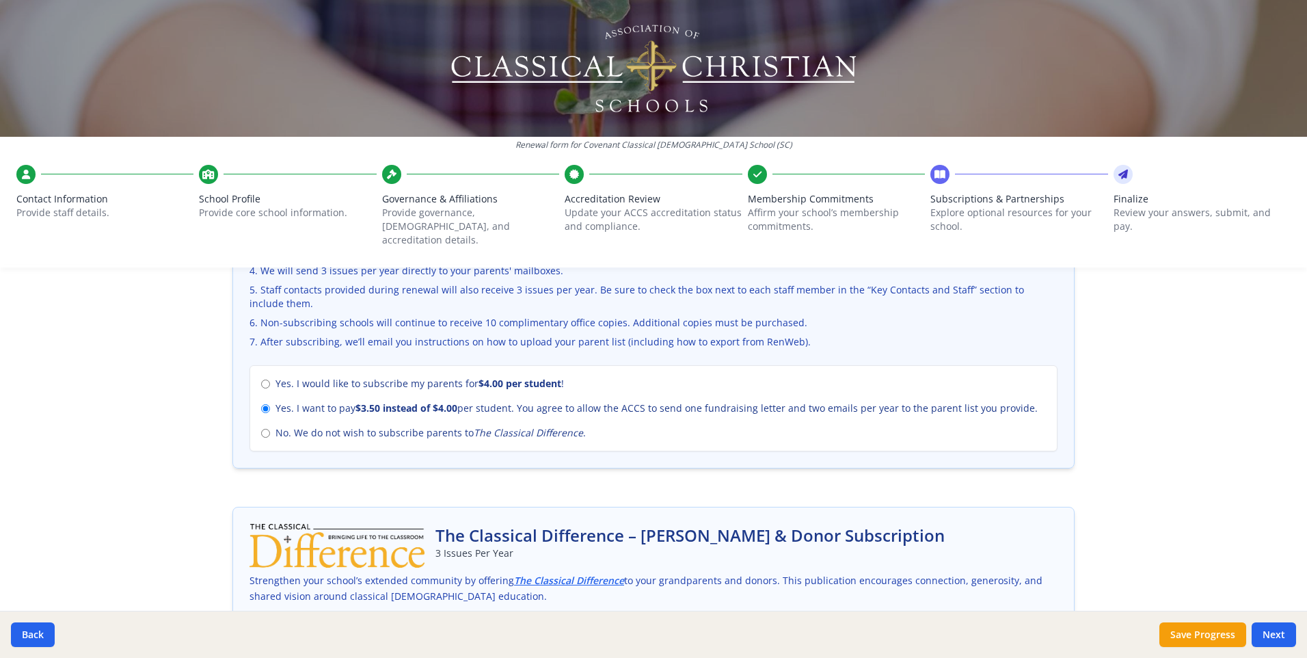
click at [1283, 639] on button "Next" at bounding box center [1274, 634] width 44 height 25
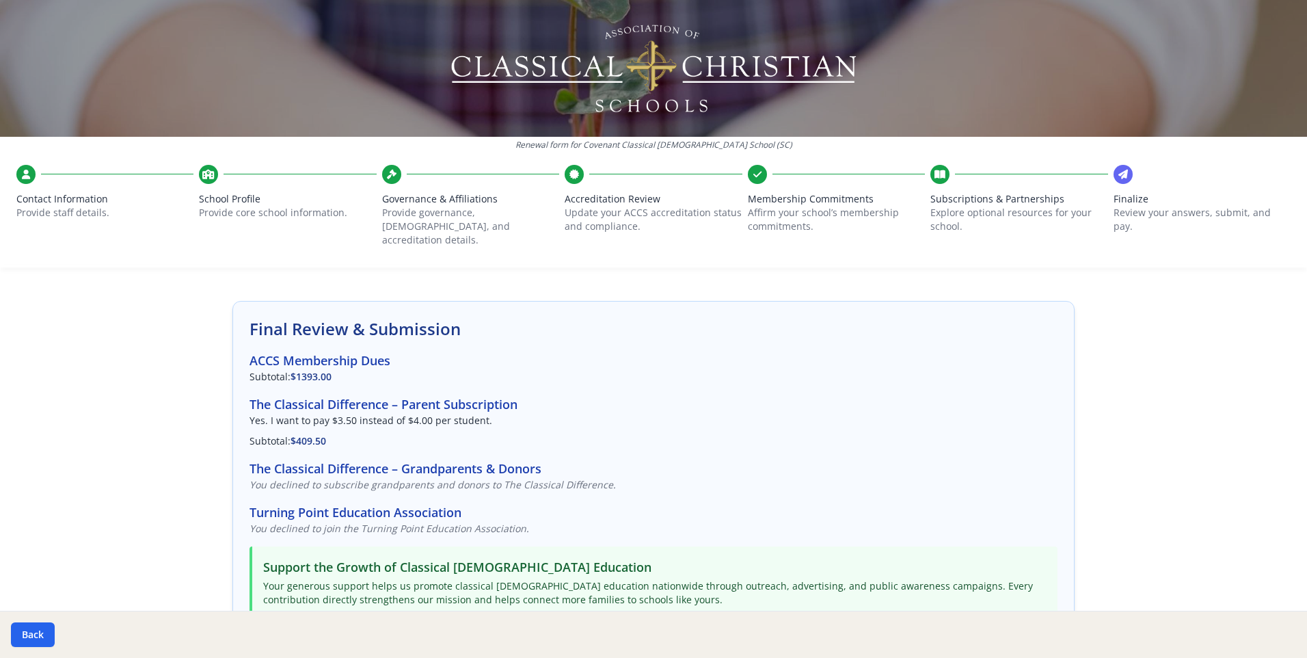
scroll to position [19, 0]
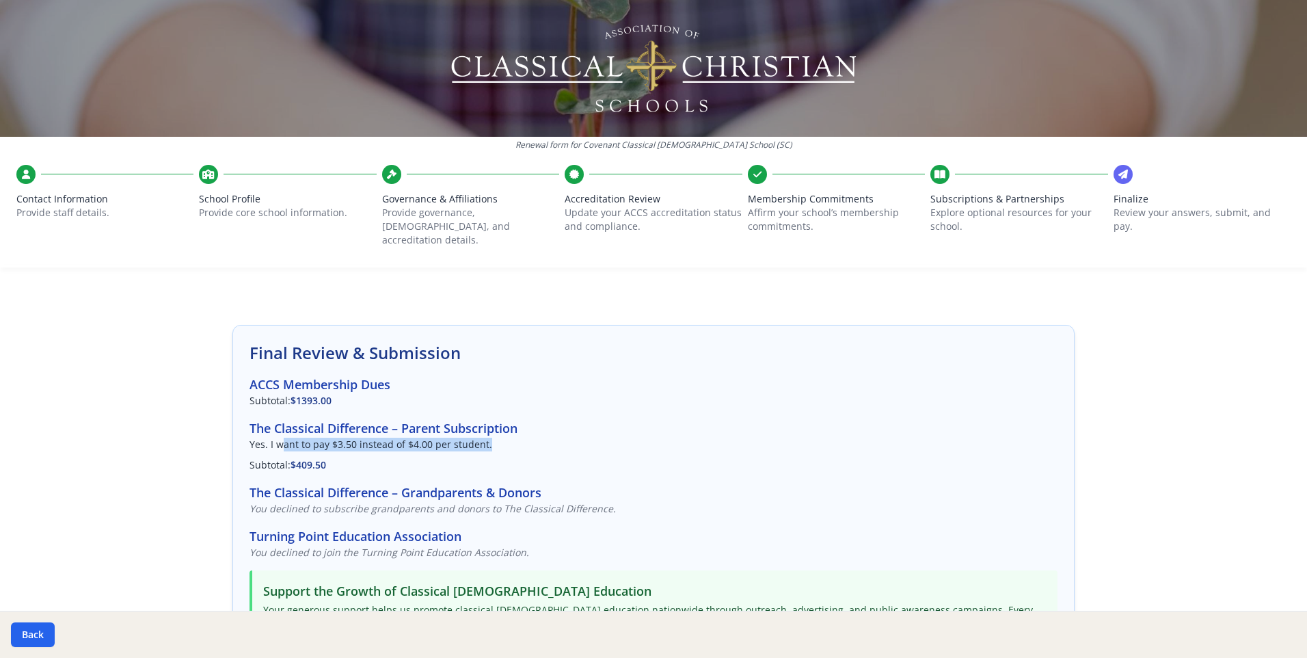
drag, startPoint x: 277, startPoint y: 429, endPoint x: 483, endPoint y: 429, distance: 206.5
click at [483, 438] on p "Yes. I want to pay $3.50 instead of $4.00 per student." at bounding box center [654, 445] width 808 height 14
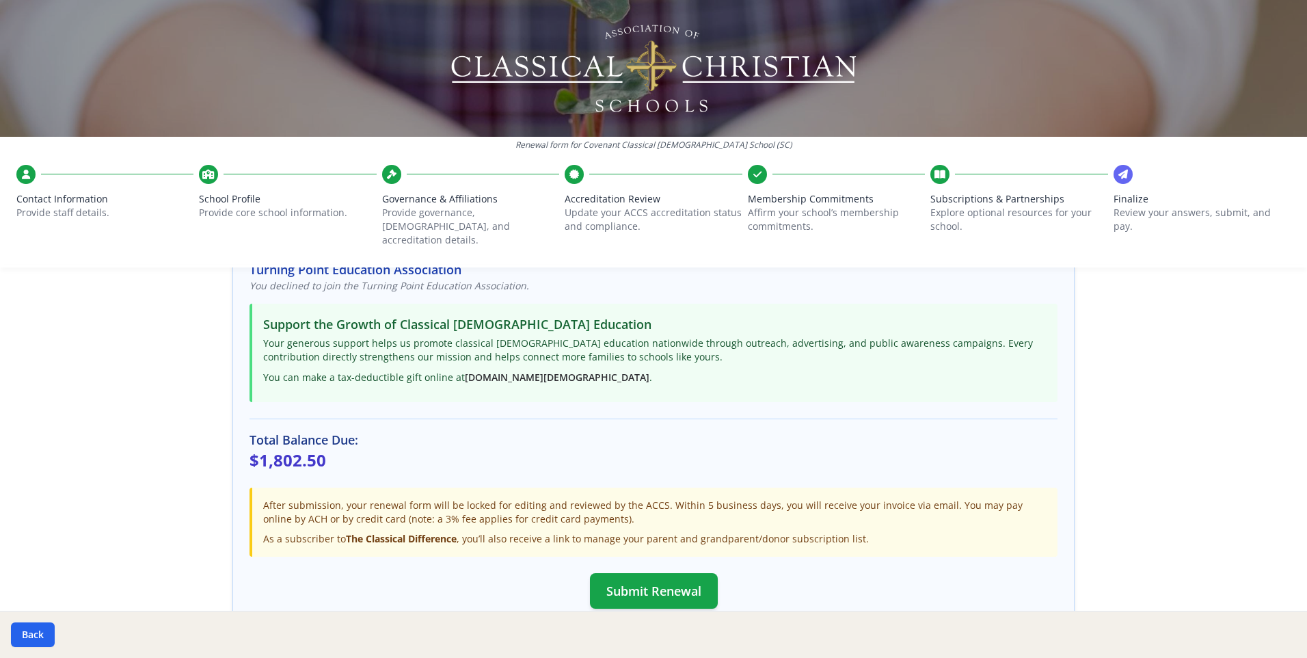
scroll to position [361, 0]
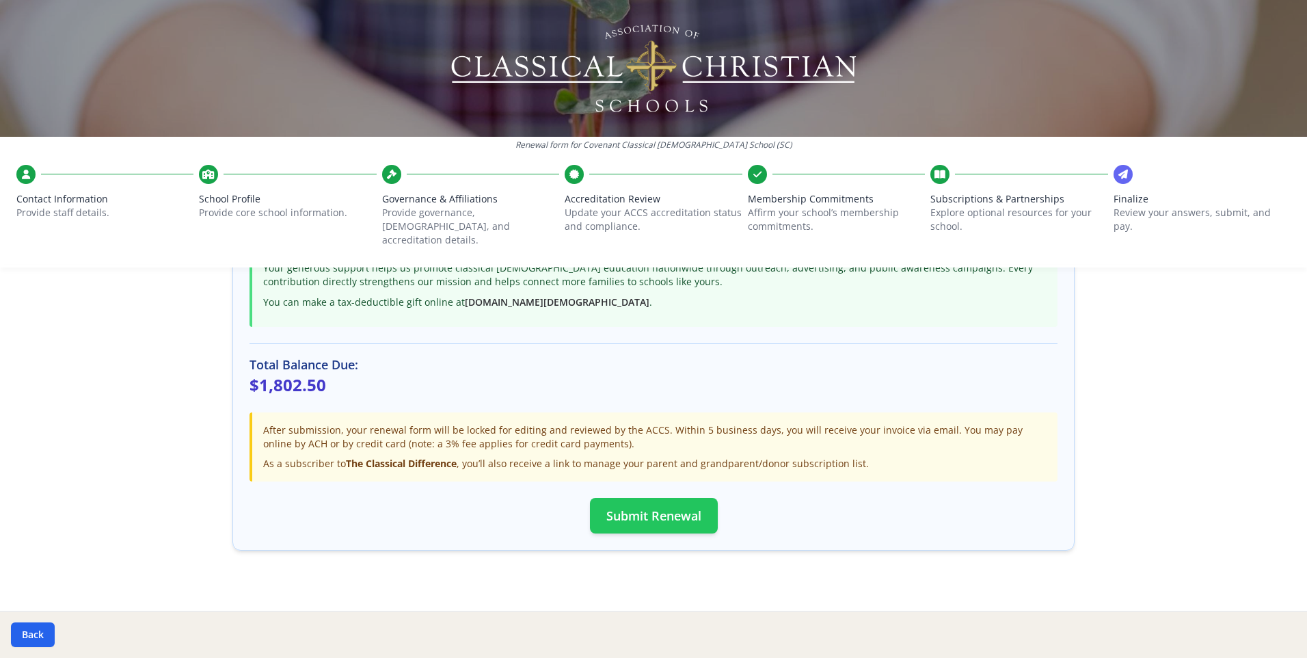
click at [648, 502] on button "Submit Renewal" at bounding box center [654, 516] width 128 height 36
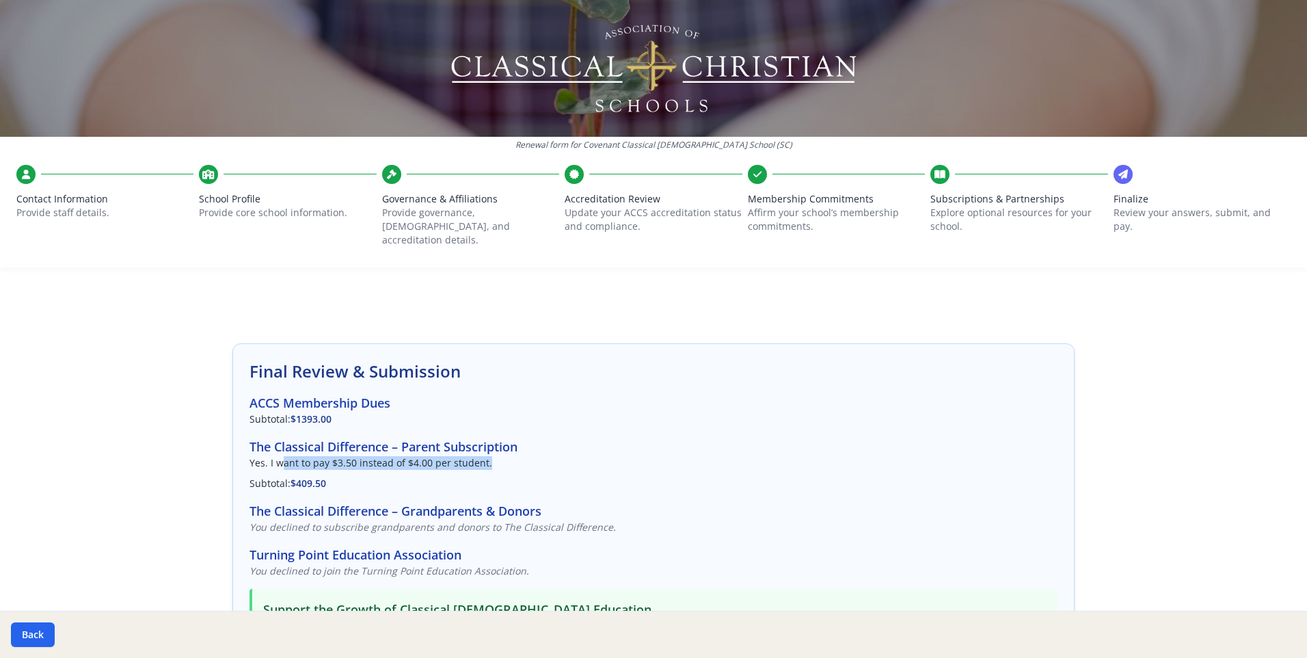
scroll to position [357, 0]
